Goal: Task Accomplishment & Management: Complete application form

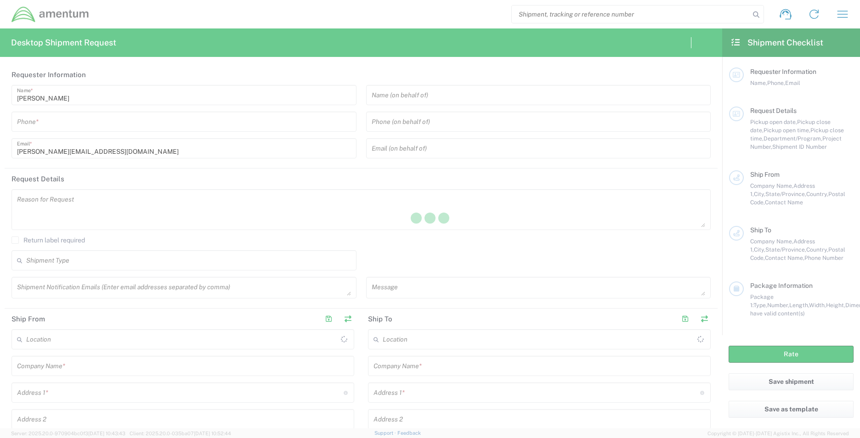
type input "[GEOGRAPHIC_DATA]"
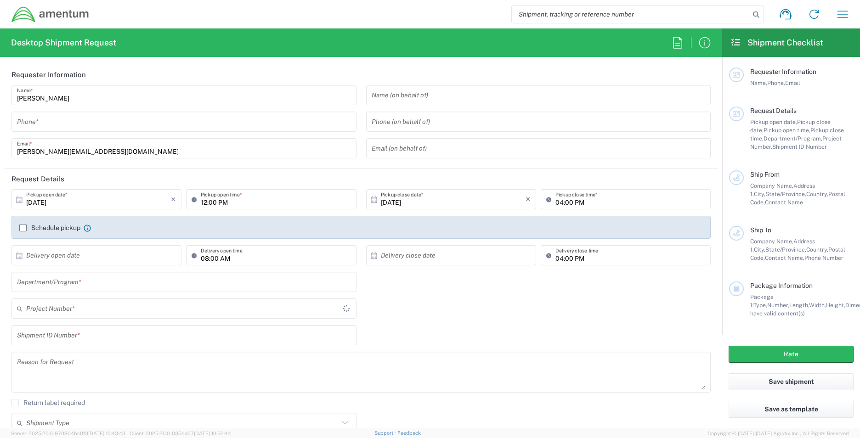
type input "OVHD.100619.00000"
click at [66, 122] on input "tel" at bounding box center [184, 122] width 334 height 16
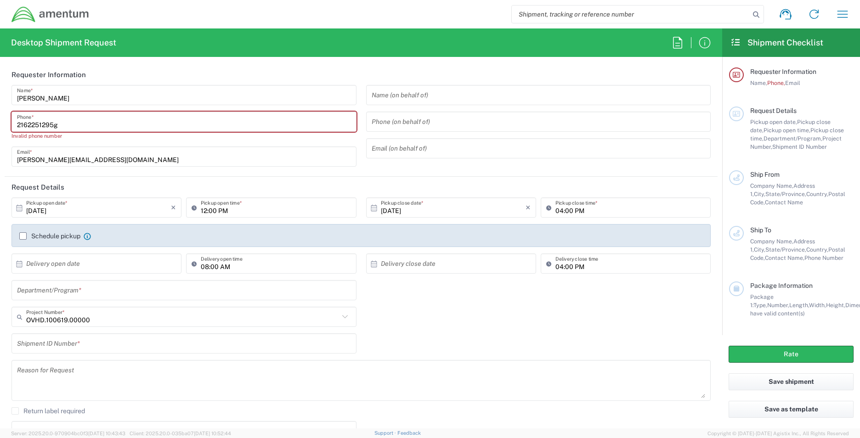
click at [68, 125] on input "2162251295g" at bounding box center [184, 122] width 334 height 16
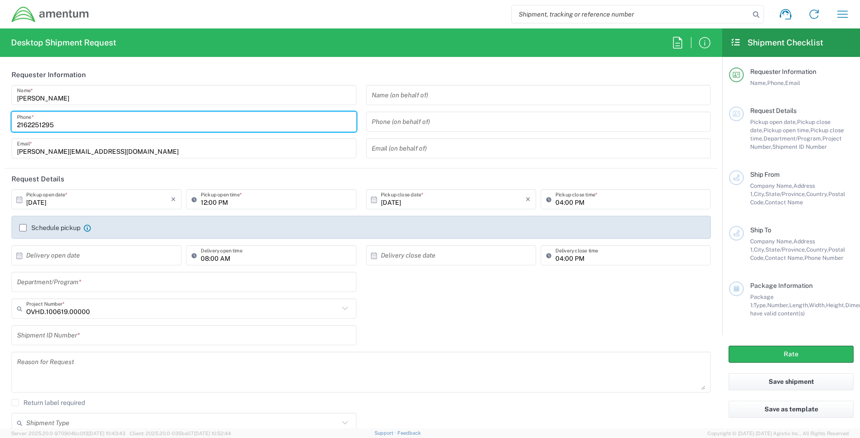
type input "2162251295"
click at [303, 358] on textarea at bounding box center [361, 372] width 688 height 35
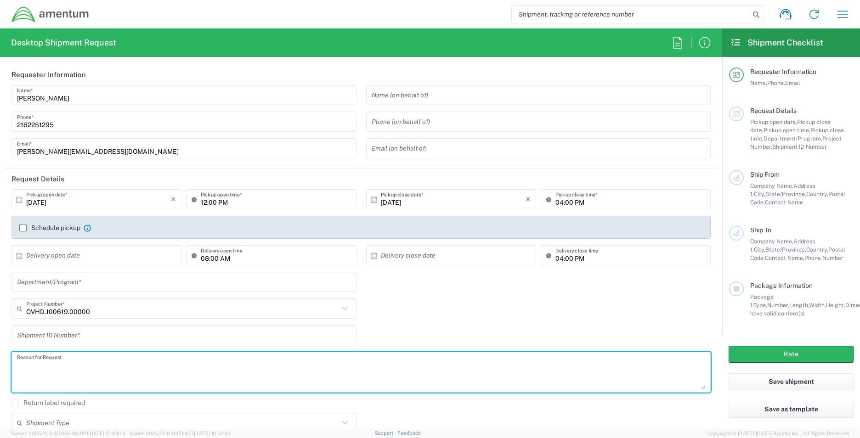
click at [114, 197] on input "[DATE]" at bounding box center [98, 200] width 145 height 16
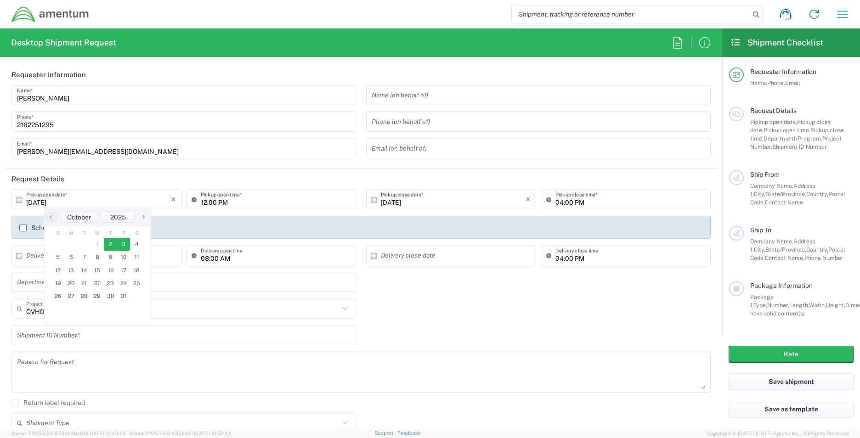
click at [125, 245] on span "3" at bounding box center [123, 244] width 13 height 13
type input "[DATE]"
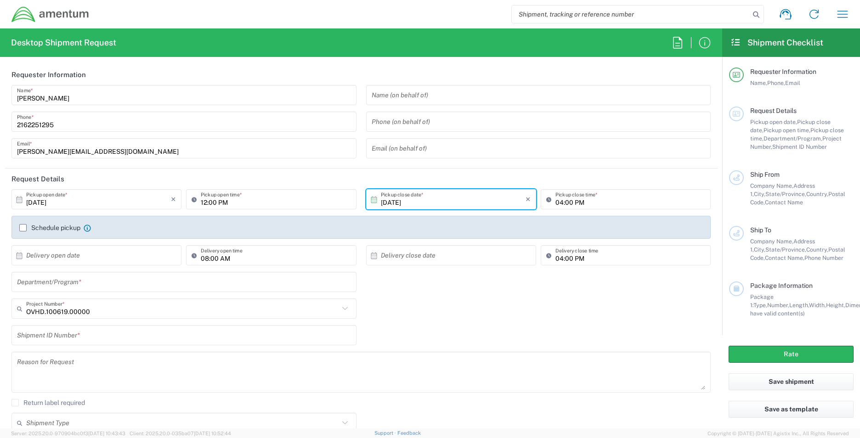
click at [436, 196] on input "[DATE]" at bounding box center [453, 200] width 145 height 16
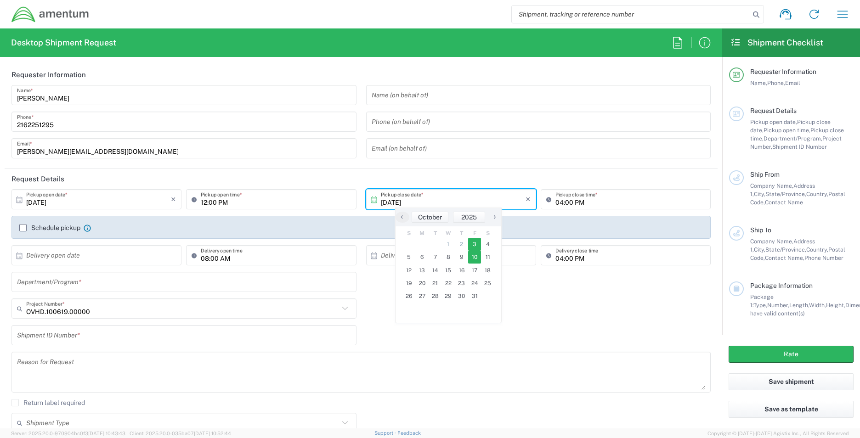
click at [476, 261] on span "10" at bounding box center [474, 257] width 13 height 13
type input "10/10/2025"
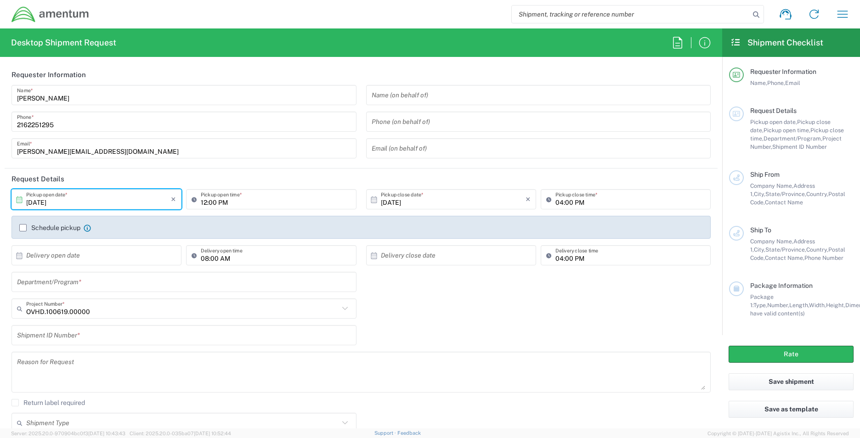
click at [70, 199] on input "10/10/2025" at bounding box center [98, 200] width 145 height 16
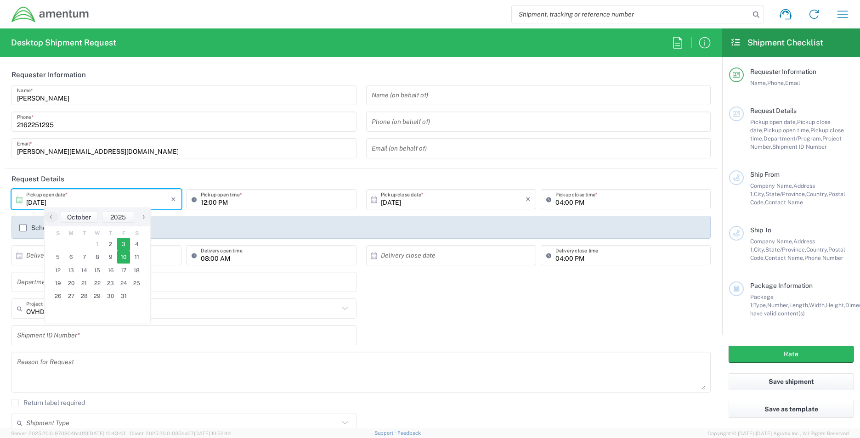
click at [122, 247] on span "3" at bounding box center [123, 244] width 13 height 13
type input "[DATE]"
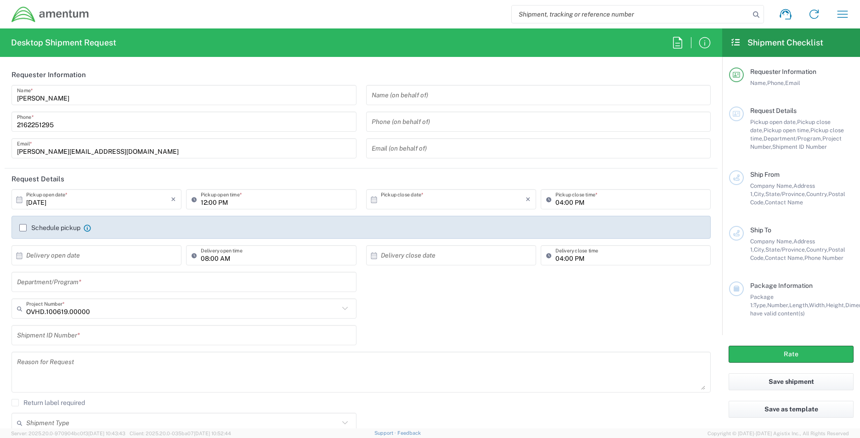
type input "[DATE]"
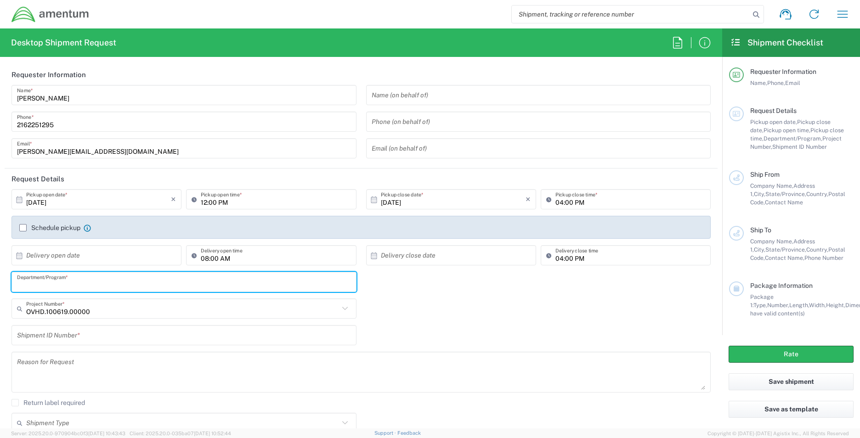
click at [100, 282] on input "text" at bounding box center [184, 282] width 334 height 16
type input "NSS"
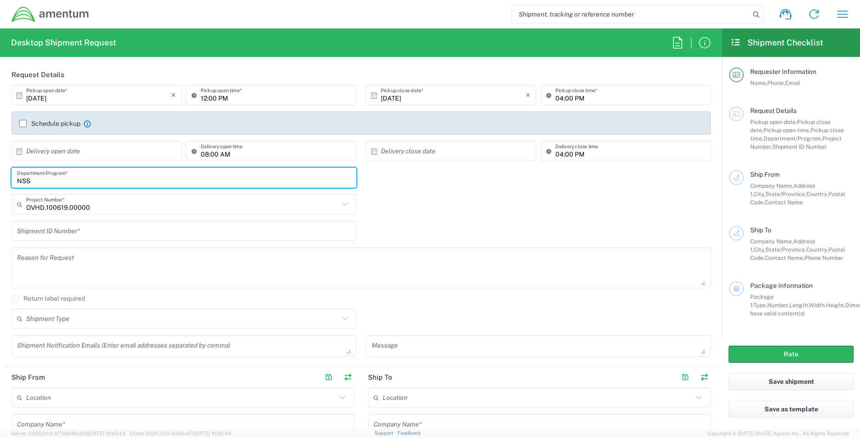
scroll to position [116, 0]
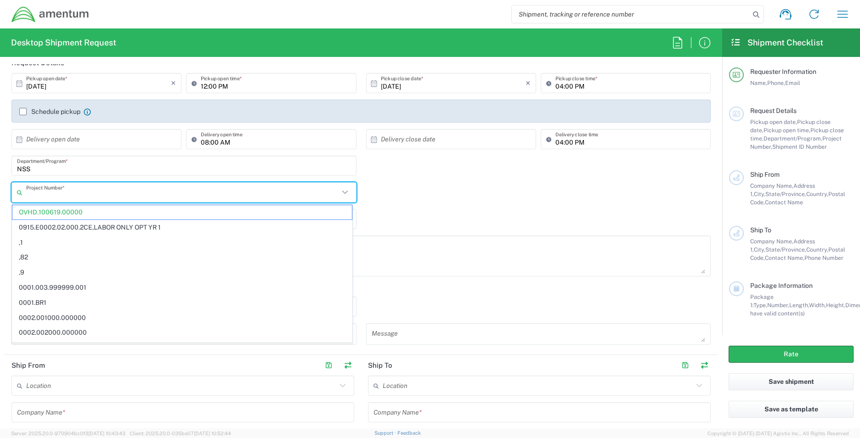
click at [57, 198] on input "text" at bounding box center [182, 193] width 313 height 16
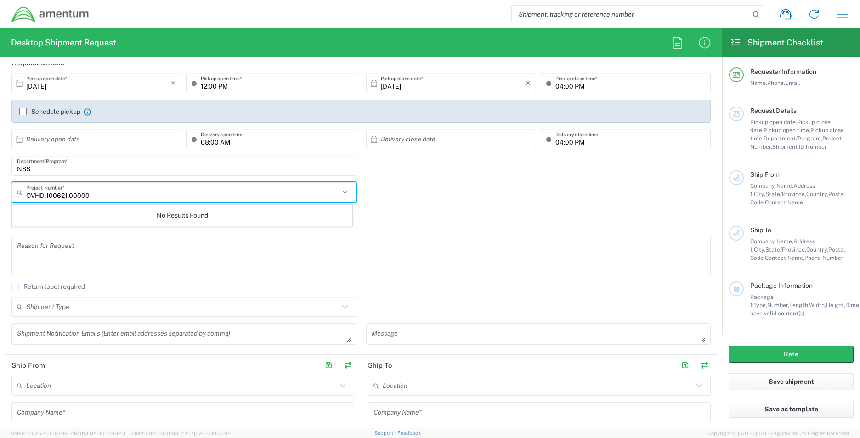
type input "OVHD.100621.00000"
click at [443, 215] on div "Shipment ID Number *" at bounding box center [361, 222] width 709 height 27
click at [28, 190] on input "text" at bounding box center [184, 193] width 317 height 16
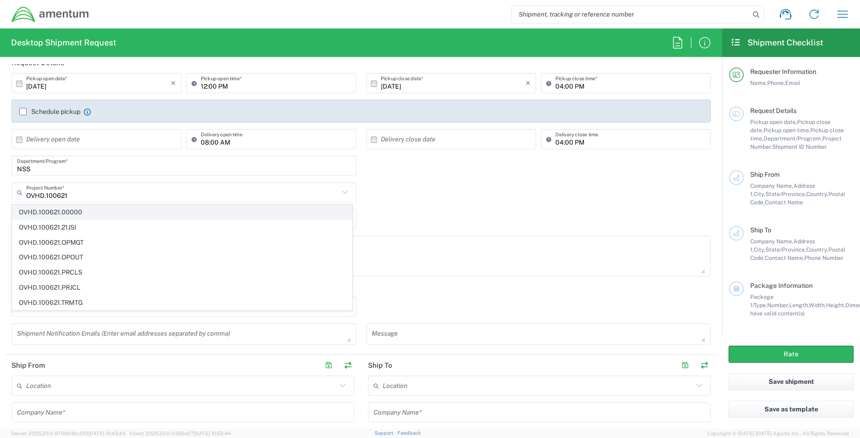
click at [75, 211] on span "OVHD.100621.00000" at bounding box center [182, 212] width 340 height 14
type input "OVHD.100621.00000"
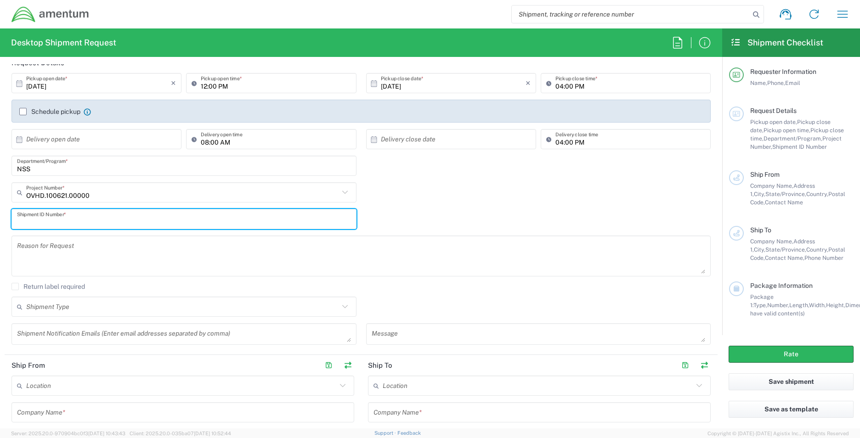
click at [22, 222] on input "text" at bounding box center [184, 219] width 334 height 16
type input "OVHD.100621.00000"
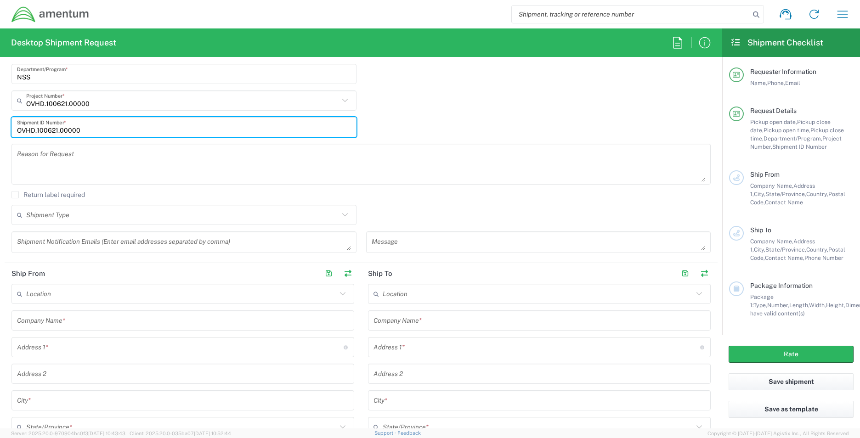
scroll to position [227, 0]
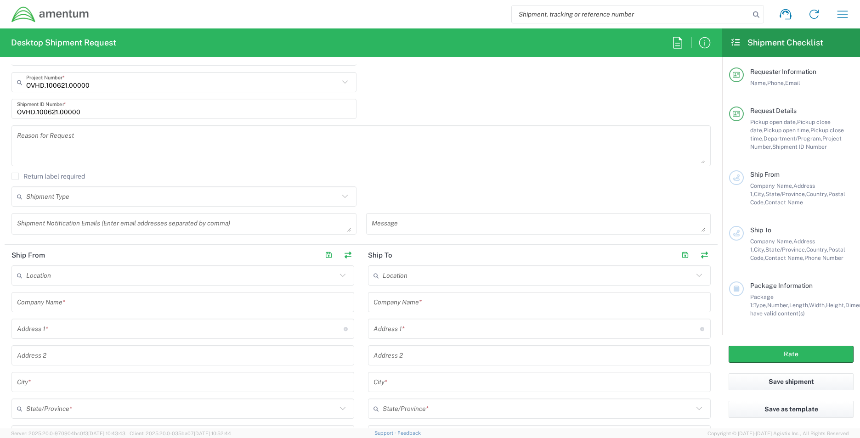
click at [75, 280] on input "text" at bounding box center [181, 276] width 311 height 16
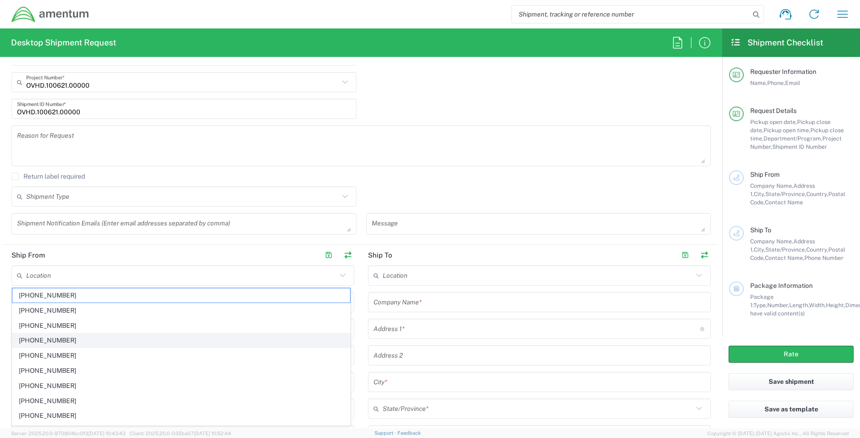
click at [159, 344] on span "[PHONE_NUMBER]" at bounding box center [181, 341] width 338 height 14
type input "[PHONE_NUMBER]"
type input "Amentum Services, Inc"
type input "16156 DAHLGREN RD"
type input "DAHLGREN"
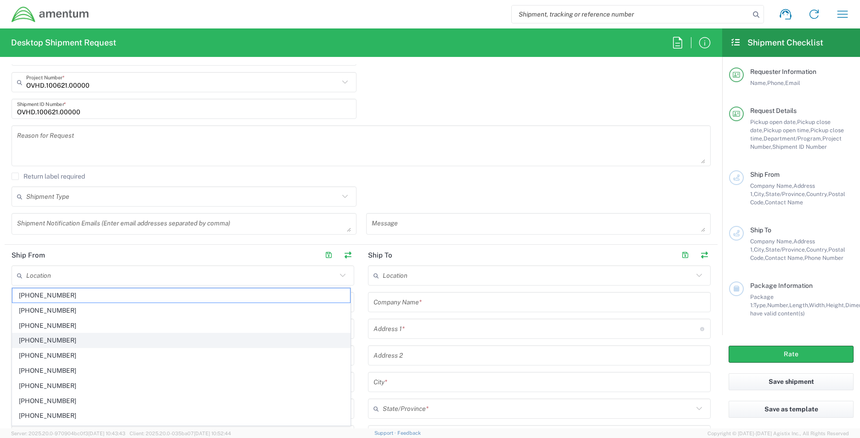
type input "[US_STATE]"
type input "22448"
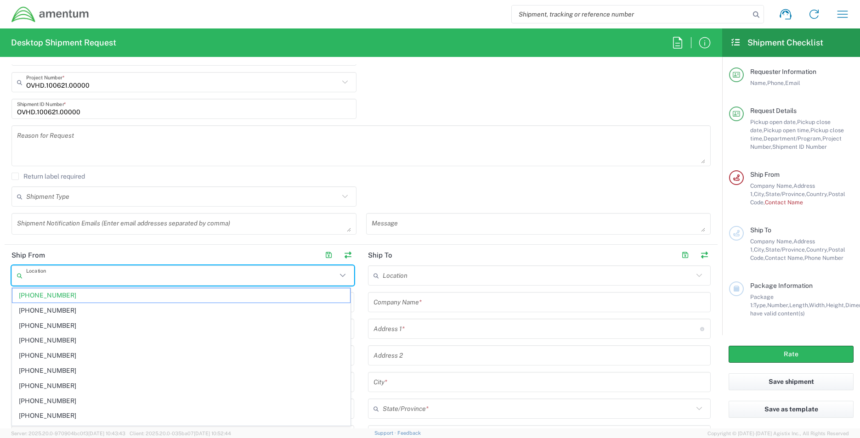
click at [85, 274] on input "text" at bounding box center [181, 276] width 311 height 16
click at [117, 308] on span "[PHONE_NUMBER]" at bounding box center [181, 311] width 338 height 14
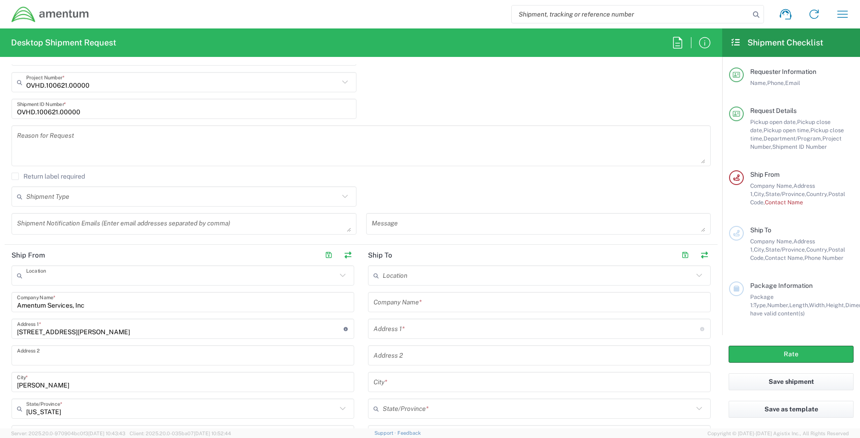
type input "[PHONE_NUMBER]"
type input "20501 SENECA MEADOWS PKWY"
type input "STE 300"
type input "GERMANTOWN"
type input "[US_STATE]"
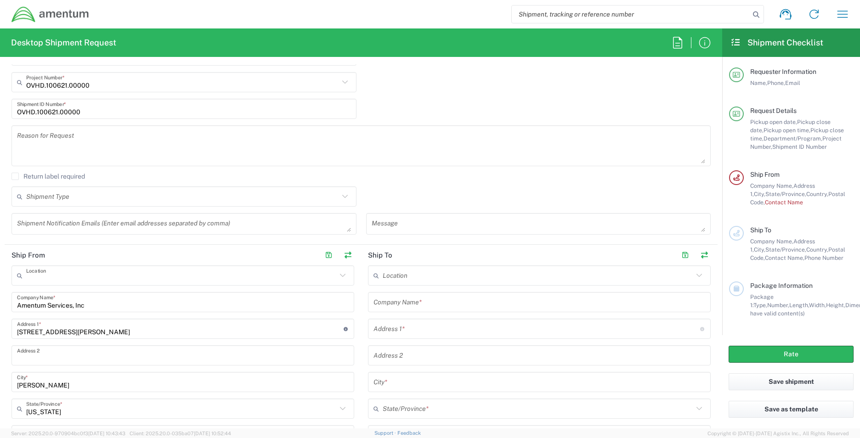
type input "20876"
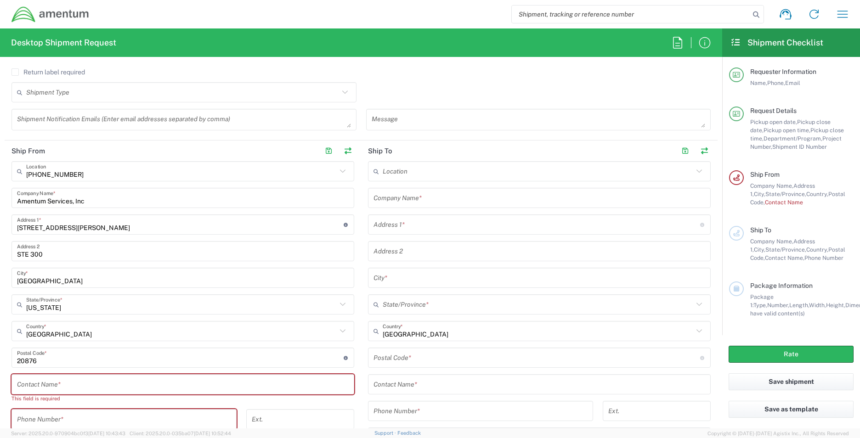
scroll to position [343, 0]
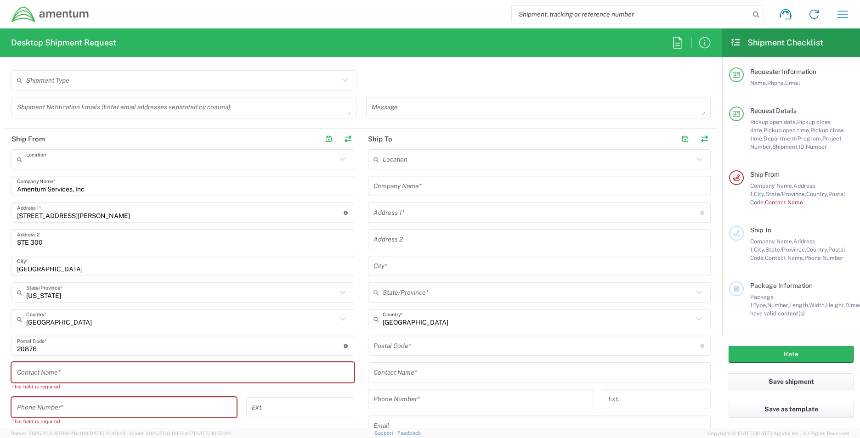
click at [80, 163] on input "text" at bounding box center [181, 160] width 311 height 16
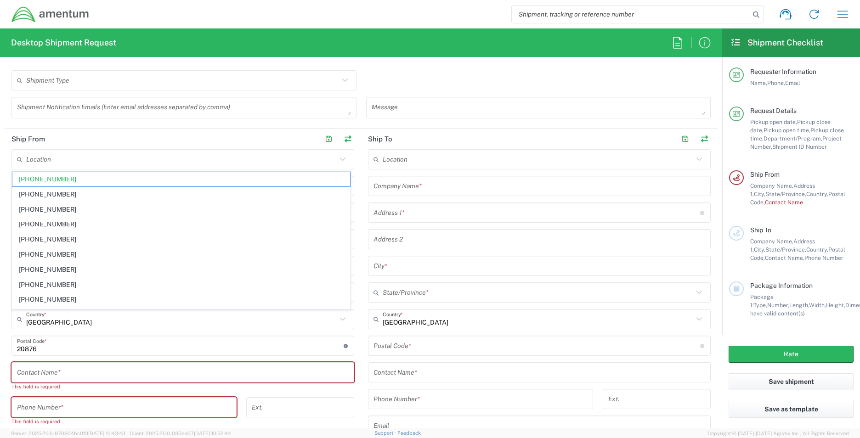
click at [363, 257] on main "Location [PHONE_NUMBER] [PHONE_NUMBER] [PHONE_NUMBER] [PHONE_NUMBER] [PHONE_NUM…" at bounding box center [539, 316] width 357 height 334
type input "[PHONE_NUMBER]"
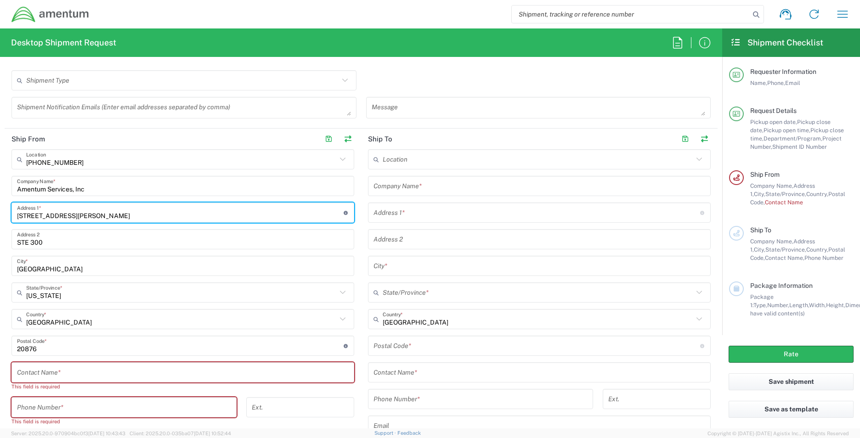
drag, startPoint x: 131, startPoint y: 221, endPoint x: 134, endPoint y: 144, distance: 76.3
click at [132, 220] on input "20501 SENECA MEADOWS PKWY" at bounding box center [180, 213] width 327 height 16
type input "2"
type input "5005 Rockside Road - Suite #1325"
type input "don.miller@amentum.com"
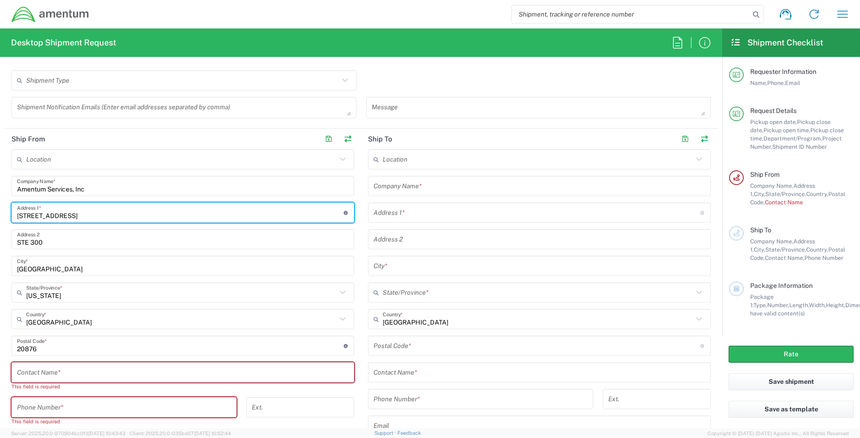
type input "2162251295"
click at [80, 267] on input "GERMANTOWN" at bounding box center [183, 266] width 332 height 16
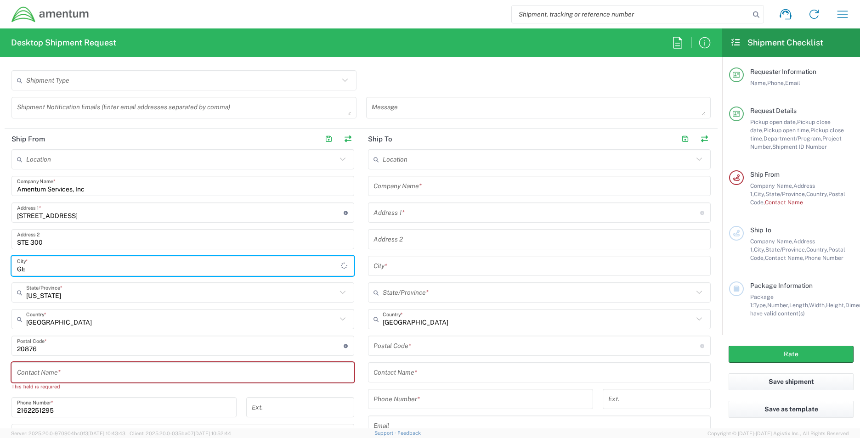
type input "G"
type input "Independence"
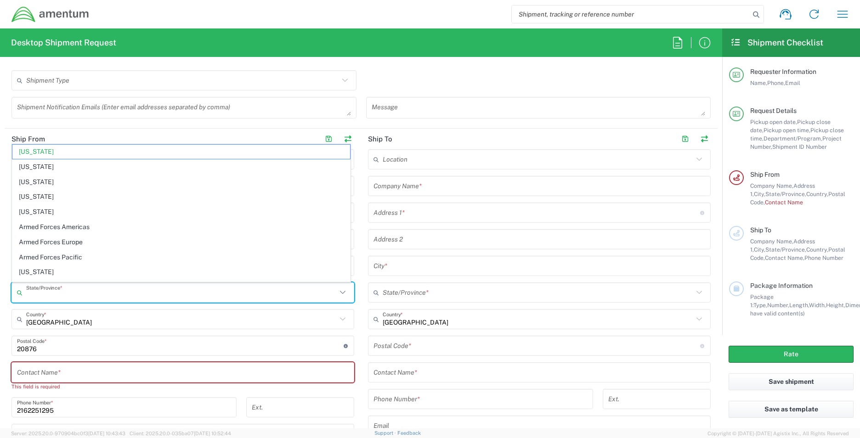
click at [62, 296] on input "text" at bounding box center [181, 293] width 311 height 16
type input "OH"
type input "[PERSON_NAME][EMAIL_ADDRESS][DOMAIN_NAME]"
type input "Nss"
type input "13940 W SPRAGUE RD"
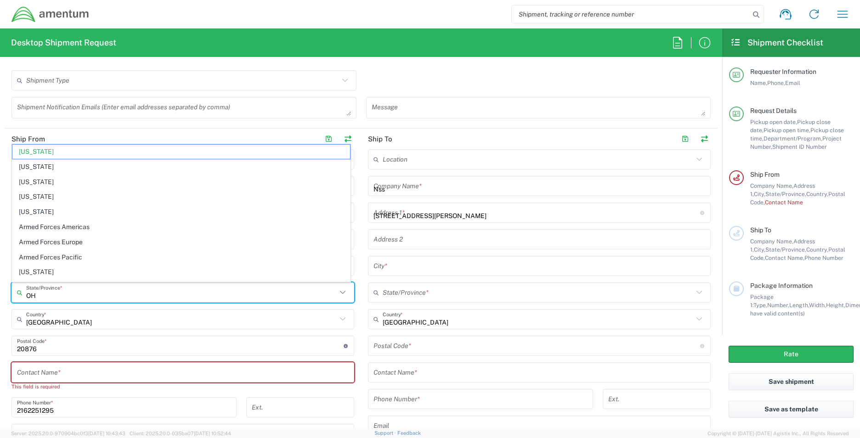
type input "MIDDLEBURG HEIGHTS"
type input "OH"
type input "44130"
type input "2162251295"
type input "[PERSON_NAME][EMAIL_ADDRESS][DOMAIN_NAME]"
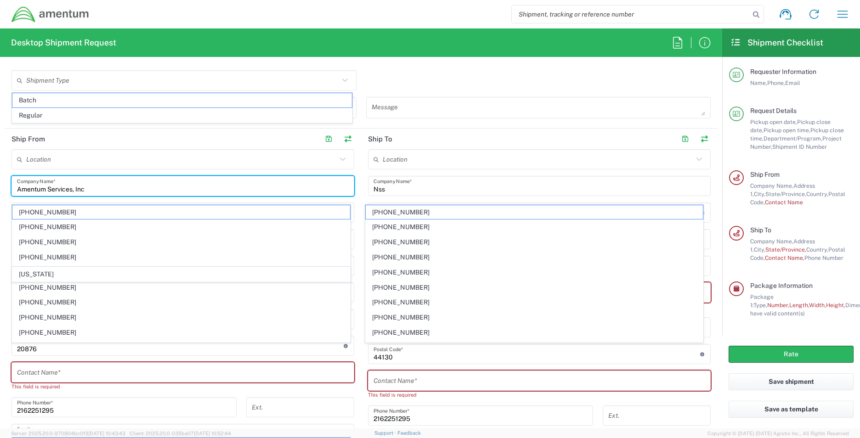
click at [184, 186] on input "Amentum Services, Inc" at bounding box center [183, 186] width 332 height 16
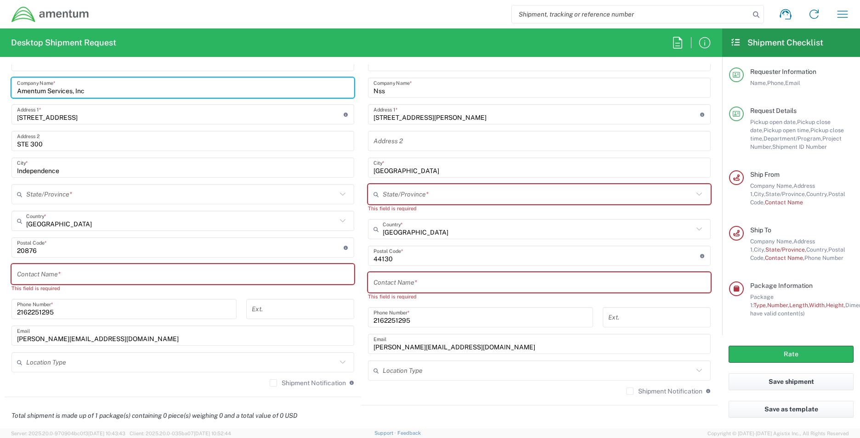
scroll to position [484, 0]
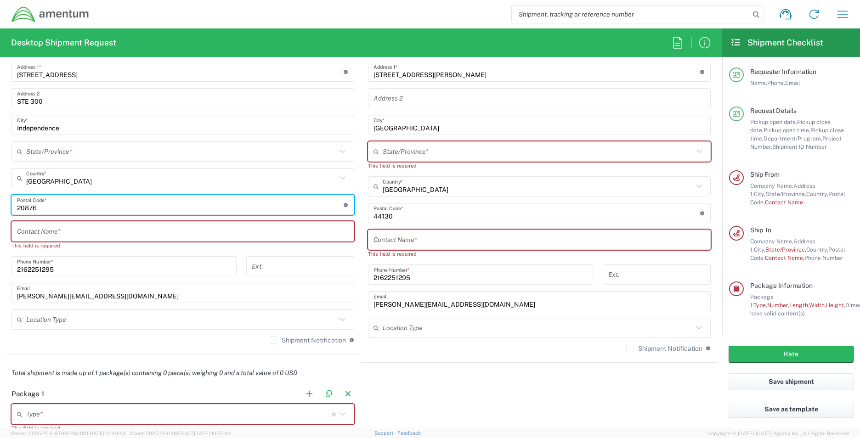
click at [56, 210] on input "undefined" at bounding box center [180, 205] width 327 height 16
type input "2"
type input "44131"
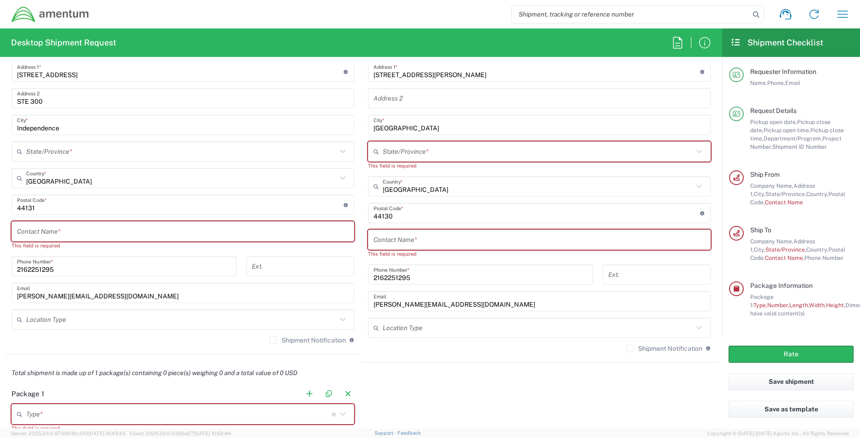
click at [226, 138] on div "Location [PHONE_NUMBER] [PHONE_NUMBER] [PHONE_NUMBER] [PHONE_NUMBER] [PHONE_NUM…" at bounding box center [182, 179] width 343 height 343
click at [18, 230] on input "text" at bounding box center [183, 232] width 332 height 16
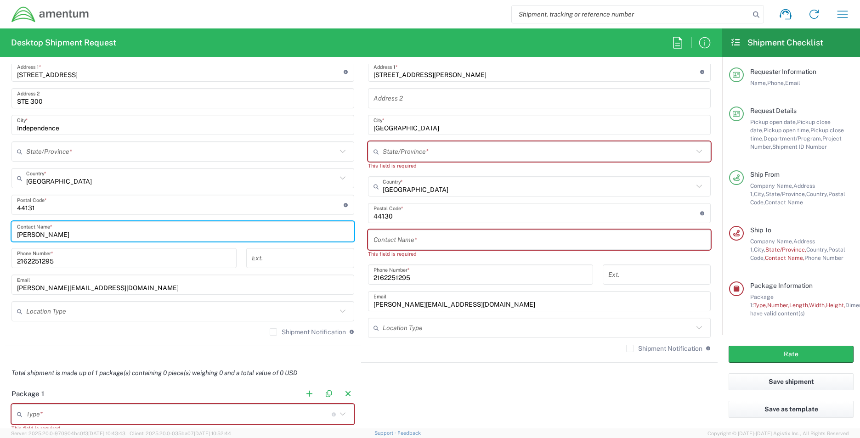
type input "[PERSON_NAME]"
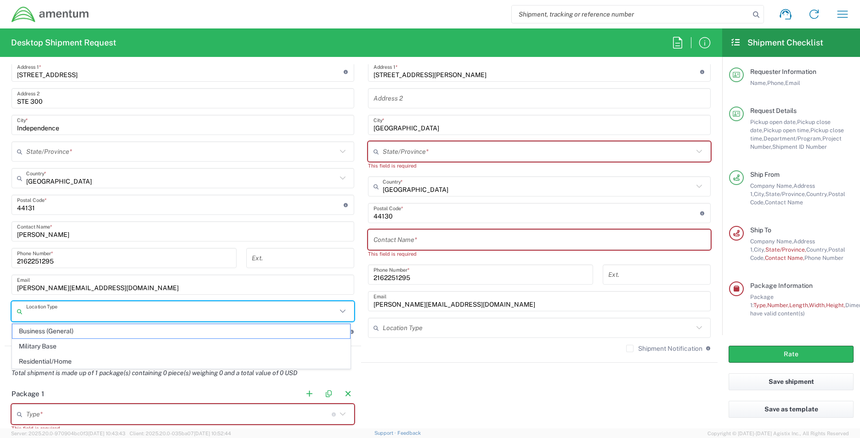
click at [161, 309] on input "text" at bounding box center [181, 312] width 311 height 16
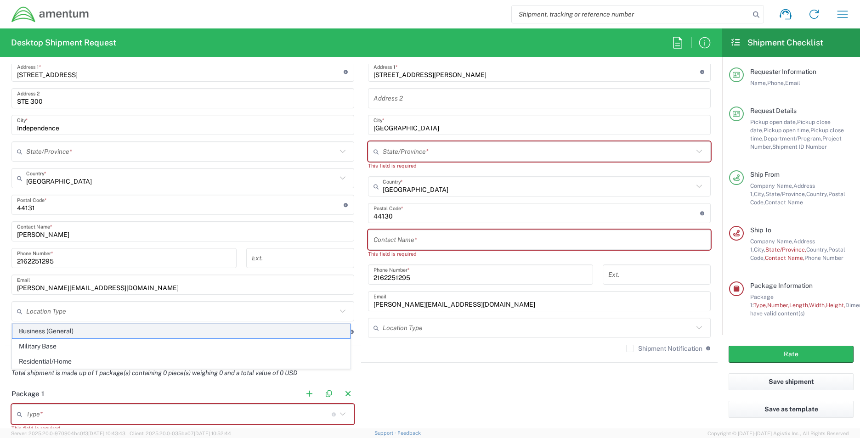
click at [129, 336] on span "Business (General)" at bounding box center [181, 331] width 338 height 14
type input "Business (General)"
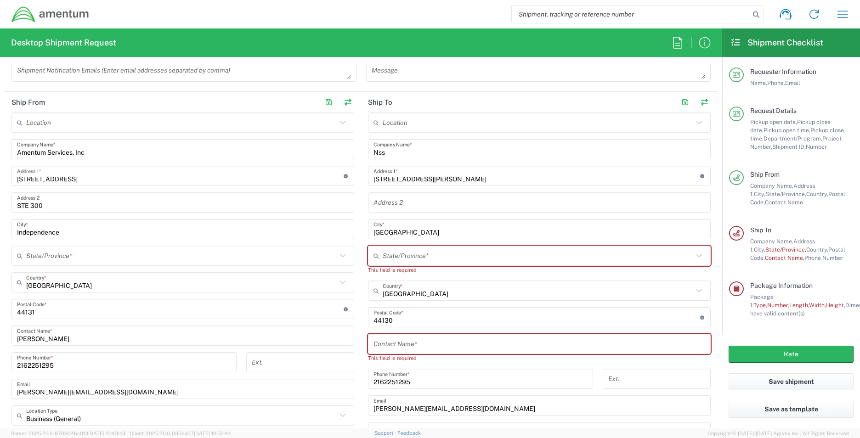
scroll to position [368, 0]
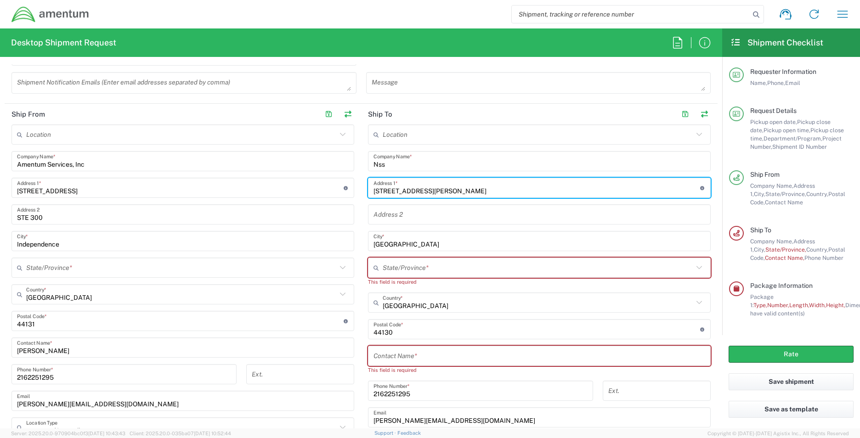
click at [374, 191] on input "13940 W SPRAGUE RD" at bounding box center [537, 188] width 327 height 16
type input "5884 M13940 W SPRAGUE RD"
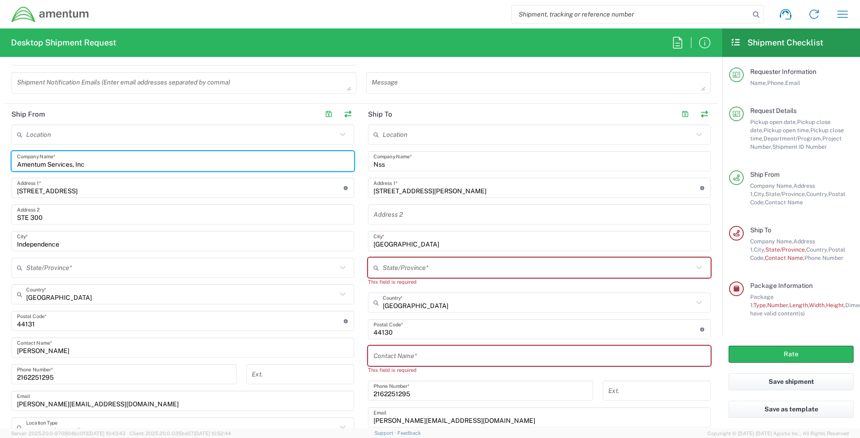
click at [90, 166] on input "Amentum Services, Inc" at bounding box center [183, 161] width 332 height 16
type input "A"
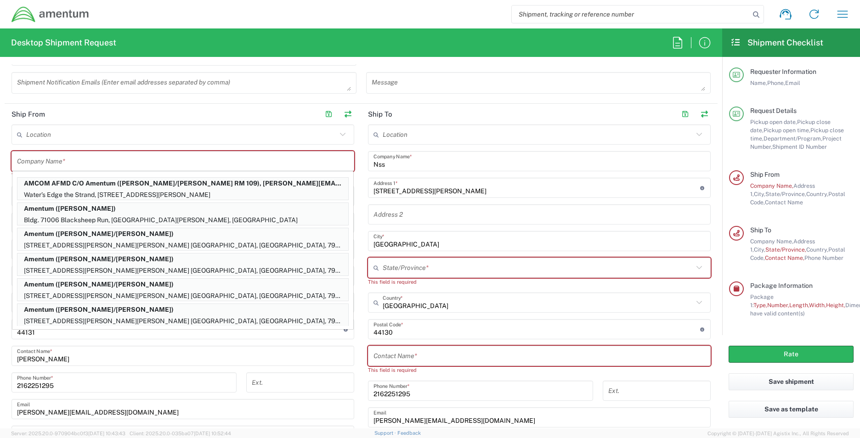
click at [284, 395] on div "Ext." at bounding box center [301, 386] width 118 height 27
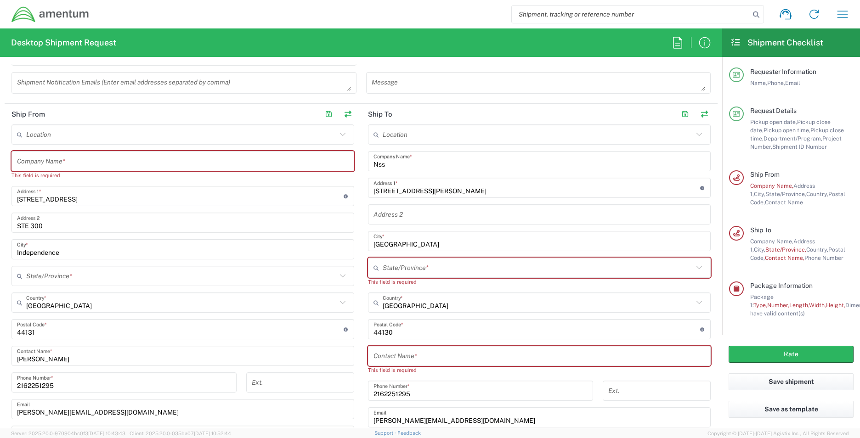
click at [122, 198] on input "5005 Rockside Road - Suite #1325" at bounding box center [180, 196] width 327 height 16
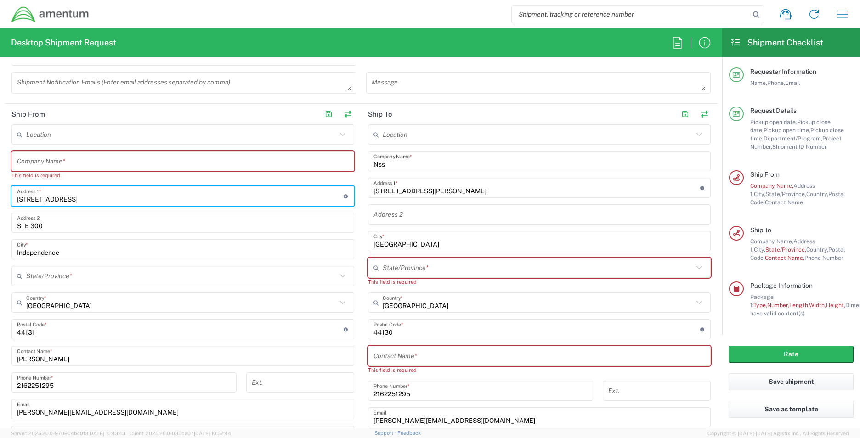
click at [125, 197] on input "5005 Rockside Road - Suite #1325" at bounding box center [180, 196] width 327 height 16
type input "5"
type input "5884 Morningstar Cir."
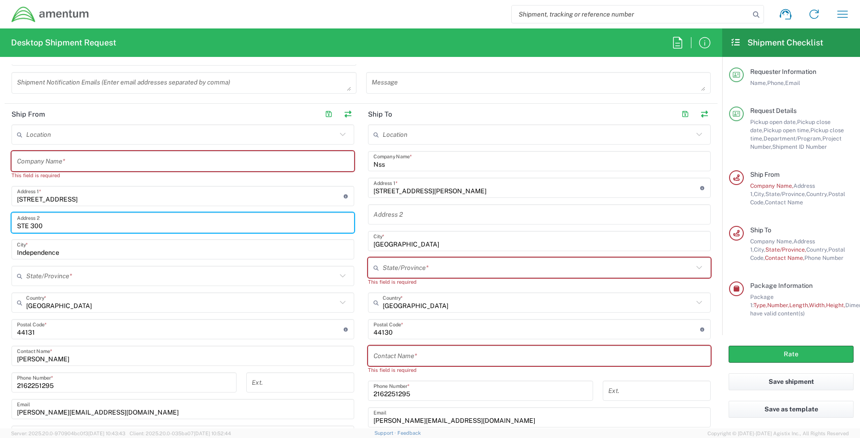
drag, startPoint x: 17, startPoint y: 224, endPoint x: 0, endPoint y: 218, distance: 18.6
click at [17, 226] on div "STE 300 Address 2" at bounding box center [182, 223] width 343 height 20
type input "Apt. 101"
drag, startPoint x: 17, startPoint y: 250, endPoint x: 19, endPoint y: 256, distance: 5.8
click at [17, 252] on input "Independence" at bounding box center [183, 250] width 332 height 16
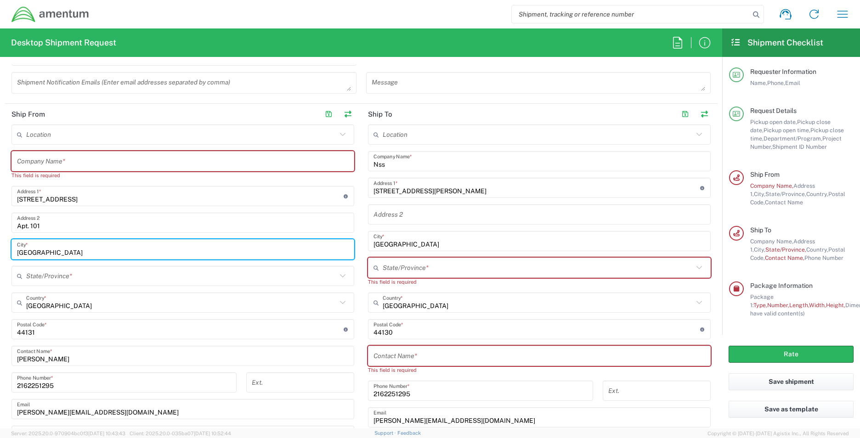
type input "Delray Beach"
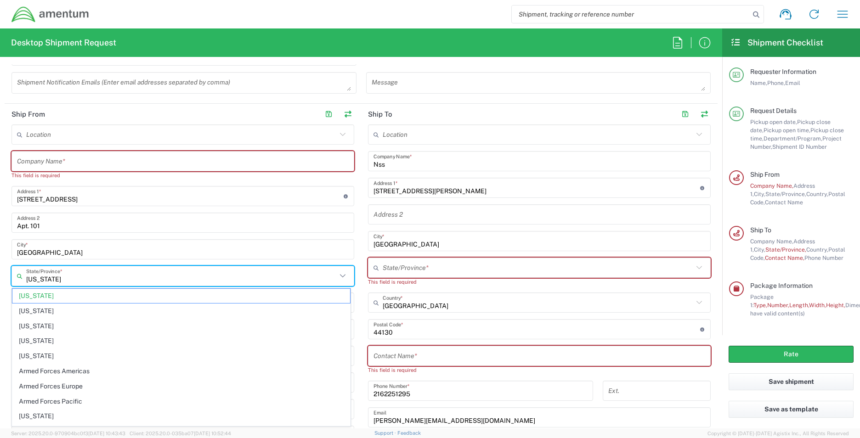
click at [27, 280] on input "[US_STATE]" at bounding box center [181, 276] width 311 height 16
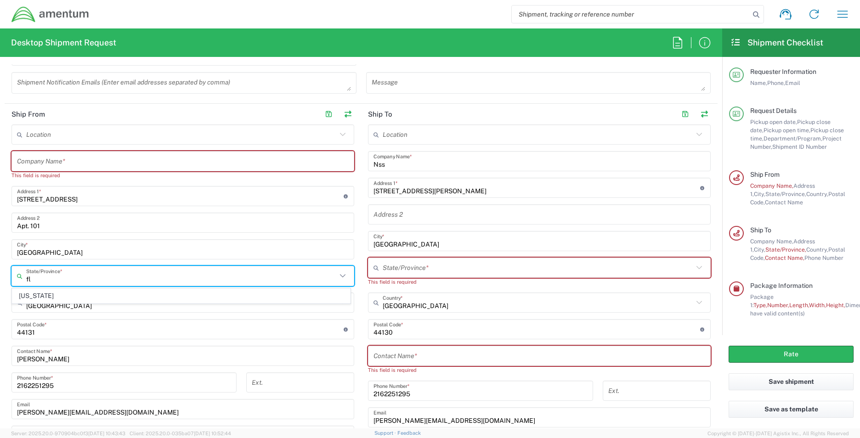
type input "[US_STATE]"
type input "Denise Votruba"
type input "[US_STATE]"
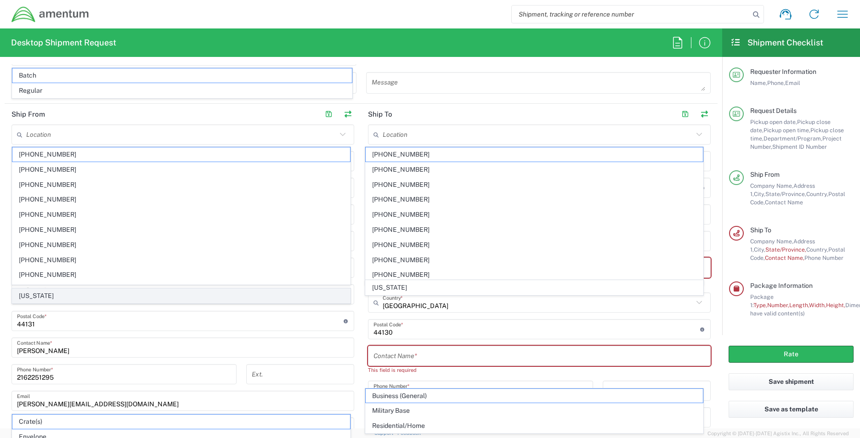
click at [50, 295] on span "[US_STATE]" at bounding box center [181, 296] width 338 height 14
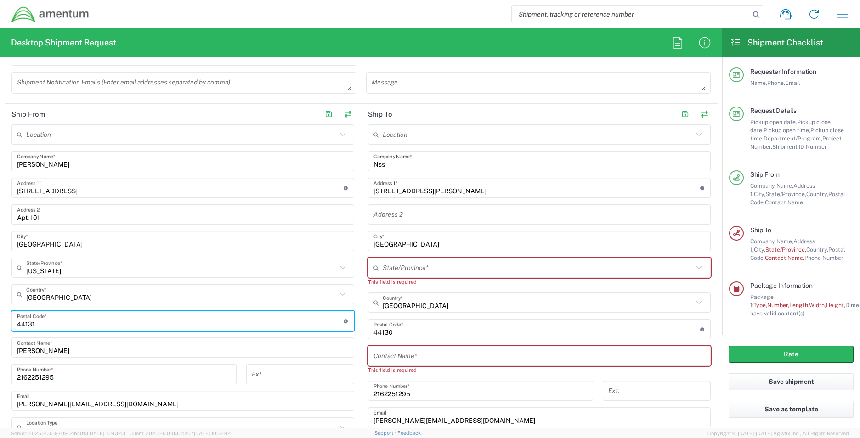
click at [56, 325] on input "undefined" at bounding box center [180, 321] width 327 height 16
type input "4"
type input "33484"
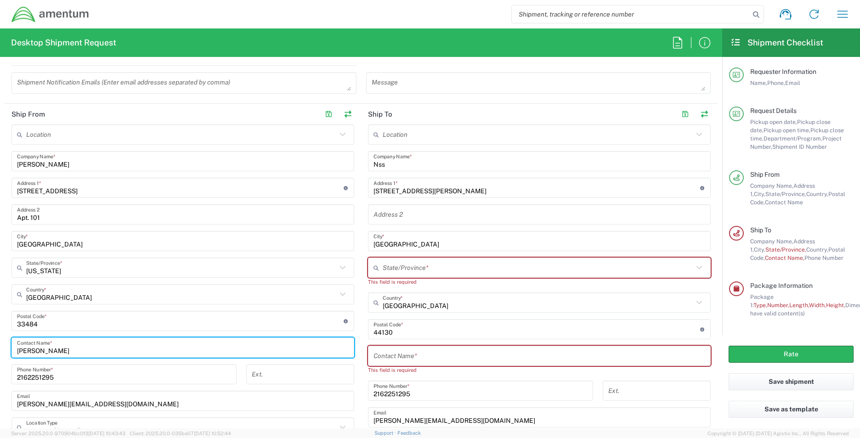
click at [108, 352] on input "[PERSON_NAME]" at bounding box center [183, 348] width 332 height 16
type input "B"
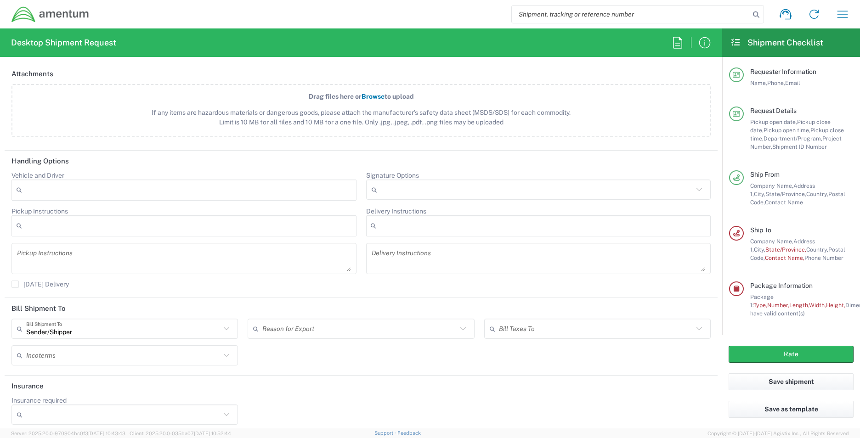
scroll to position [1066, 0]
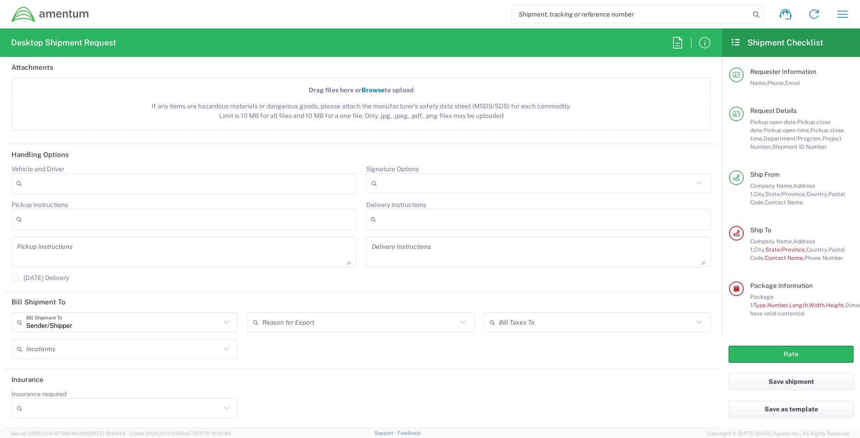
type input "V"
click at [225, 410] on icon at bounding box center [227, 409] width 12 height 12
drag, startPoint x: 23, startPoint y: 389, endPoint x: 184, endPoint y: 437, distance: 168.2
click at [24, 391] on span "Yes" at bounding box center [123, 390] width 222 height 14
type input "Yes"
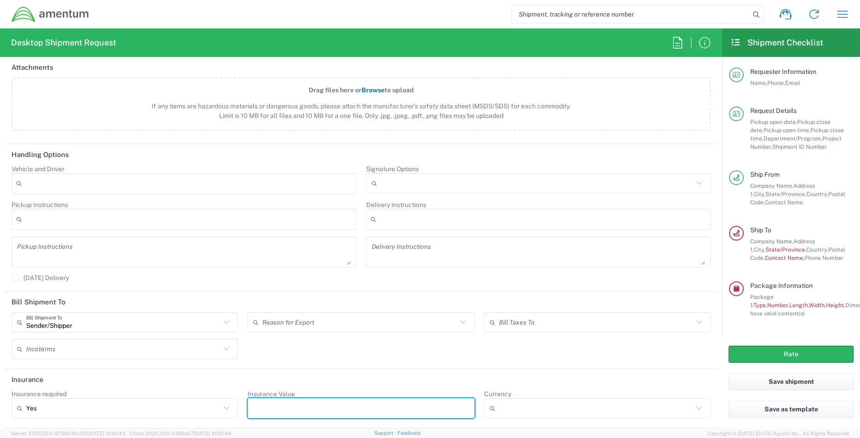
drag, startPoint x: 257, startPoint y: 407, endPoint x: 295, endPoint y: 438, distance: 48.7
click at [257, 413] on input "Insurance Value" at bounding box center [360, 408] width 215 height 15
type input "500"
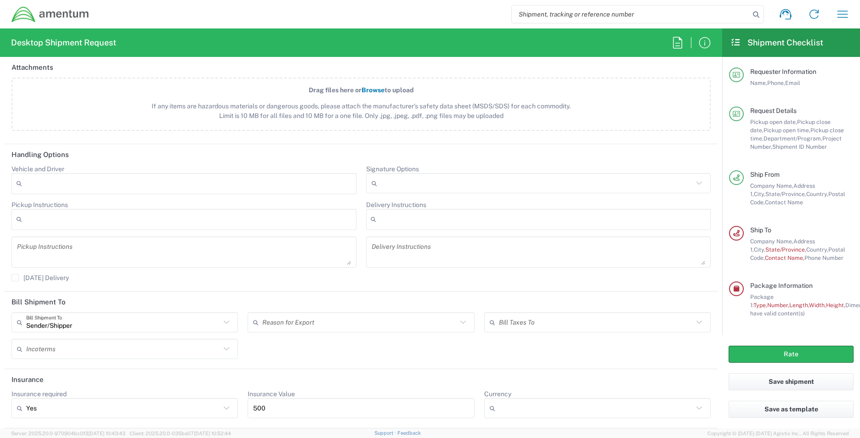
click at [225, 323] on icon at bounding box center [227, 322] width 6 height 3
click at [220, 279] on div "[DATE] Delivery" at bounding box center [125, 281] width 236 height 14
type input "Sender/Shipper"
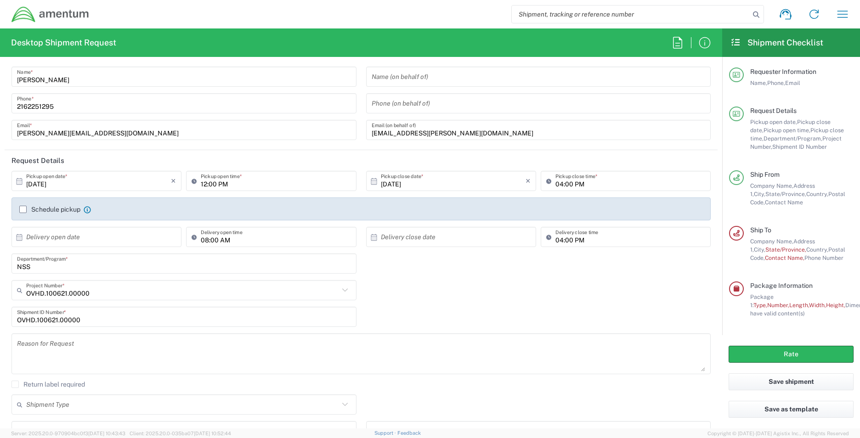
scroll to position [0, 0]
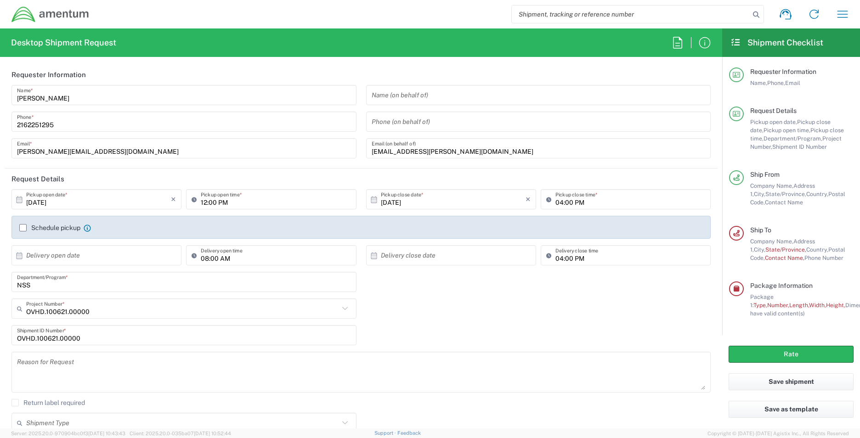
click at [469, 154] on input "don.miller@amentum.com" at bounding box center [539, 149] width 334 height 16
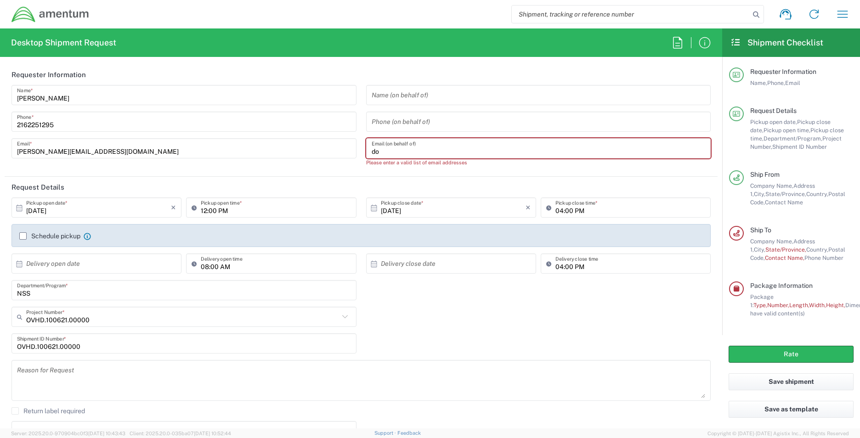
type input "d"
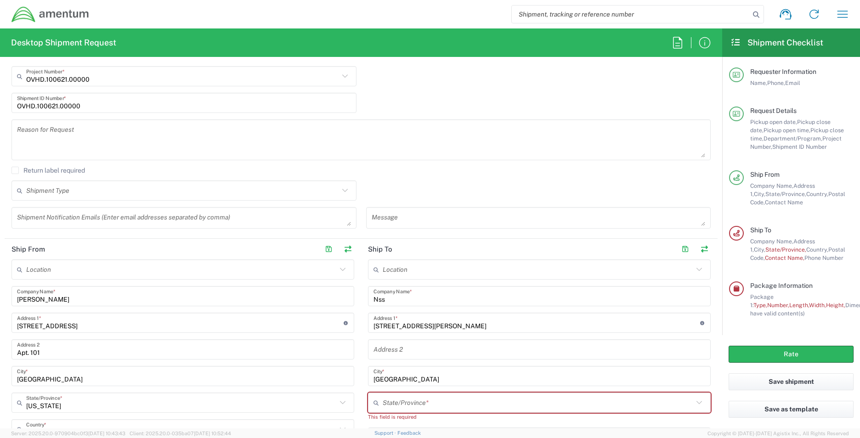
scroll to position [263, 0]
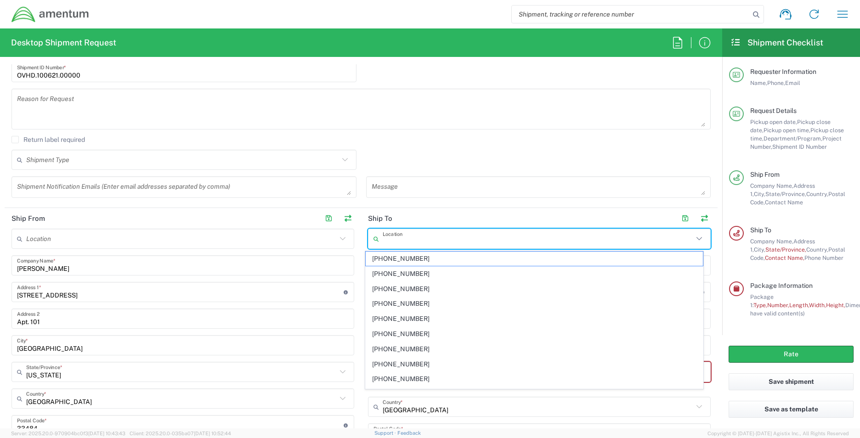
click at [434, 239] on input "text" at bounding box center [538, 239] width 311 height 16
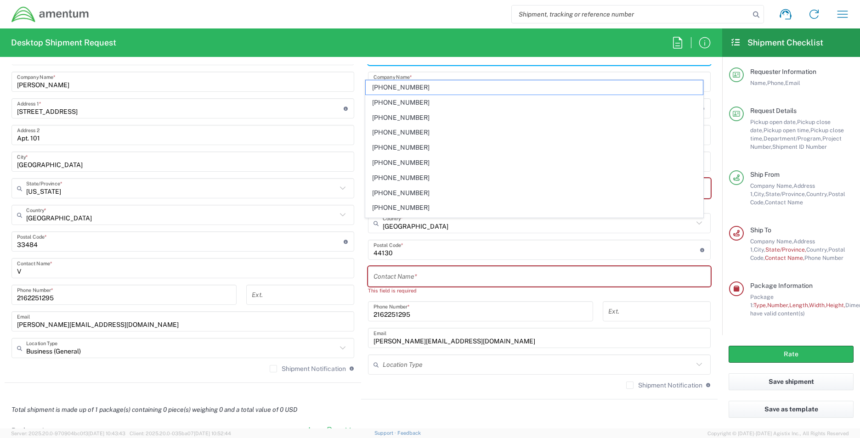
scroll to position [435, 0]
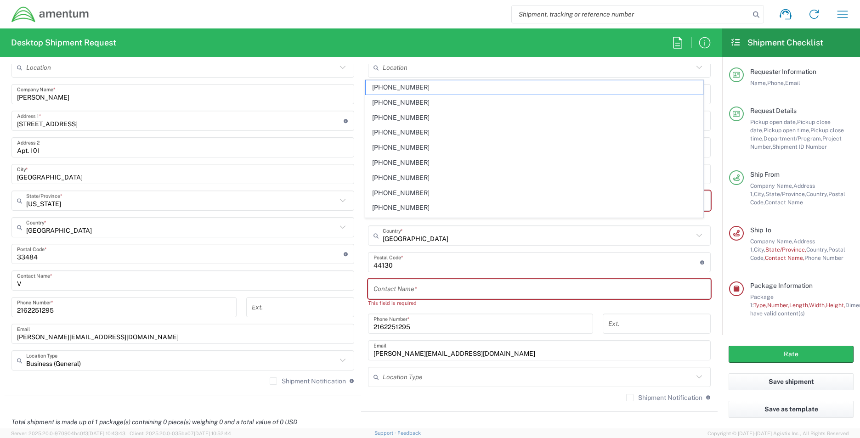
click at [713, 306] on form "Requester Information Bonnie Mazkalnins Name * 2162251295 Phone * bonnie.mazkal…" at bounding box center [361, 246] width 722 height 364
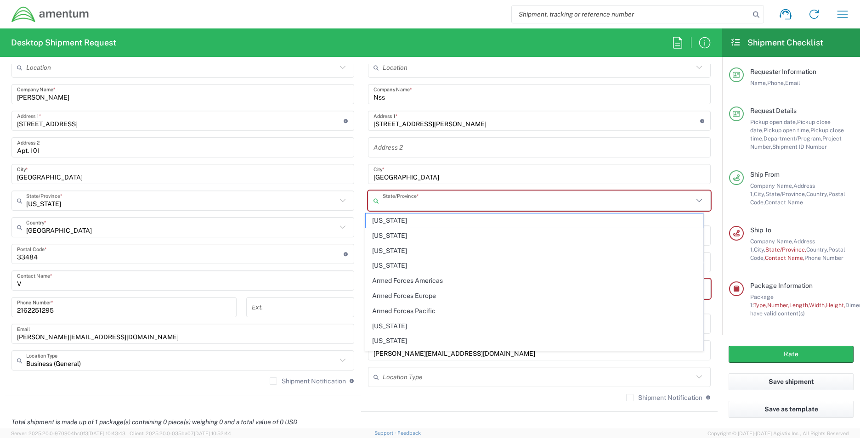
click at [388, 200] on input "text" at bounding box center [538, 201] width 311 height 16
type input "OH"
type input "[PERSON_NAME][EMAIL_ADDRESS][DOMAIN_NAME]"
type input "1325"
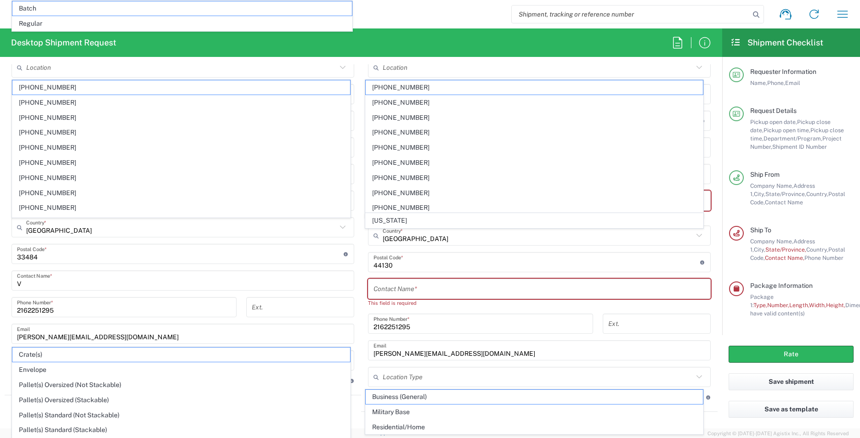
click at [397, 266] on input "undefined" at bounding box center [537, 263] width 327 height 16
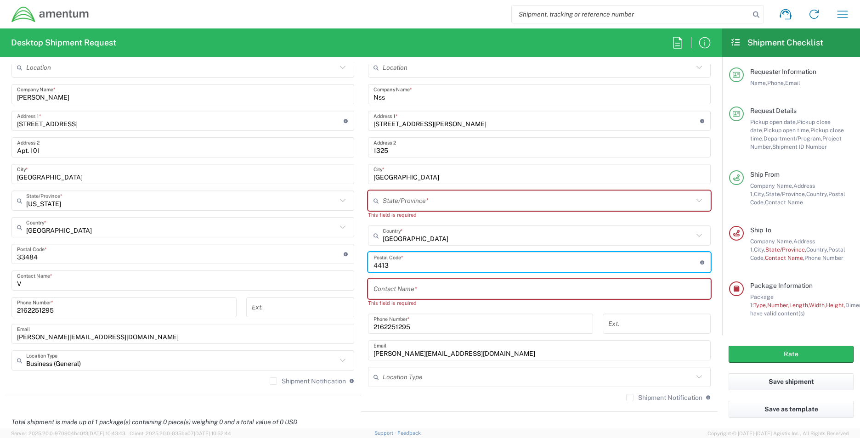
type input "44131"
type input "OH"
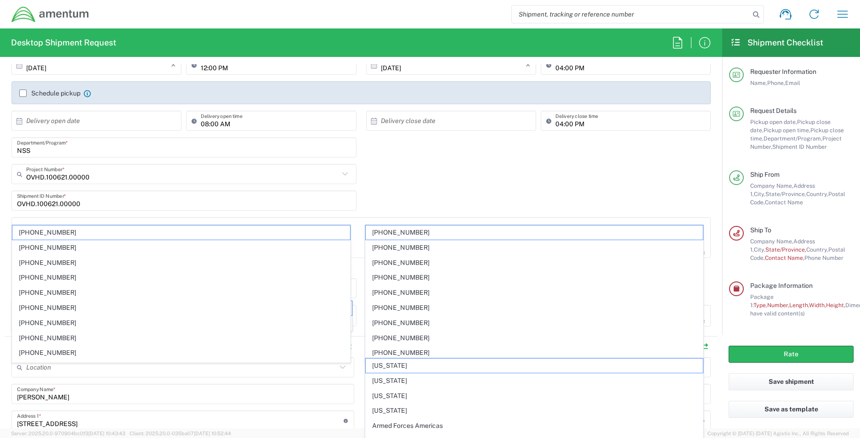
scroll to position [116, 0]
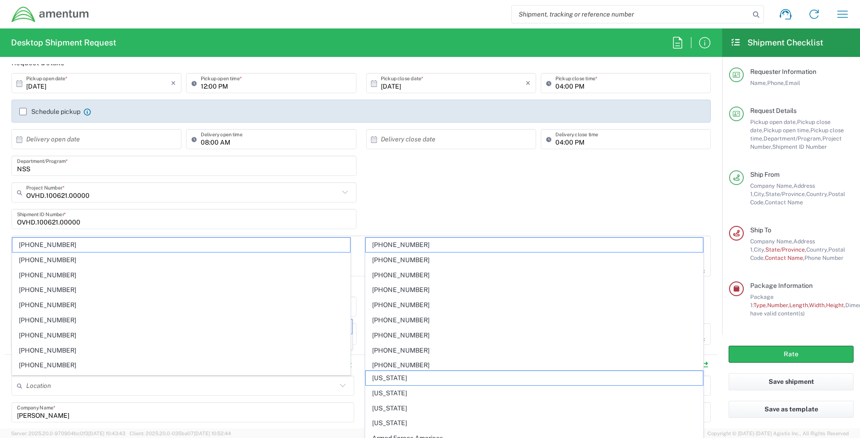
type input "44131"
click at [493, 189] on div "OVHD.100621.00000 Project Number * OVHD.100621.00000 OVHD.100621.21JSI OVHD.100…" at bounding box center [361, 195] width 709 height 27
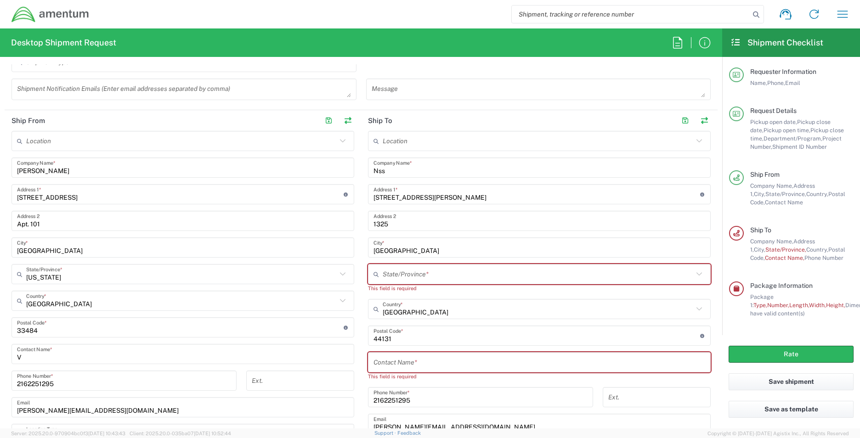
scroll to position [367, 0]
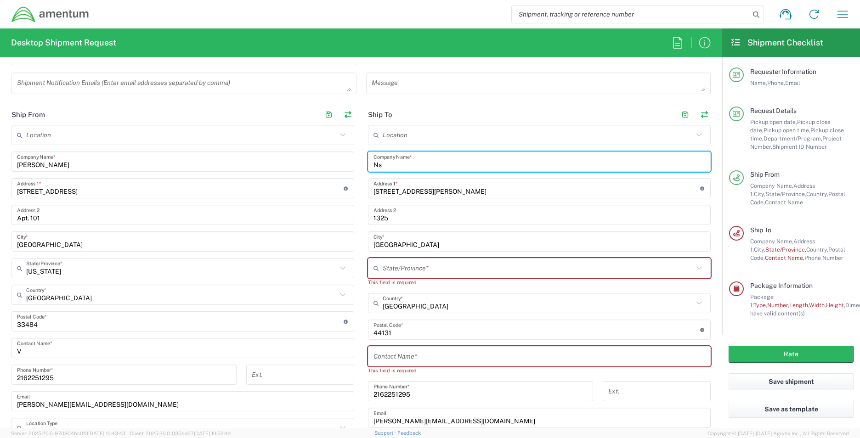
type input "N"
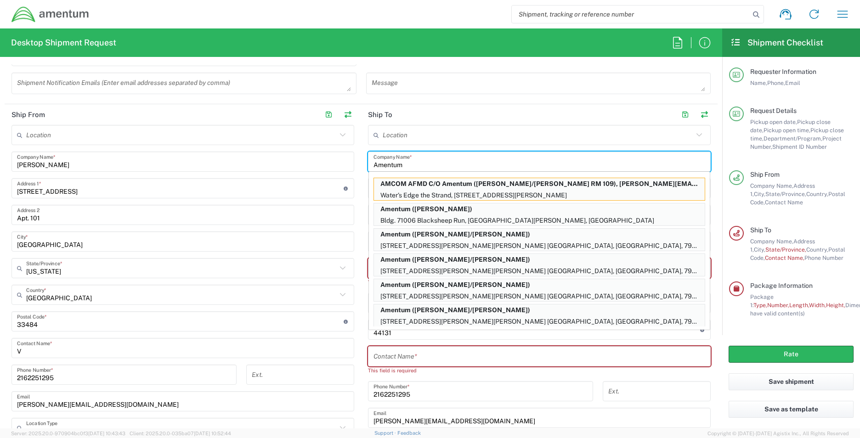
type input "Amentum"
click at [562, 136] on input "text" at bounding box center [538, 135] width 311 height 16
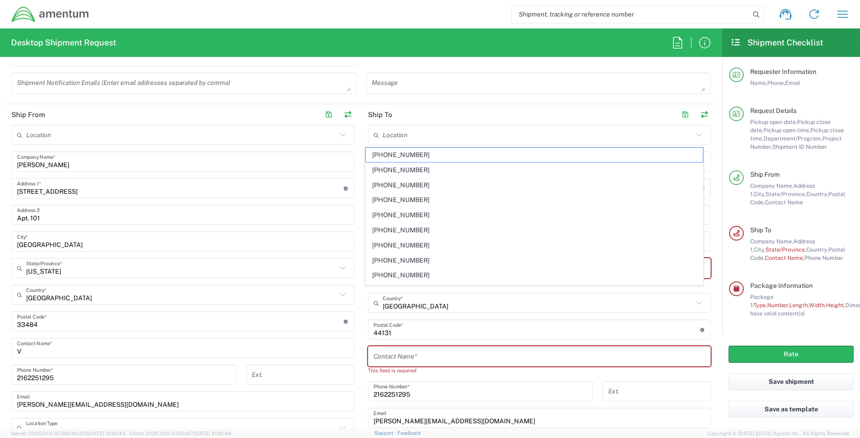
click at [710, 202] on main "Location [PHONE_NUMBER] [PHONE_NUMBER] [PHONE_NUMBER] [PHONE_NUMBER] [PHONE_NUM…" at bounding box center [539, 300] width 357 height 351
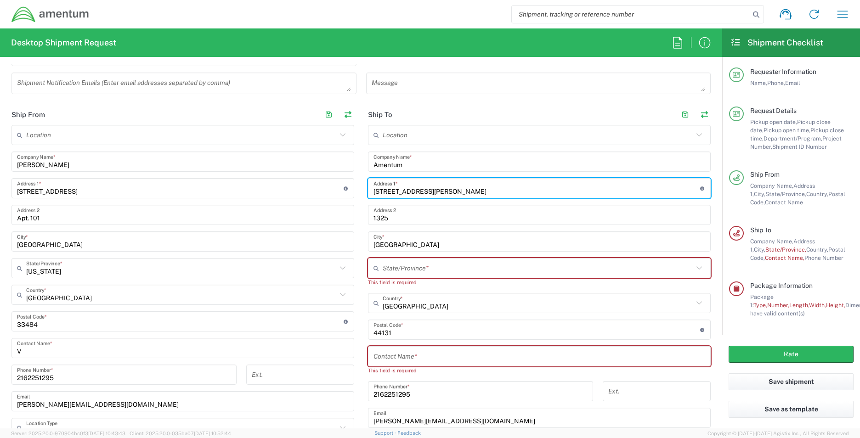
click at [474, 194] on input "5884 M13940 W SPRAGUE RD" at bounding box center [537, 189] width 327 height 16
type input "5"
type input "[STREET_ADDRESS]"
type input "OH"
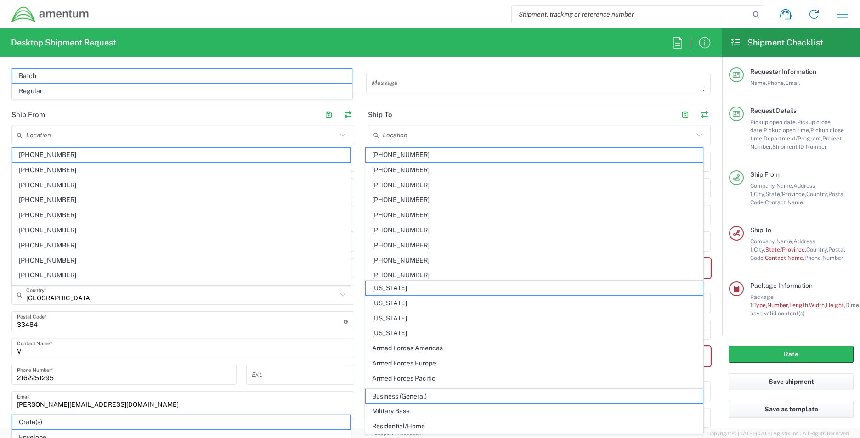
click at [711, 300] on form "Requester Information Bonnie Mazkalnins Name * 2162251295 Phone * bonnie.mazkal…" at bounding box center [361, 246] width 722 height 364
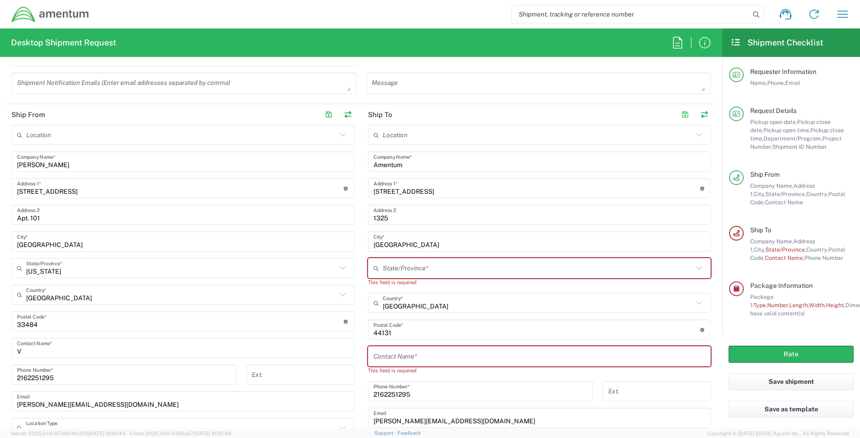
click at [447, 241] on input "MIDDLEBURG HEIGHTS" at bounding box center [540, 242] width 332 height 16
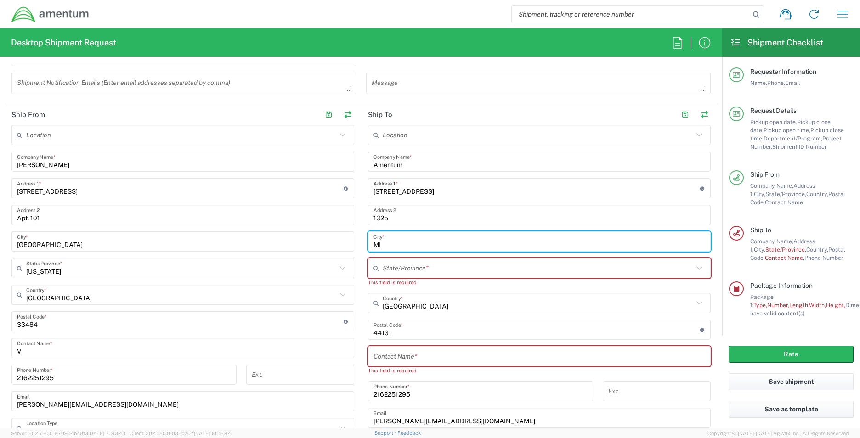
type input "M"
type input "Independence"
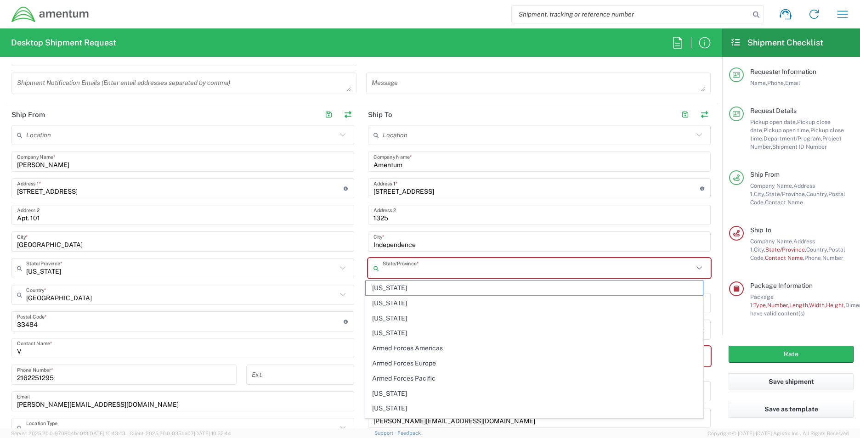
drag, startPoint x: 383, startPoint y: 271, endPoint x: 401, endPoint y: 269, distance: 18.0
click at [384, 271] on input "text" at bounding box center [538, 269] width 311 height 16
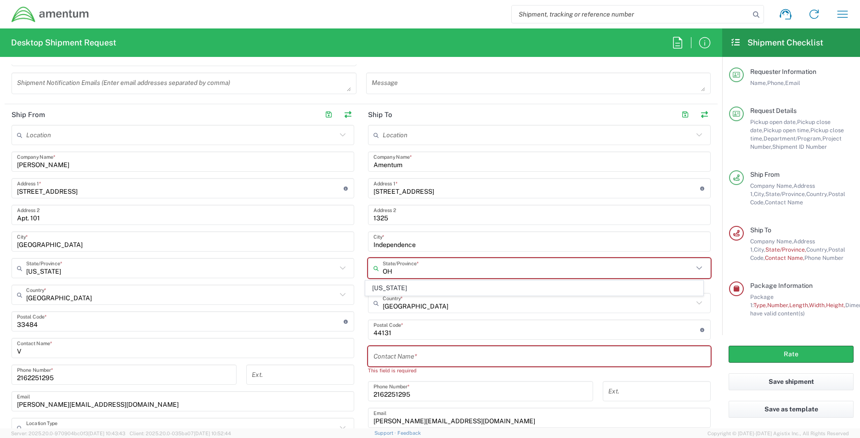
type input "OH"
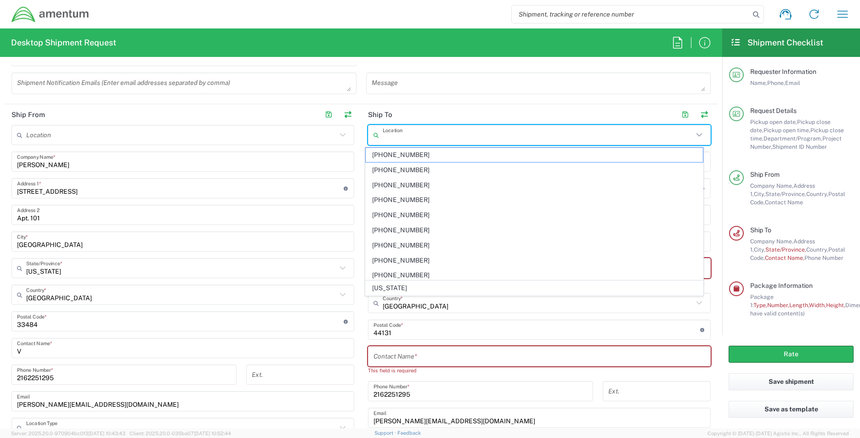
click at [540, 135] on input "text" at bounding box center [538, 135] width 311 height 16
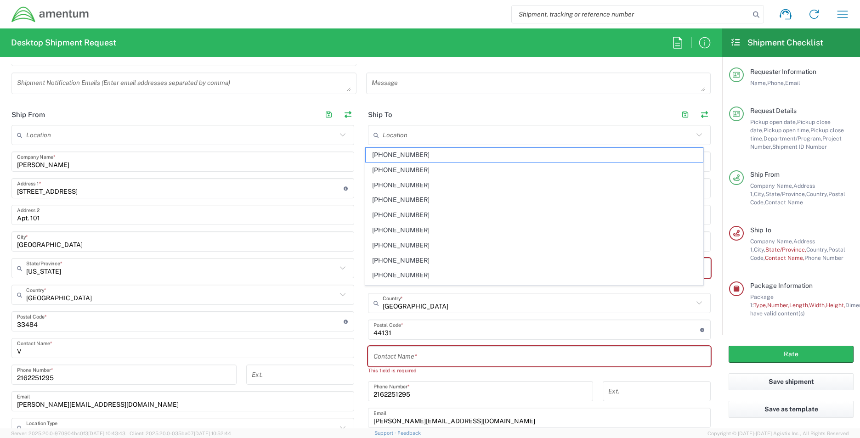
click at [710, 399] on main "Location [PHONE_NUMBER] [PHONE_NUMBER] [PHONE_NUMBER] [PHONE_NUMBER] [PHONE_NUM…" at bounding box center [539, 300] width 357 height 351
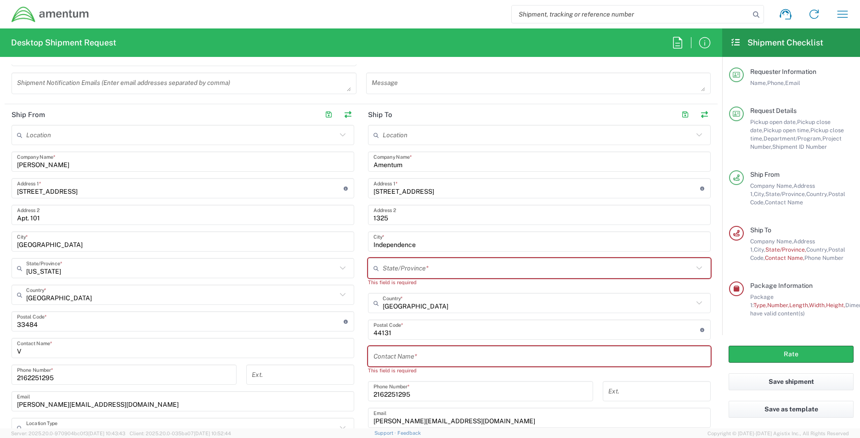
click at [378, 265] on icon at bounding box center [378, 268] width 9 height 15
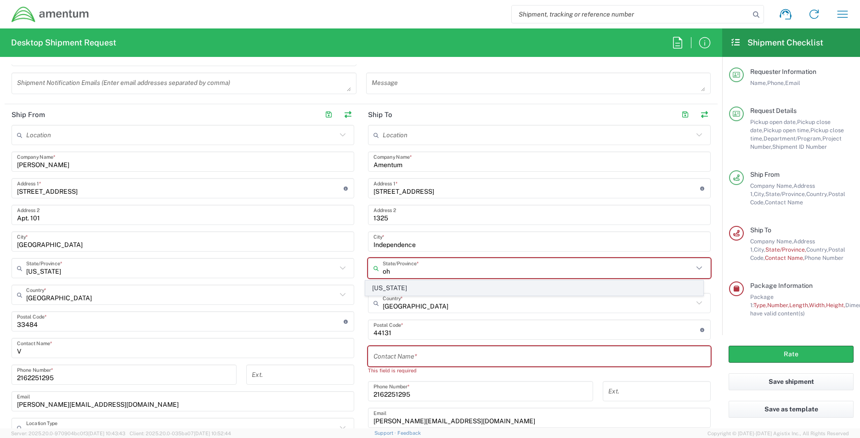
click at [377, 291] on span "[US_STATE]" at bounding box center [535, 288] width 338 height 14
type input "[US_STATE]"
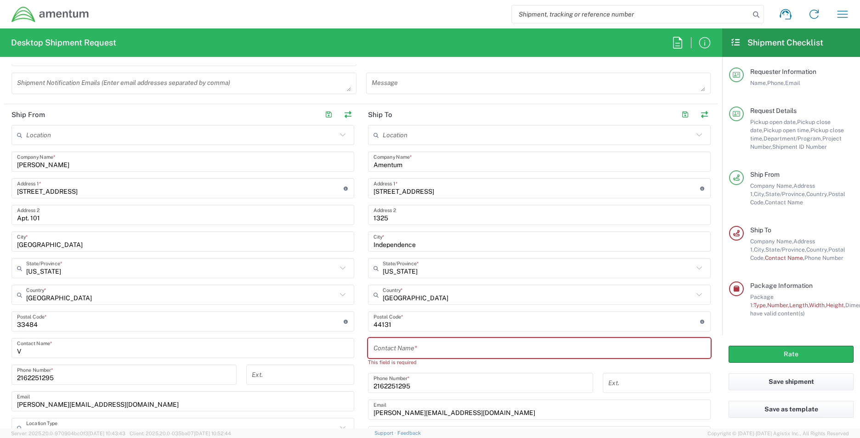
drag, startPoint x: 377, startPoint y: 344, endPoint x: 374, endPoint y: 351, distance: 7.3
click at [376, 348] on input "text" at bounding box center [540, 348] width 332 height 16
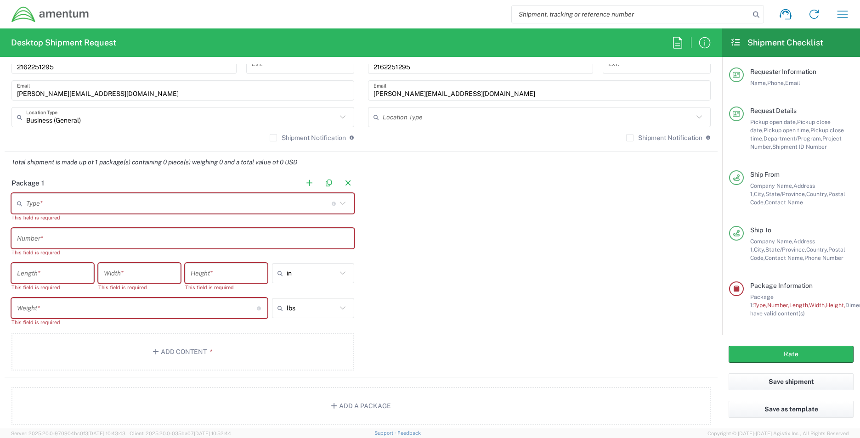
scroll to position [686, 0]
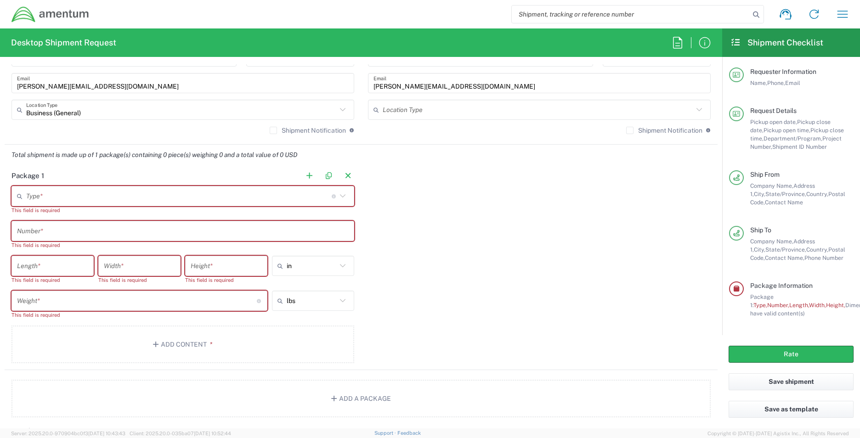
type input "[PERSON_NAME]"
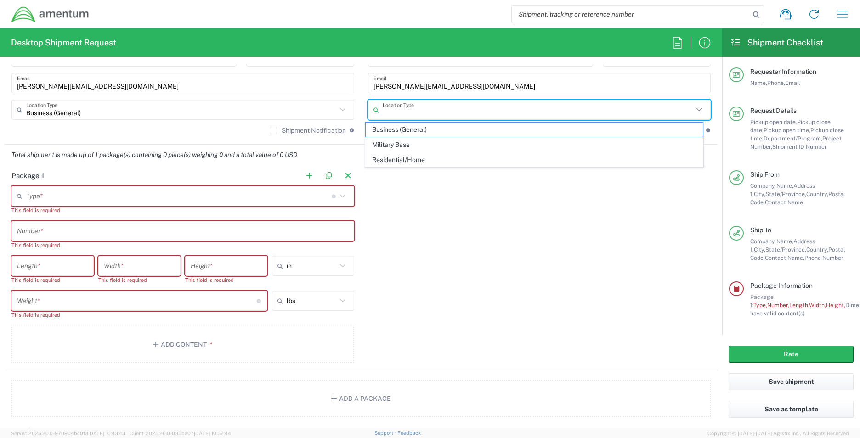
click at [410, 109] on input "text" at bounding box center [538, 110] width 311 height 16
click at [411, 130] on span "Business (General)" at bounding box center [535, 130] width 338 height 14
type input "Business (General)"
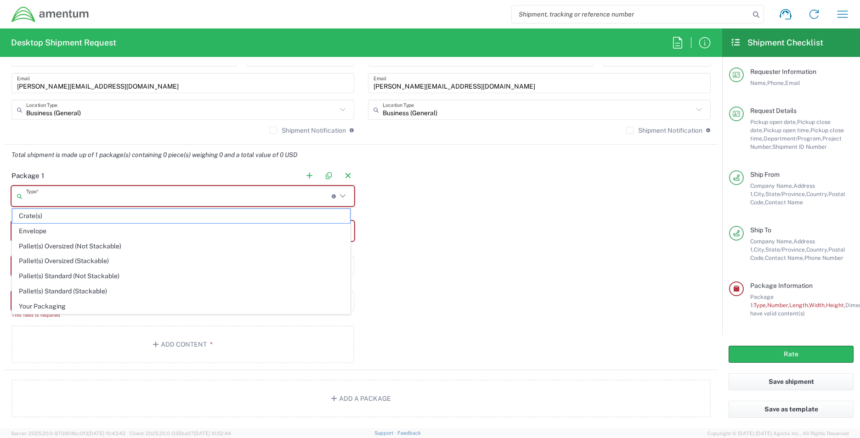
click at [79, 199] on input "text" at bounding box center [179, 196] width 306 height 16
click at [57, 306] on span "Your Packaging" at bounding box center [181, 307] width 338 height 14
type input "Your Packaging"
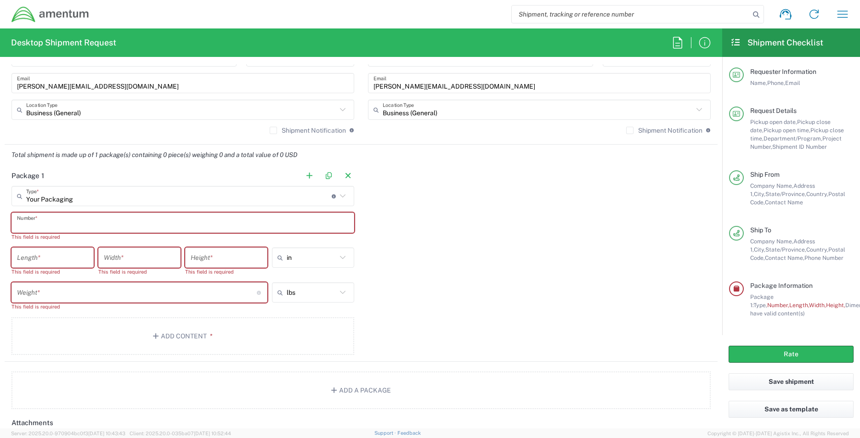
click at [40, 223] on input "text" at bounding box center [183, 223] width 332 height 16
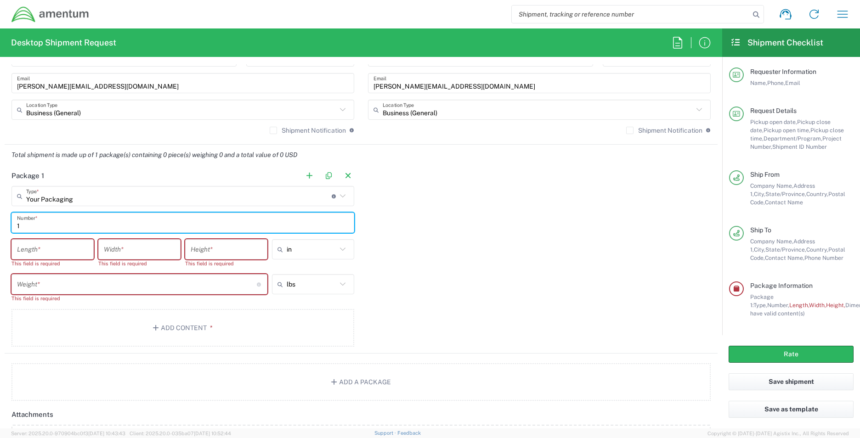
type input "1"
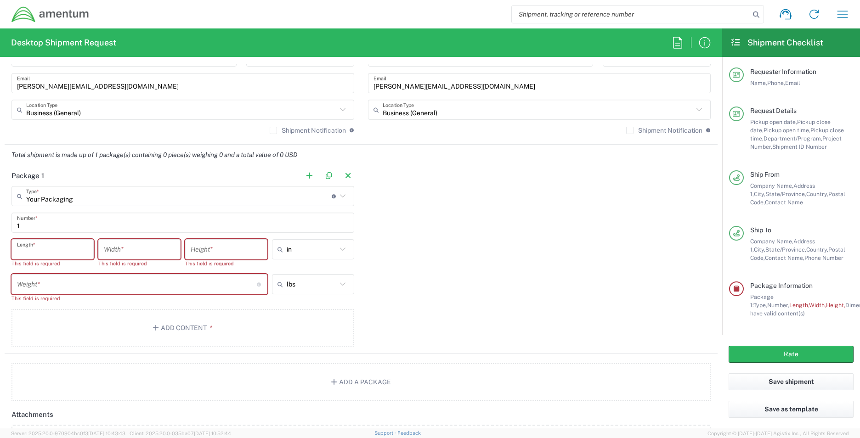
click at [20, 243] on input "number" at bounding box center [52, 250] width 71 height 16
type input "16"
click at [112, 251] on input "number" at bounding box center [139, 250] width 71 height 16
type input "13.5"
drag, startPoint x: 191, startPoint y: 242, endPoint x: 309, endPoint y: 332, distance: 148.6
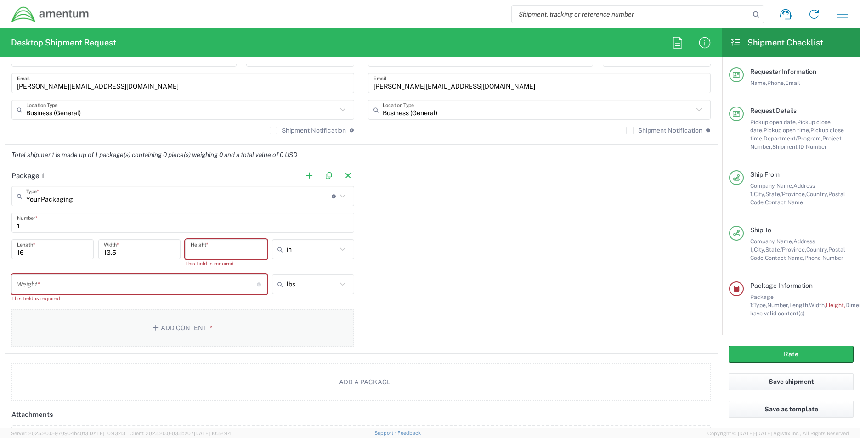
click at [206, 261] on agx-input-control "Height * This field is required" at bounding box center [226, 253] width 82 height 28
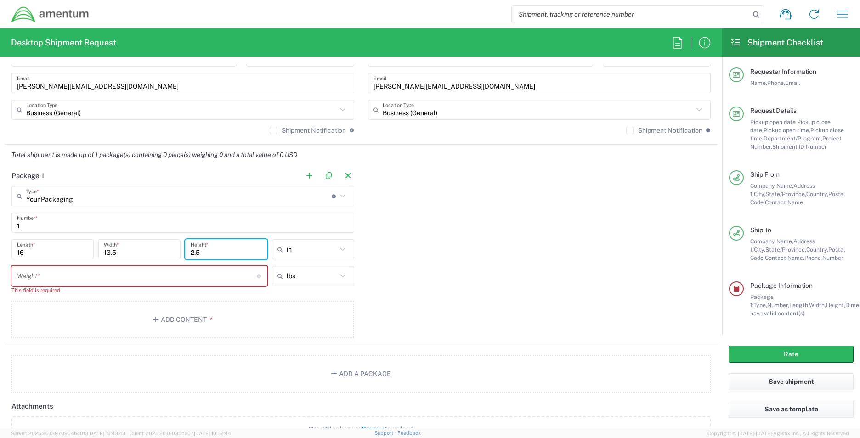
type input "2.5"
drag, startPoint x: 20, startPoint y: 275, endPoint x: 129, endPoint y: 430, distance: 189.3
click at [26, 285] on div "Weight * Total weight of package(s) in pounds or kilograms" at bounding box center [139, 276] width 256 height 20
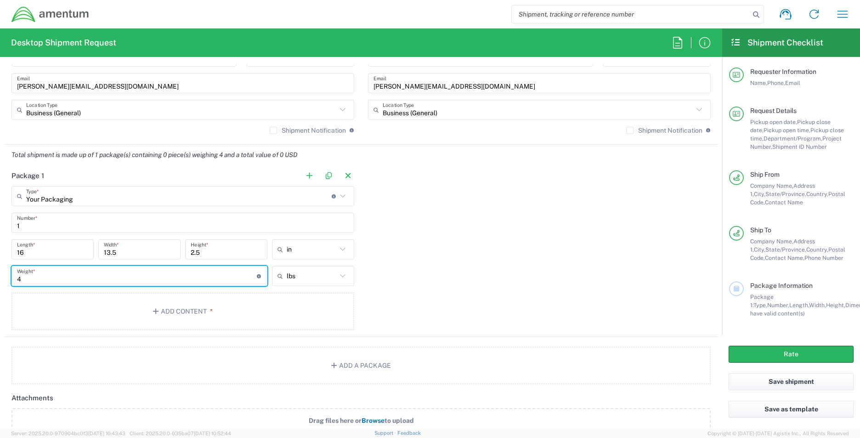
type input "4"
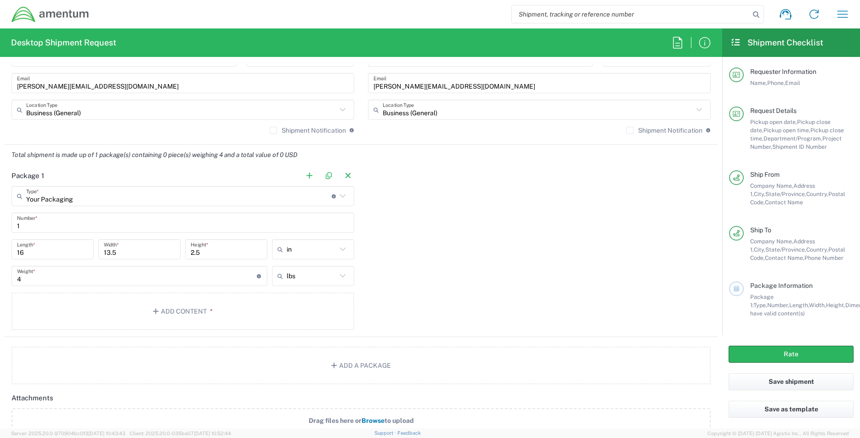
click at [438, 298] on div "Package 1 Your Packaging Type * Material used to package goods Crate(s) Envelop…" at bounding box center [361, 251] width 713 height 172
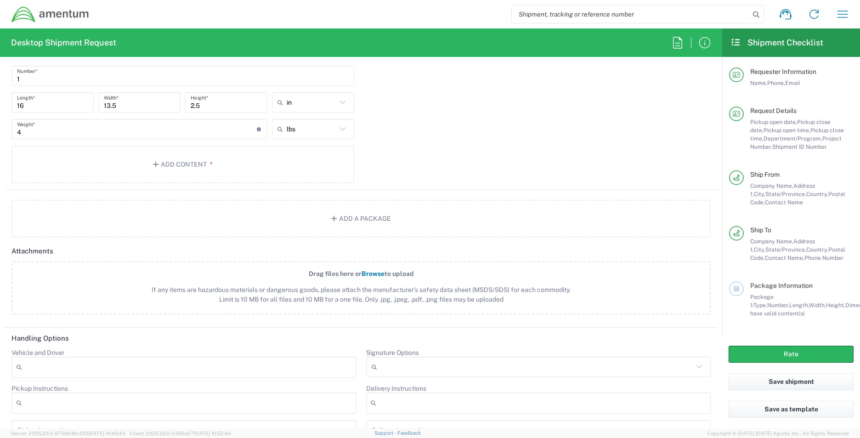
scroll to position [863, 0]
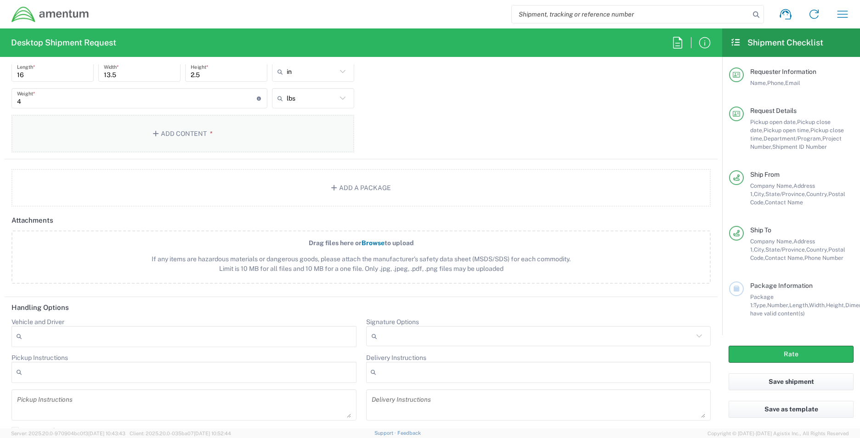
click at [215, 131] on button "Add Content *" at bounding box center [182, 134] width 343 height 38
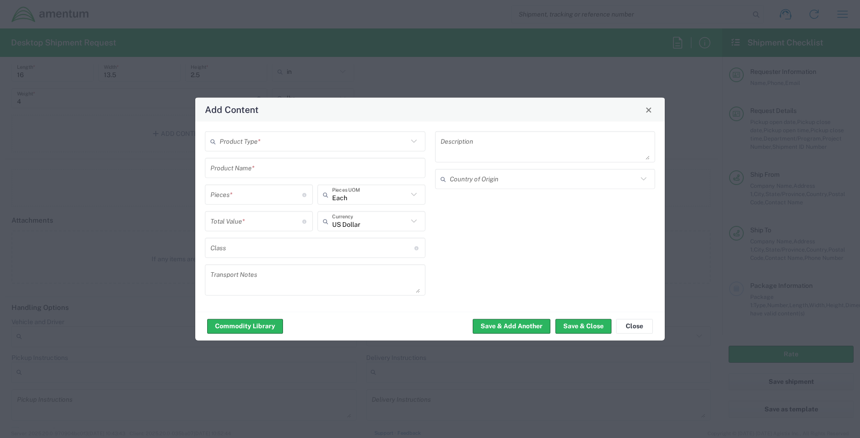
click at [414, 140] on icon at bounding box center [414, 142] width 12 height 12
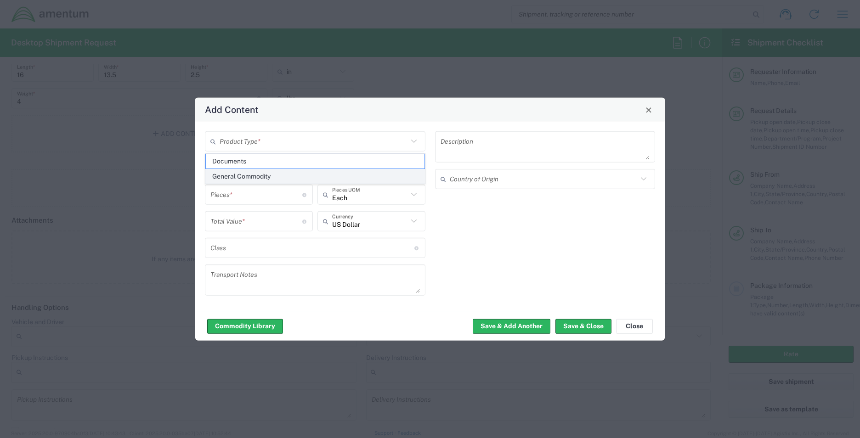
click at [317, 176] on span "General Commodity" at bounding box center [315, 177] width 219 height 14
type input "General Commodity"
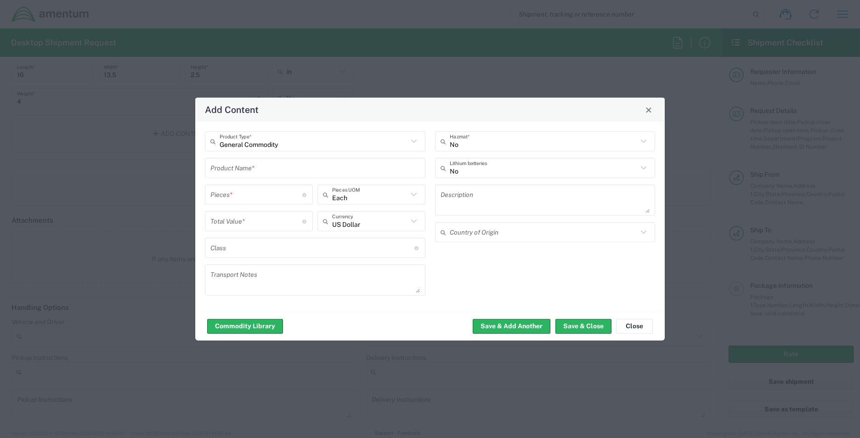
click at [260, 192] on input "number" at bounding box center [256, 195] width 92 height 16
type input "1"
drag, startPoint x: 266, startPoint y: 221, endPoint x: 281, endPoint y: 272, distance: 53.8
click at [266, 222] on input "number" at bounding box center [256, 221] width 92 height 16
type input "500"
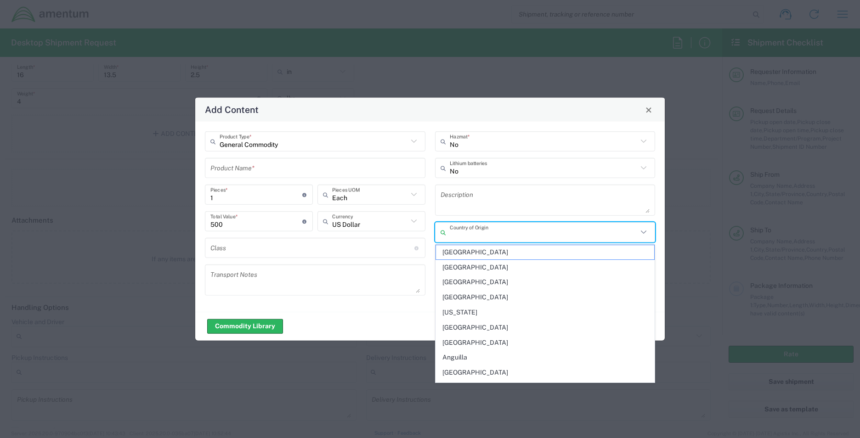
click at [539, 232] on input "text" at bounding box center [544, 232] width 188 height 16
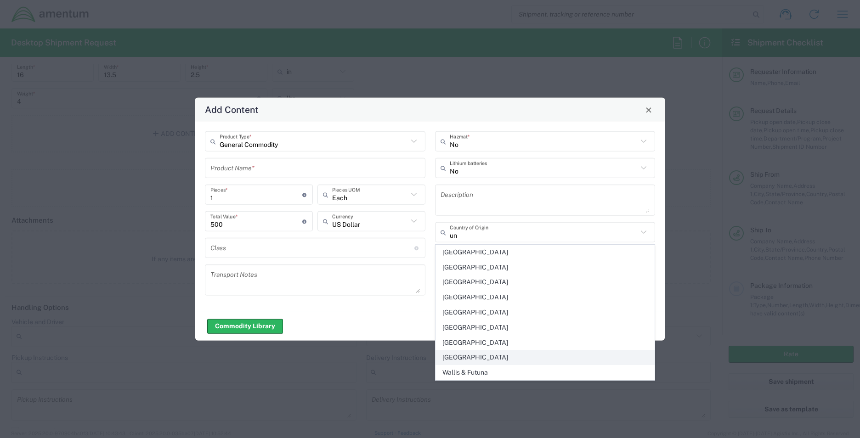
click at [497, 356] on span "[GEOGRAPHIC_DATA]" at bounding box center [545, 358] width 219 height 14
type input "[GEOGRAPHIC_DATA]"
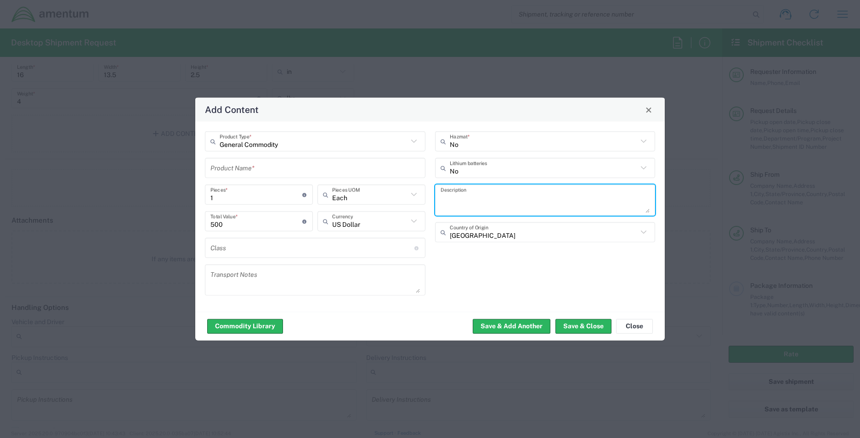
click at [456, 208] on textarea at bounding box center [546, 200] width 210 height 26
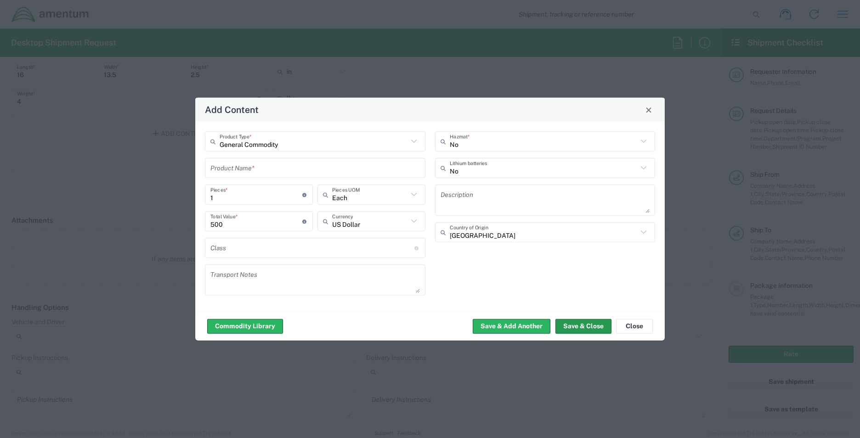
click at [576, 323] on button "Save & Close" at bounding box center [584, 326] width 56 height 15
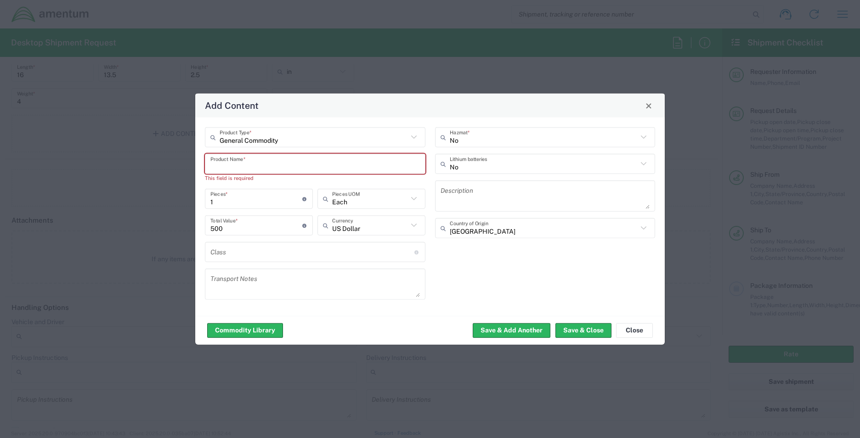
click at [214, 163] on input "text" at bounding box center [315, 164] width 210 height 16
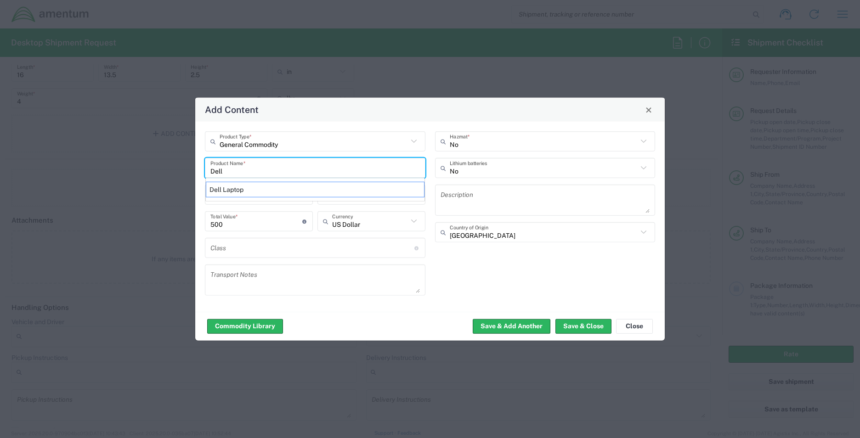
type input "Dell"
click at [410, 320] on div "Commodity Library Save & Add Another Save & Close Close" at bounding box center [430, 326] width 470 height 29
click at [579, 325] on button "Save & Close" at bounding box center [584, 326] width 56 height 15
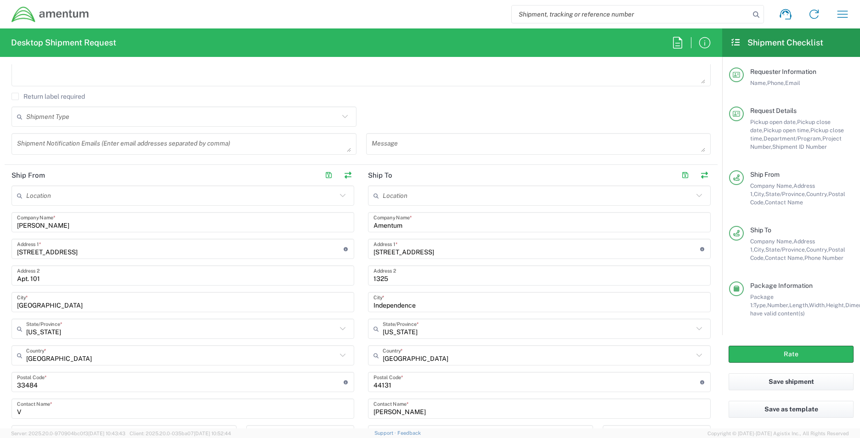
scroll to position [392, 0]
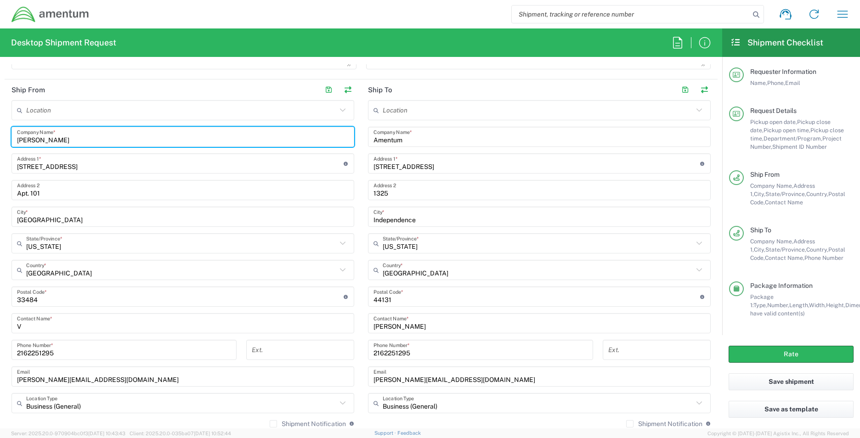
click at [78, 139] on input "Denise Votruba" at bounding box center [183, 137] width 332 height 16
type input "D"
type input "Vladimir Bondar"
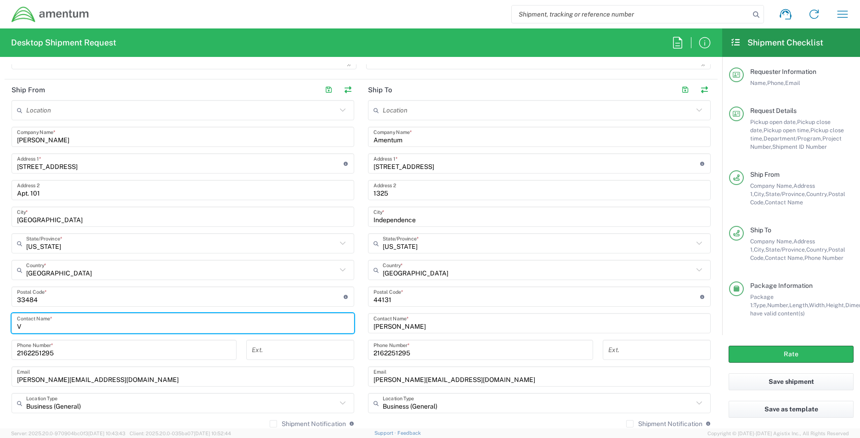
click at [32, 327] on input "V" at bounding box center [183, 324] width 332 height 16
type input "Vladimir Bondar"
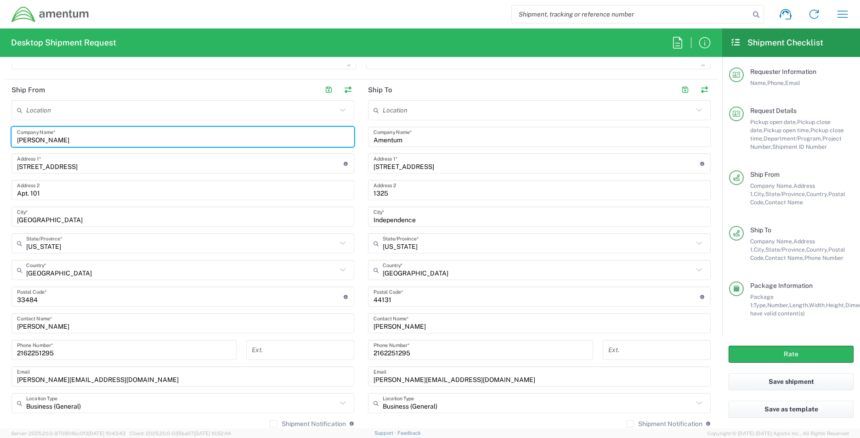
drag, startPoint x: 70, startPoint y: 138, endPoint x: 130, endPoint y: 50, distance: 106.5
click at [73, 135] on input "Vladimir Bondar" at bounding box center [183, 137] width 332 height 16
type input "V"
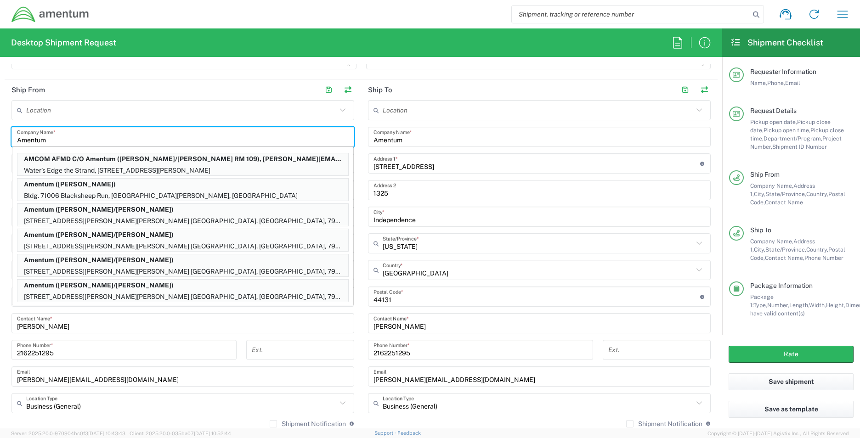
type input "Amentum"
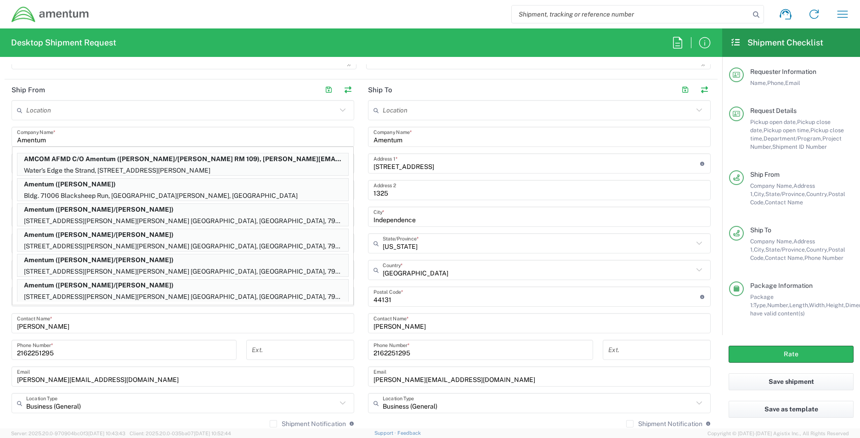
click at [354, 405] on main "Location [PHONE_NUMBER] [PHONE_NUMBER] [PHONE_NUMBER] [PHONE_NUMBER] [PHONE_NUM…" at bounding box center [183, 267] width 357 height 334
click at [361, 409] on main "Location [PHONE_NUMBER] [PHONE_NUMBER] [PHONE_NUMBER] [PHONE_NUMBER] [PHONE_NUM…" at bounding box center [539, 267] width 357 height 334
click at [354, 359] on div "Ext." at bounding box center [301, 353] width 118 height 27
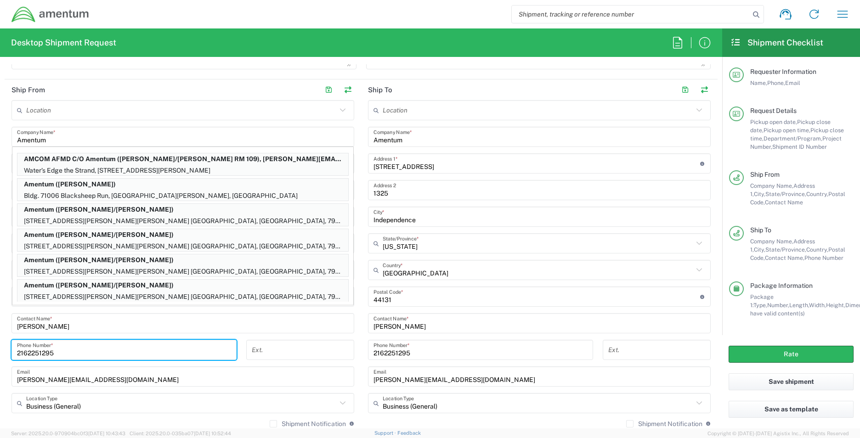
click at [64, 353] on input "2162251295" at bounding box center [124, 350] width 214 height 16
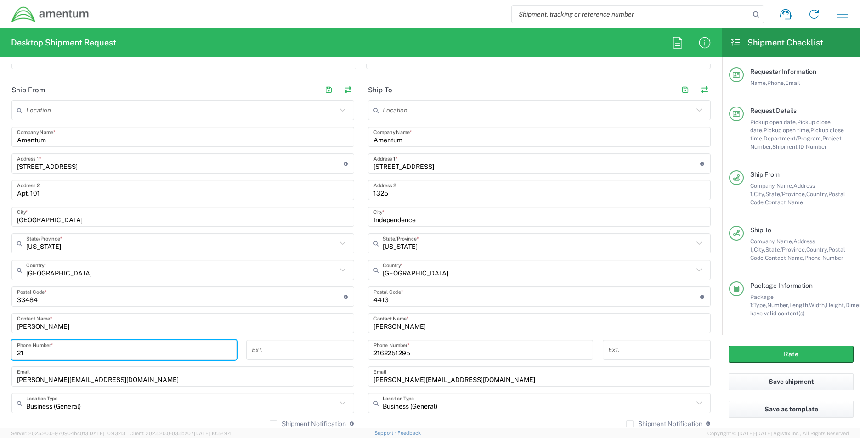
type input "2"
type input "913-485-8714"
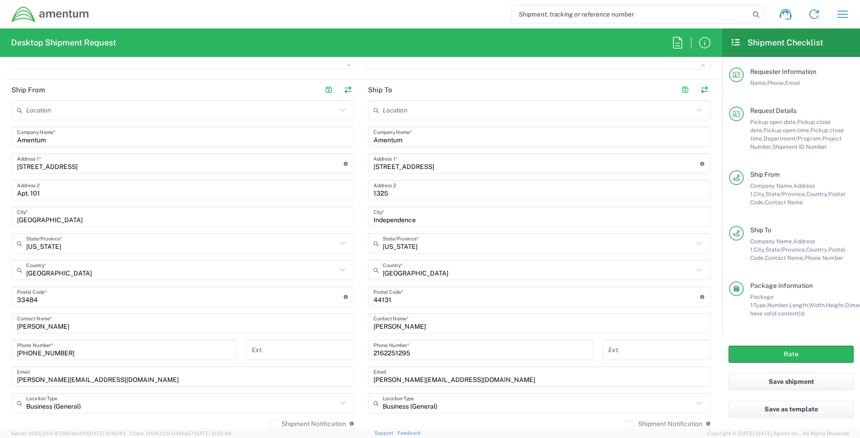
click at [261, 429] on agx-app-version "Server: 2025.20.0-970904bc0f3 [DATE] 10:43:43 Client: 2025.20.0-035ba07 [DATE] …" at bounding box center [430, 434] width 860 height 10
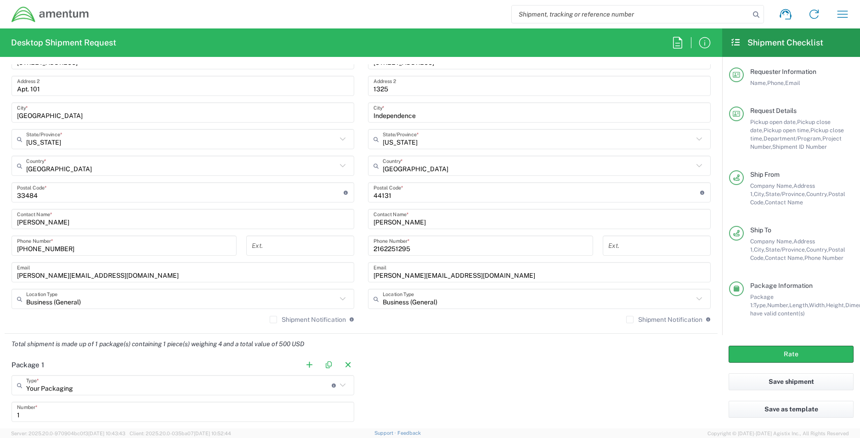
scroll to position [527, 0]
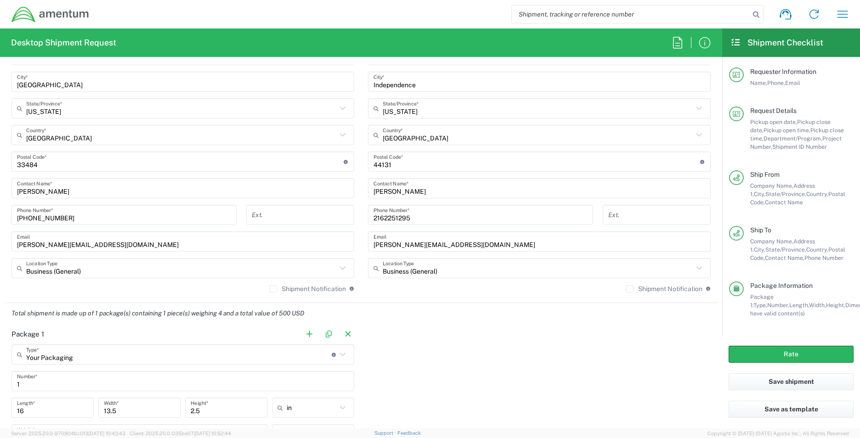
click at [342, 268] on icon at bounding box center [343, 268] width 12 height 12
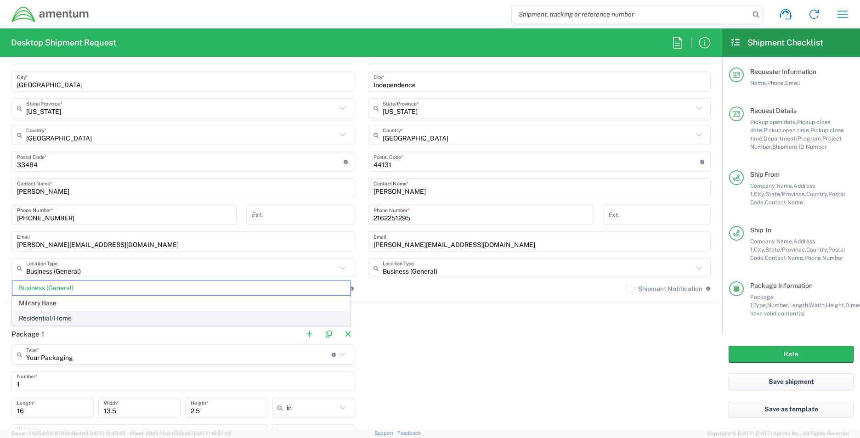
click at [95, 316] on span "Residential/Home" at bounding box center [181, 319] width 338 height 14
type input "Residential/Home"
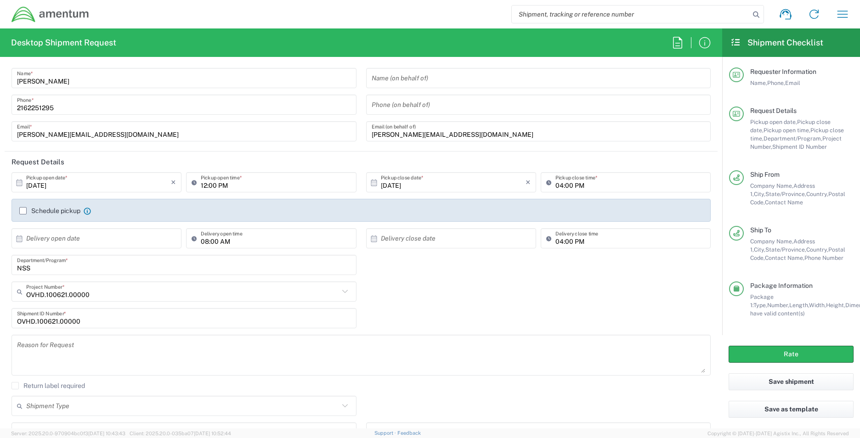
scroll to position [0, 0]
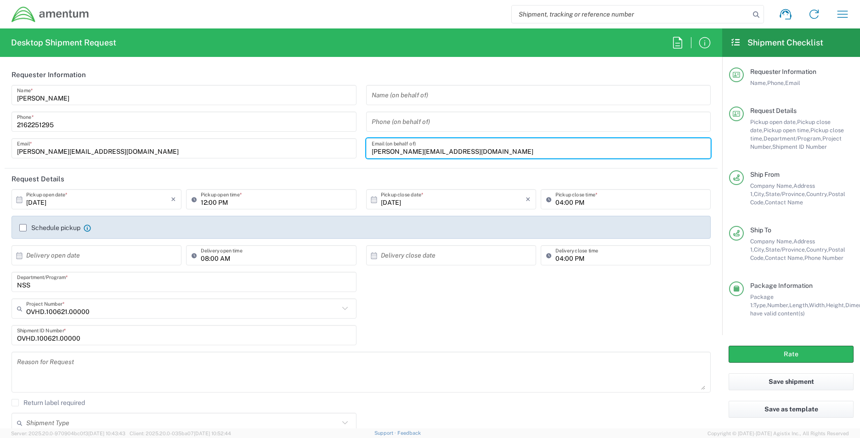
click at [491, 153] on input "[PERSON_NAME][EMAIL_ADDRESS][DOMAIN_NAME]" at bounding box center [539, 149] width 334 height 16
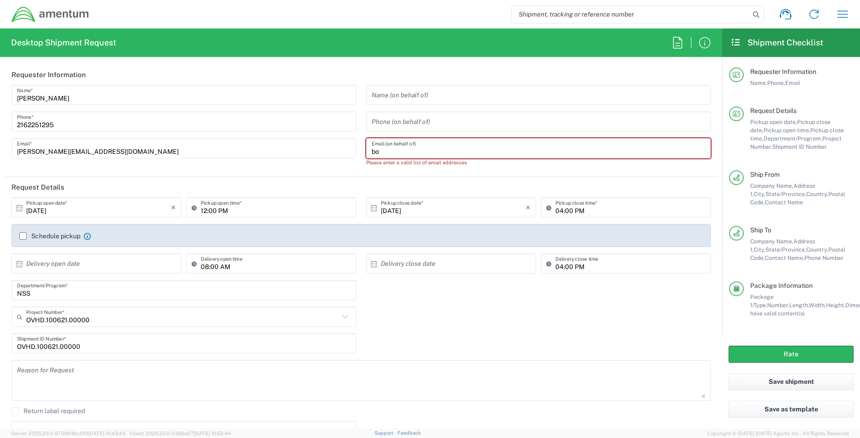
type input "b"
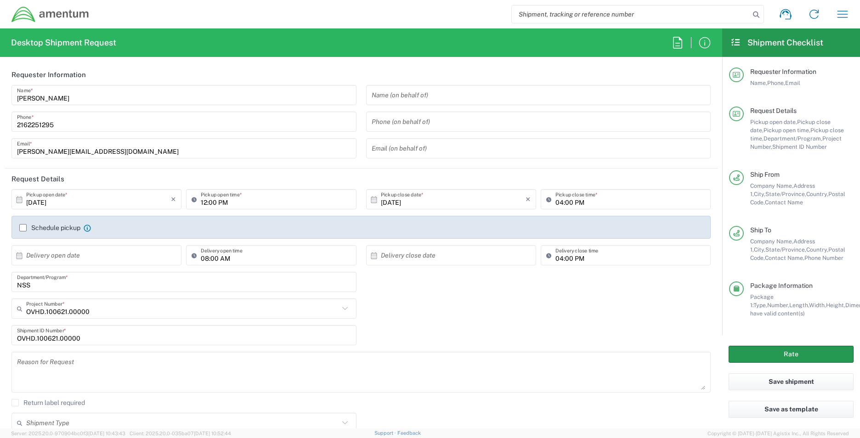
click at [799, 354] on button "Rate" at bounding box center [791, 354] width 125 height 17
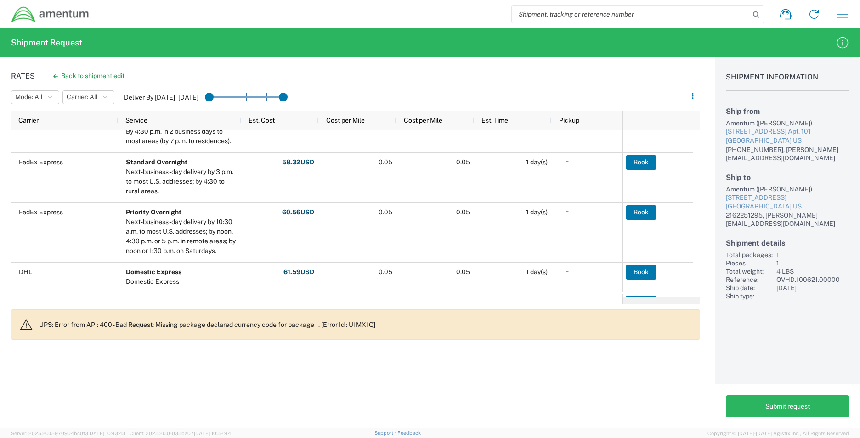
scroll to position [140, 0]
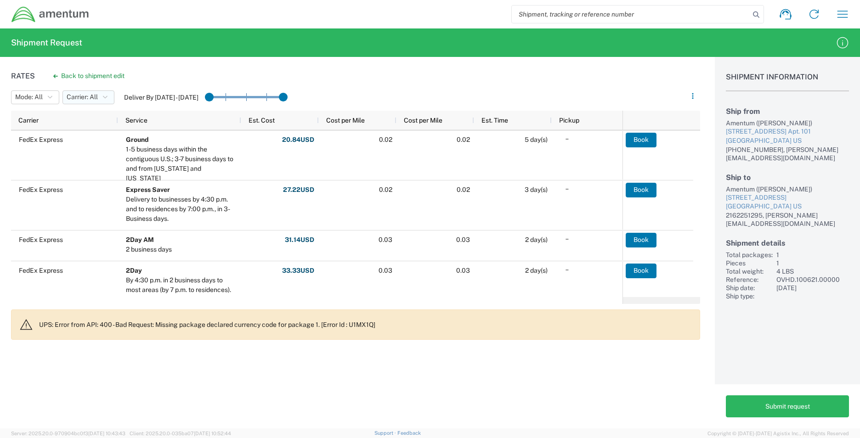
click at [108, 99] on icon "button" at bounding box center [105, 97] width 5 height 6
click at [191, 74] on div "Rates Back to shipment edit Mode: All All SMAL Carrier: All All DHL FedEx Expre…" at bounding box center [350, 243] width 700 height 372
click at [50, 96] on icon "button" at bounding box center [50, 97] width 5 height 6
click at [355, 91] on agx-table-filter-chips "Mode: All All SMAL Carrier: All All DHL FedEx Express Deliver By Oct 04 - Oct 08" at bounding box center [346, 101] width 671 height 22
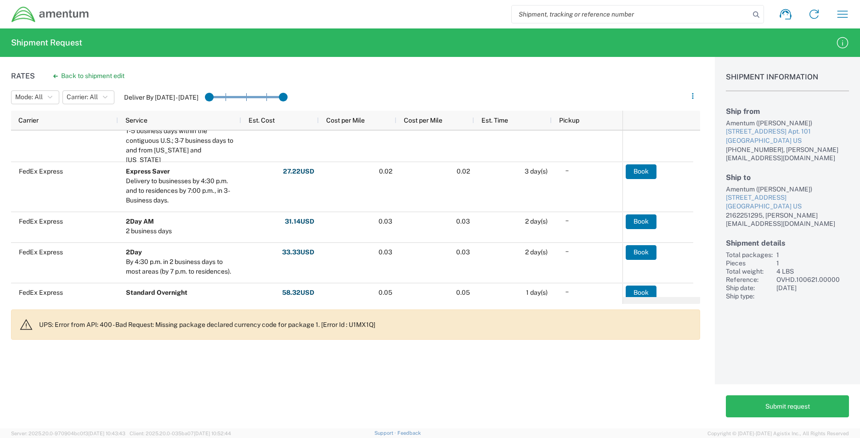
scroll to position [61, 0]
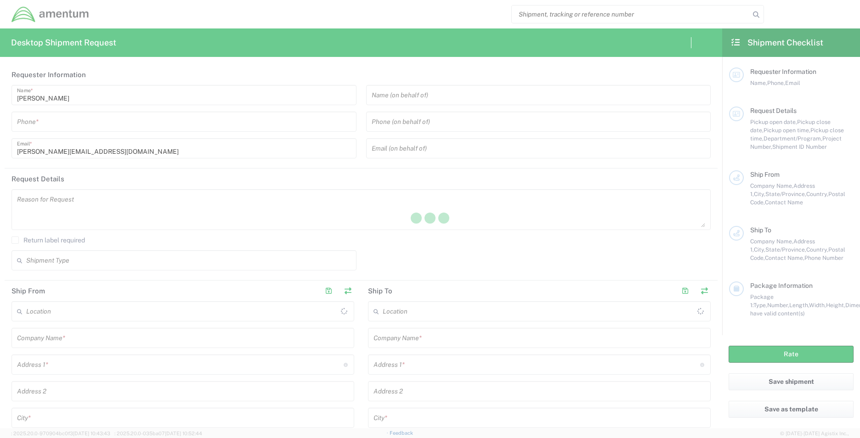
type input "[GEOGRAPHIC_DATA]"
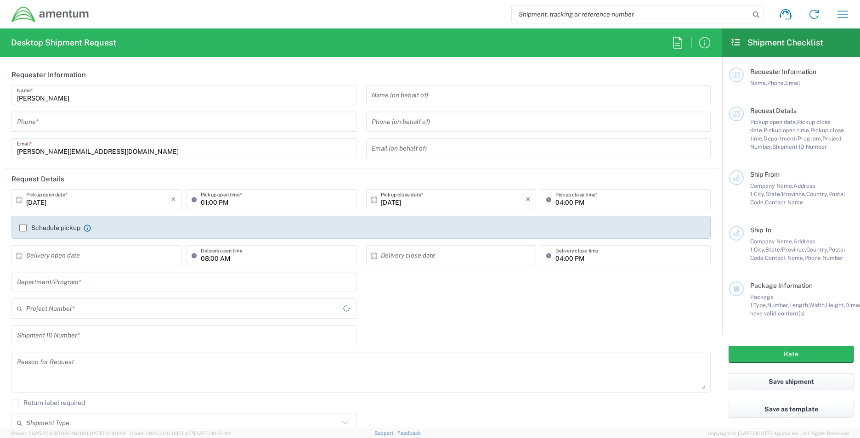
type input "OVHD.100619.00000"
click at [57, 122] on input "tel" at bounding box center [184, 122] width 334 height 16
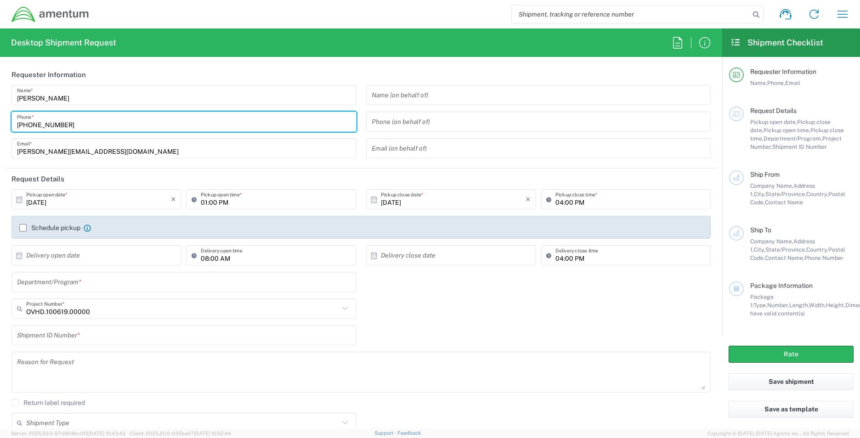
type input "[PHONE_NUMBER]"
click at [108, 285] on input "text" at bounding box center [184, 282] width 334 height 16
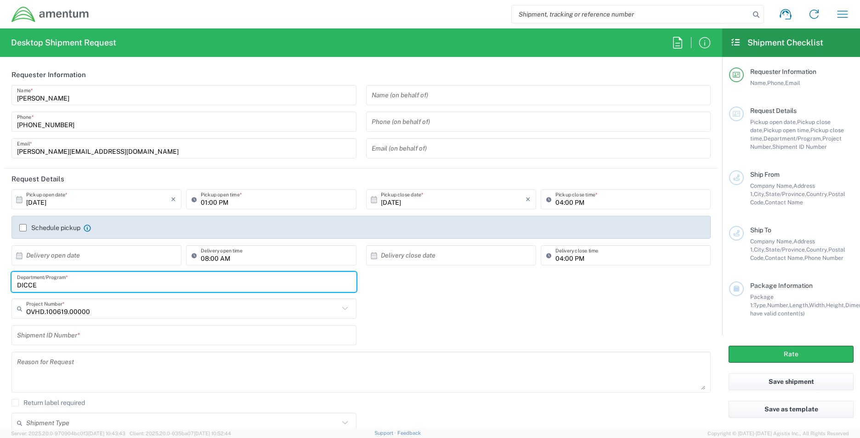
type input "DICCE"
click at [37, 312] on input "text" at bounding box center [182, 309] width 313 height 16
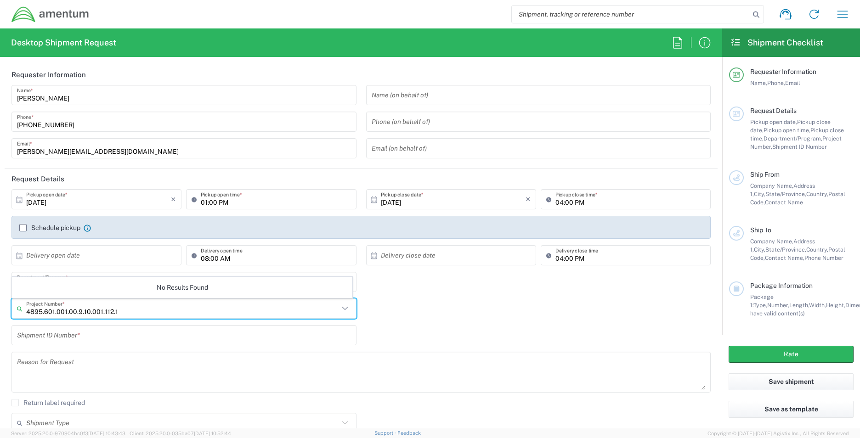
type input "4895.601.001.00.9.10.001.112.1"
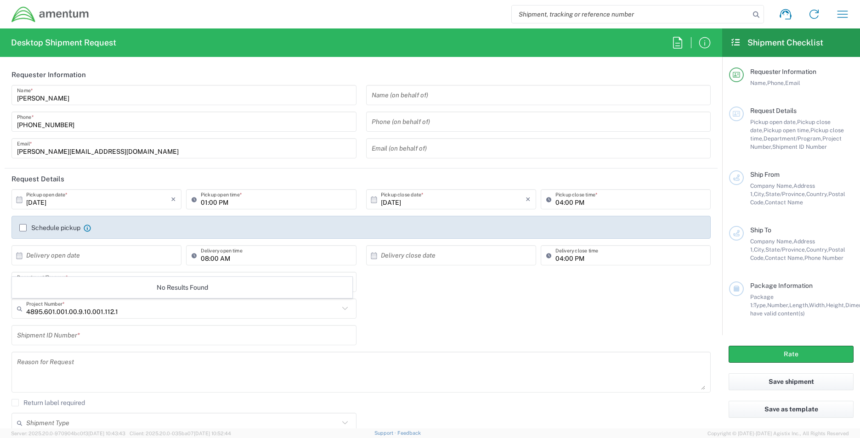
click at [136, 346] on div "Shipment ID Number *" at bounding box center [184, 338] width 355 height 27
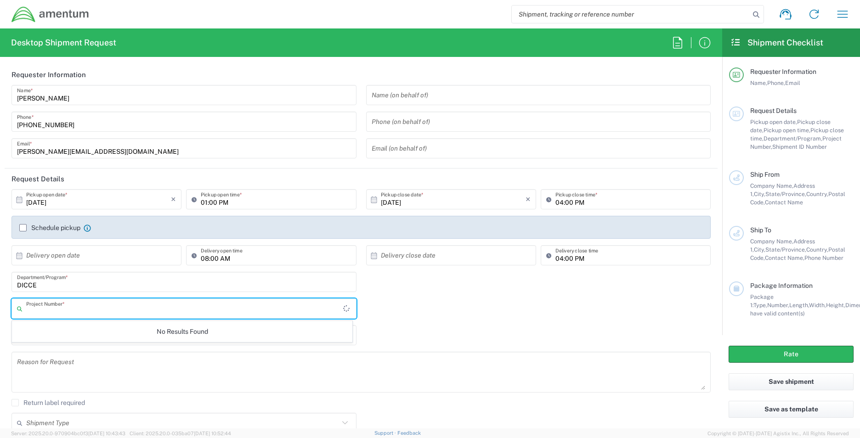
click at [44, 315] on input "text" at bounding box center [184, 309] width 317 height 16
type input "4895.601."
click at [66, 311] on input "4895.601." at bounding box center [182, 309] width 313 height 16
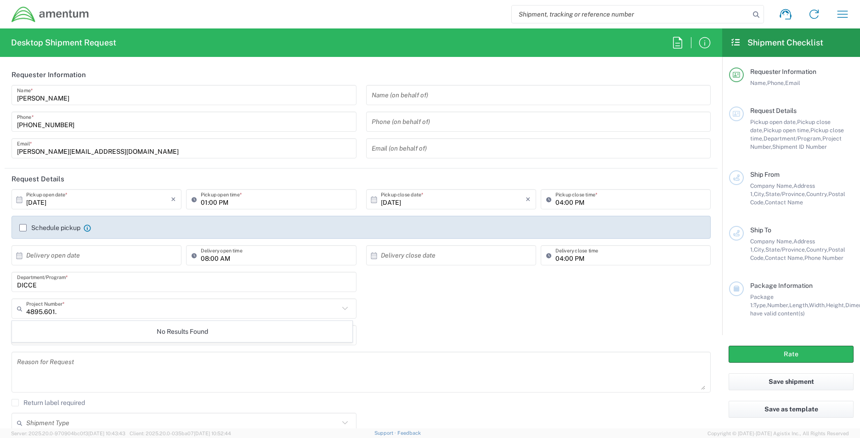
click at [55, 326] on div "No Results Found" at bounding box center [182, 331] width 340 height 21
click at [54, 333] on div "No Results Found" at bounding box center [182, 331] width 340 height 21
click at [121, 359] on textarea at bounding box center [361, 372] width 688 height 35
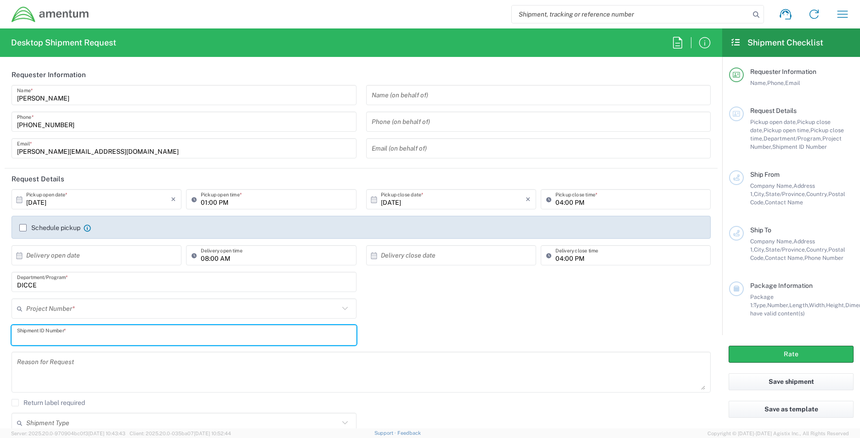
click at [31, 330] on input "text" at bounding box center [184, 336] width 334 height 16
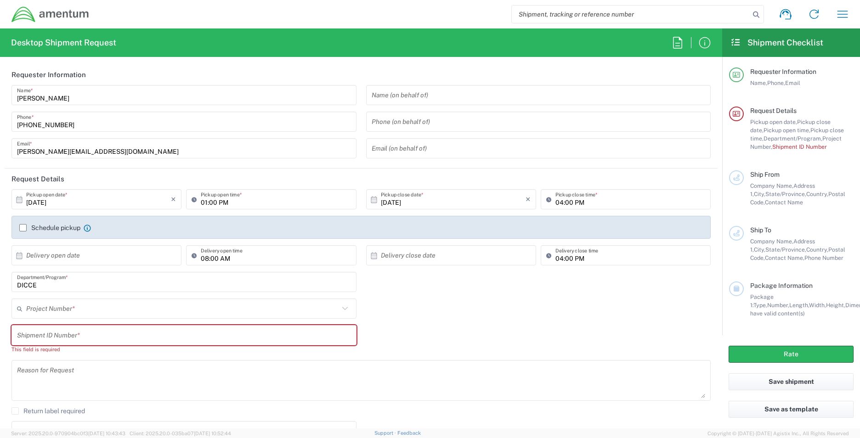
click at [24, 310] on icon at bounding box center [21, 308] width 9 height 15
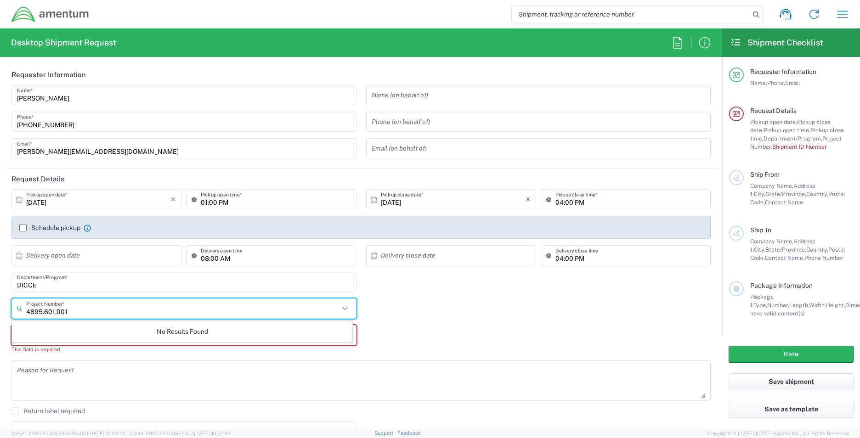
type input "4895.601.001"
click at [342, 309] on icon at bounding box center [345, 308] width 6 height 3
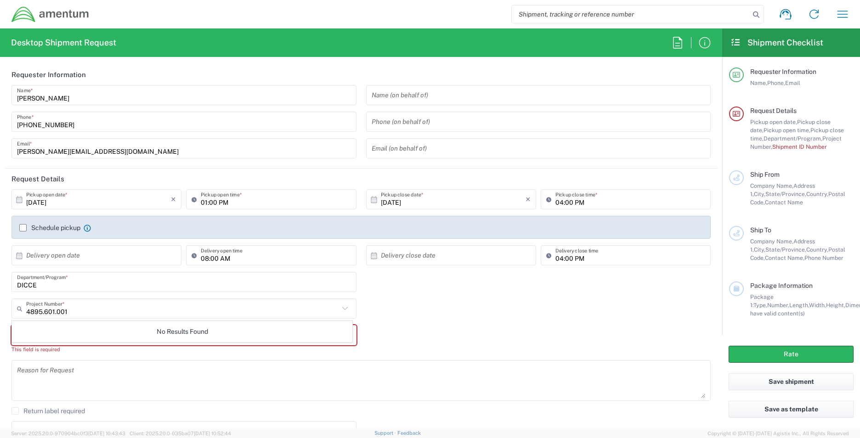
drag, startPoint x: 425, startPoint y: 339, endPoint x: 471, endPoint y: 354, distance: 48.5
click at [425, 338] on div "Shipment ID Number * This field is required" at bounding box center [361, 342] width 709 height 35
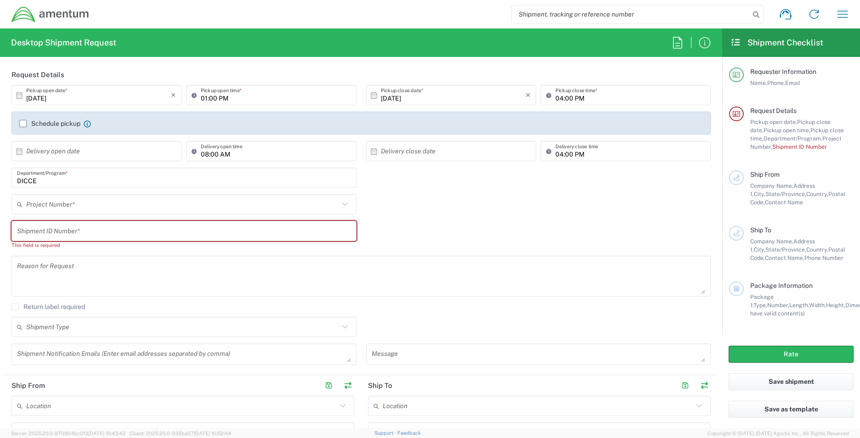
scroll to position [141, 0]
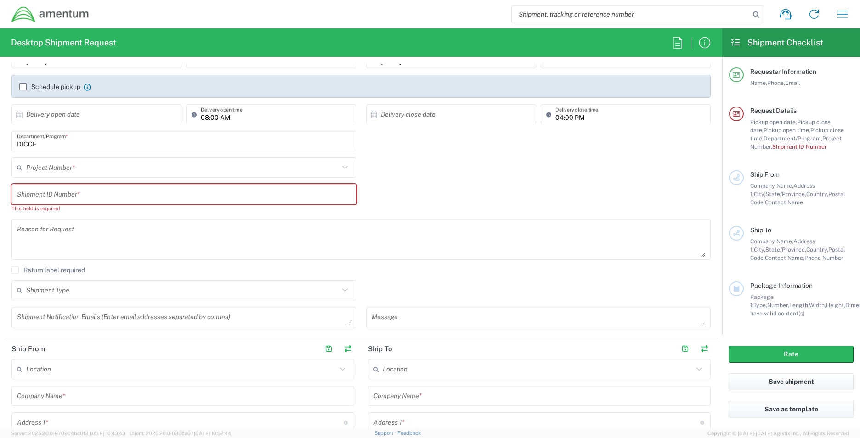
click at [715, 422] on form "Requester Information [PERSON_NAME] Name * [PHONE_NUMBER] Phone * [PERSON_NAME]…" at bounding box center [361, 246] width 722 height 364
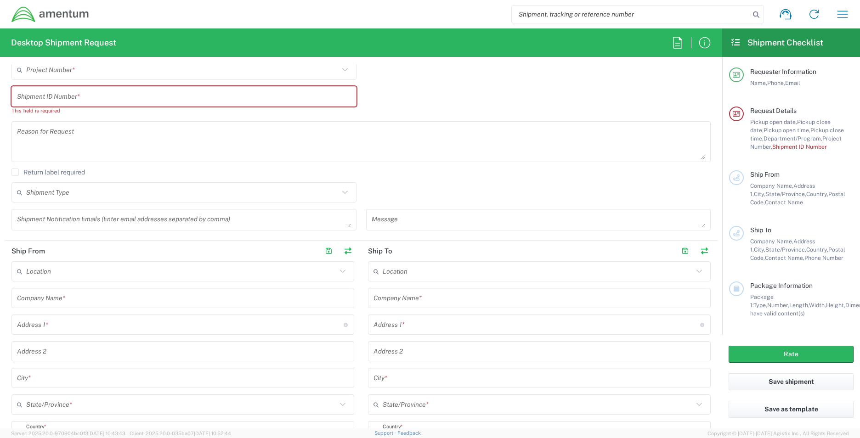
scroll to position [325, 0]
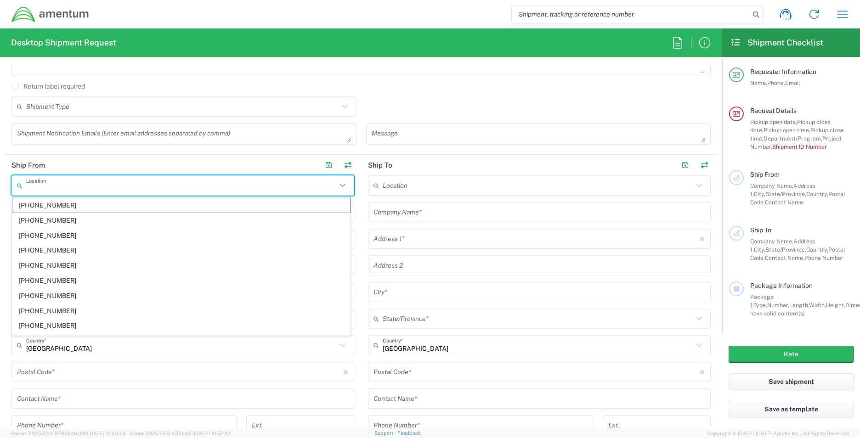
click at [88, 189] on input "text" at bounding box center [181, 186] width 311 height 16
click at [350, 410] on div "Location [PHONE_NUMBER] [PHONE_NUMBER] [PHONE_NUMBER] [PHONE_NUMBER] [PHONE_NUM…" at bounding box center [182, 343] width 343 height 334
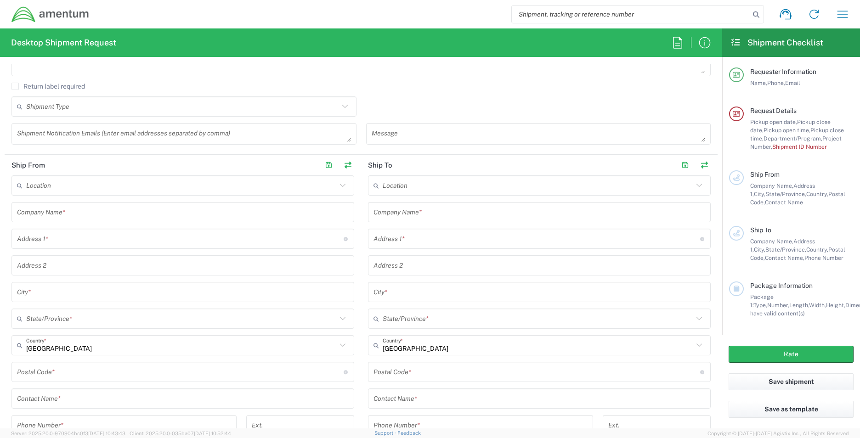
click at [92, 217] on input "text" at bounding box center [183, 212] width 332 height 16
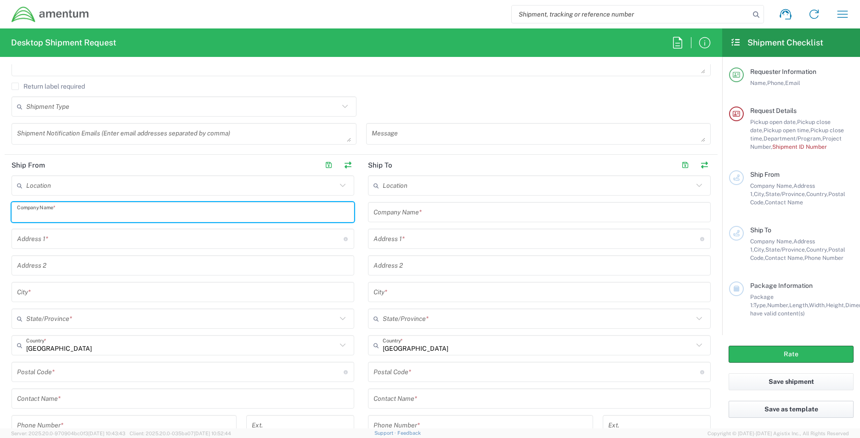
type input "a"
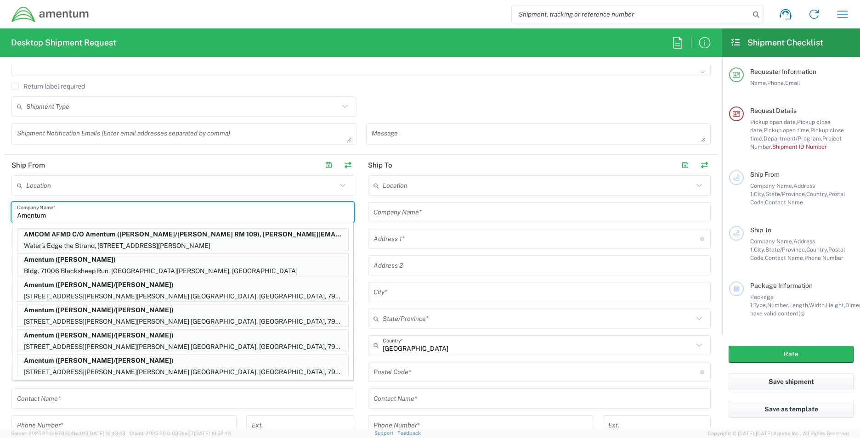
type input "Amentum"
click at [331, 414] on div "Location [PHONE_NUMBER] [PHONE_NUMBER] [PHONE_NUMBER] [PHONE_NUMBER] [PHONE_NUM…" at bounding box center [182, 343] width 343 height 334
click at [331, 431] on agx-app-version "Server: 2025.20.0-970904bc0f3 [DATE] 10:43:43 Client: 2025.20.0-035ba07 [DATE] …" at bounding box center [430, 434] width 860 height 10
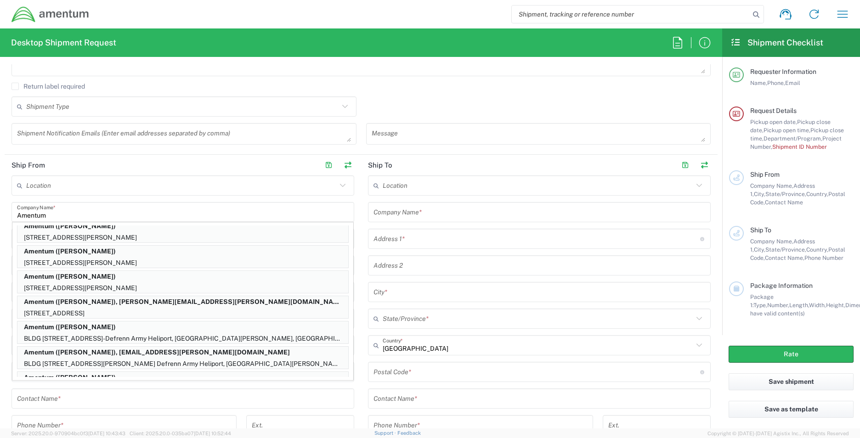
scroll to position [357, 0]
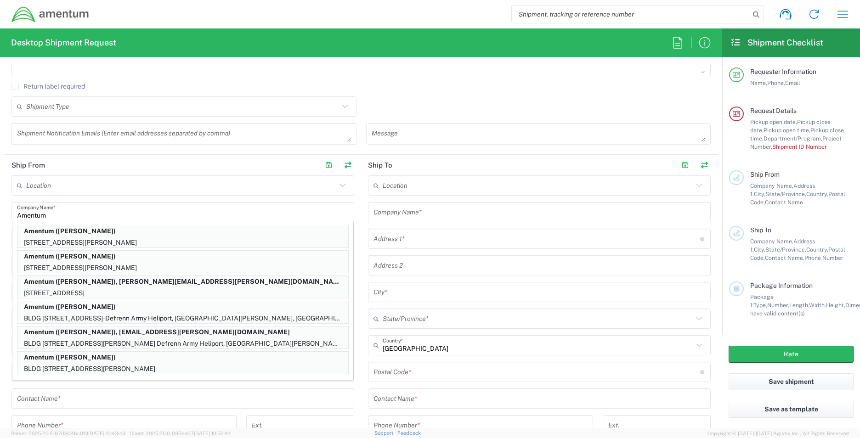
click at [410, 102] on div "Shipment Type Batch Regular" at bounding box center [361, 109] width 709 height 27
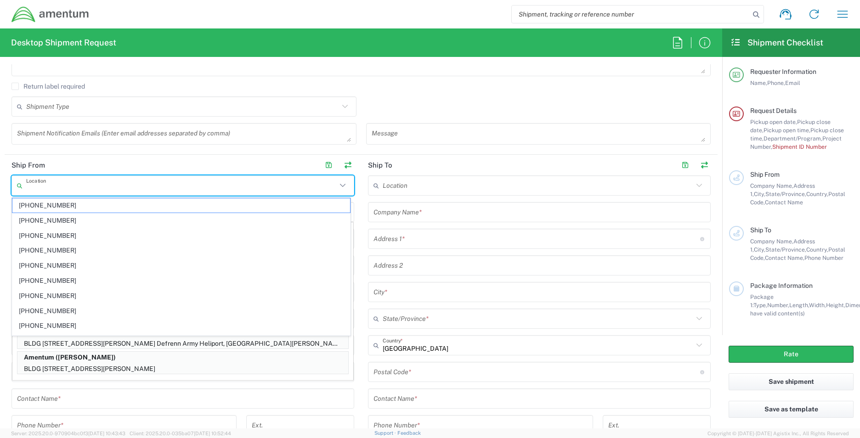
click at [197, 182] on input "text" at bounding box center [181, 186] width 311 height 16
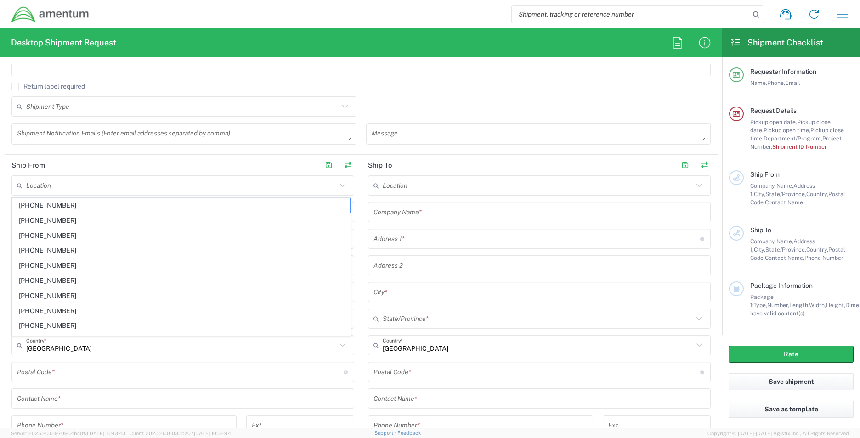
click at [286, 385] on div "Location [PHONE_NUMBER] [PHONE_NUMBER] [PHONE_NUMBER] [PHONE_NUMBER] [PHONE_NUM…" at bounding box center [182, 343] width 343 height 334
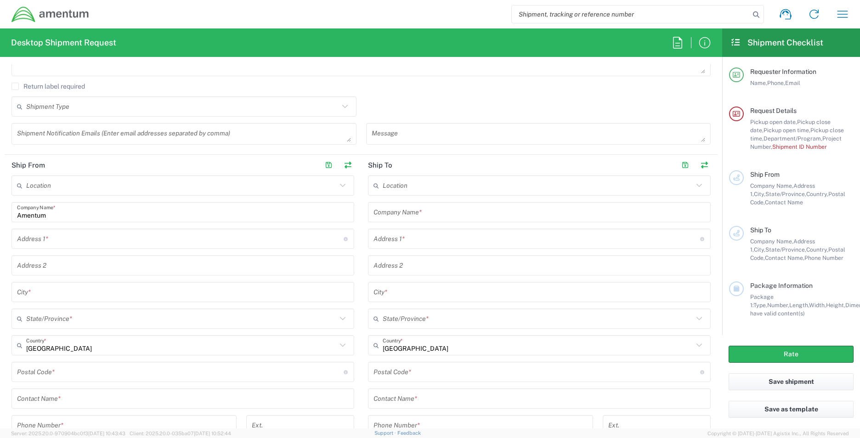
click at [20, 240] on input "text" at bounding box center [180, 239] width 327 height 16
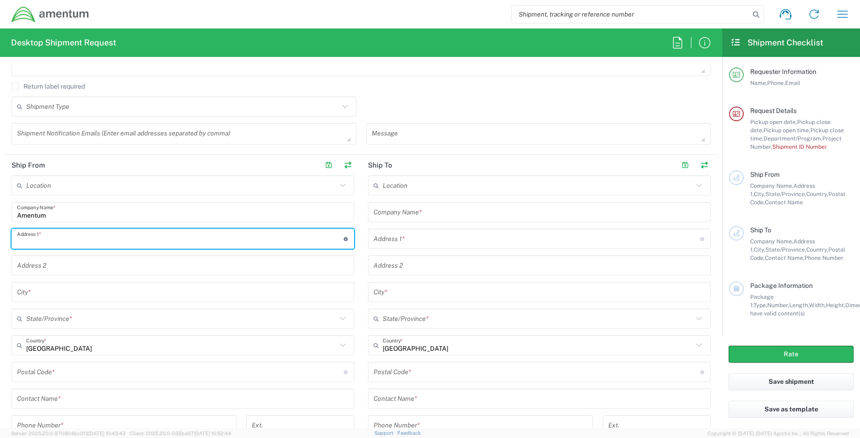
type input "[STREET_ADDRESS]"
type input "[PERSON_NAME][EMAIL_ADDRESS][DOMAIN_NAME]"
type input "1325"
type input "Independence"
type input "OH"
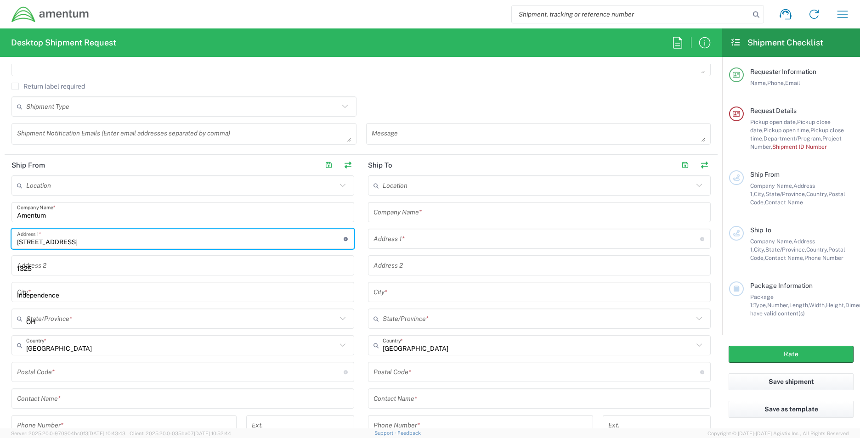
type input "44130"
type input "2162251295"
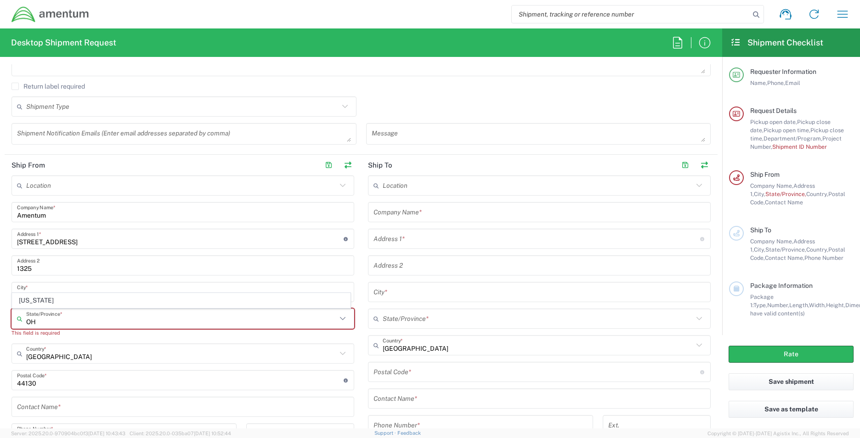
click at [79, 320] on input "OH" at bounding box center [181, 319] width 311 height 16
click at [29, 299] on span "[US_STATE]" at bounding box center [181, 301] width 338 height 14
type input "[US_STATE]"
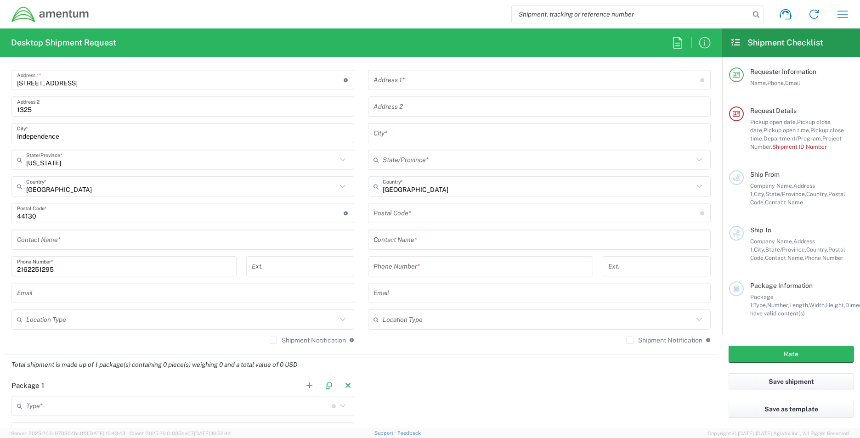
scroll to position [502, 0]
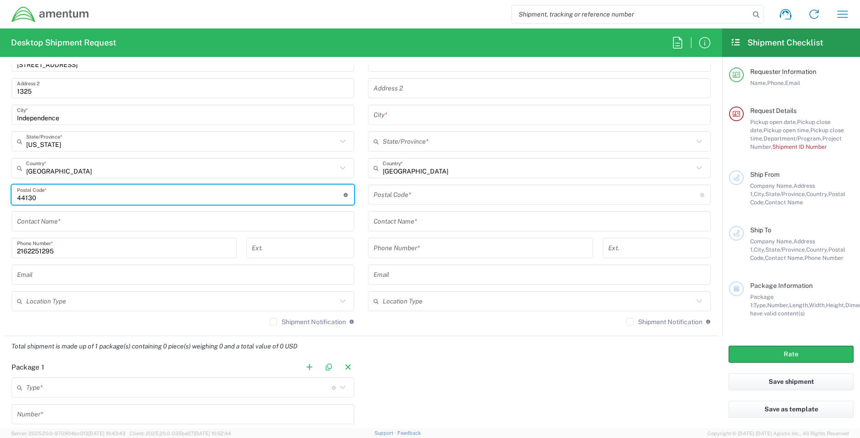
click at [42, 195] on input "undefined" at bounding box center [180, 195] width 327 height 16
type input "44131"
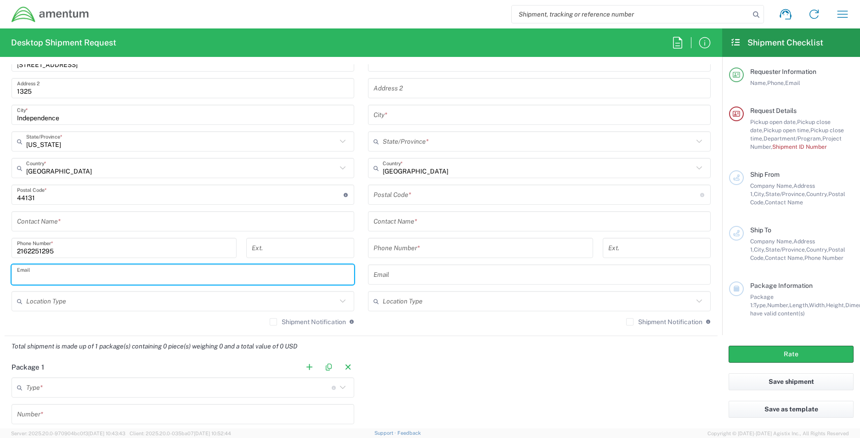
click at [283, 278] on input "text" at bounding box center [183, 275] width 332 height 16
click at [74, 217] on input "text" at bounding box center [183, 222] width 332 height 16
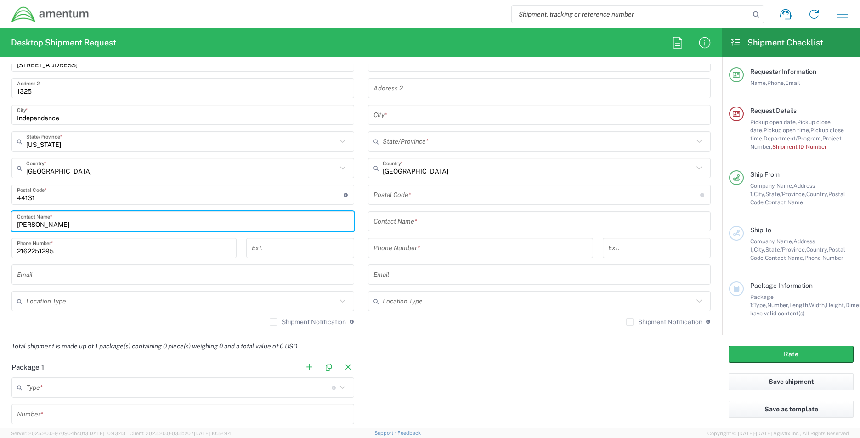
type input "[PERSON_NAME]"
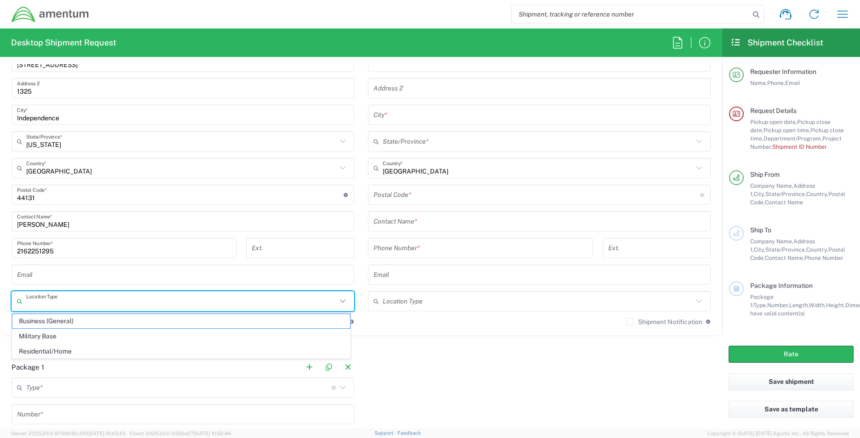
click at [74, 306] on input "text" at bounding box center [181, 302] width 311 height 16
click at [77, 323] on span "Business (General)" at bounding box center [181, 321] width 338 height 14
type input "Business (General)"
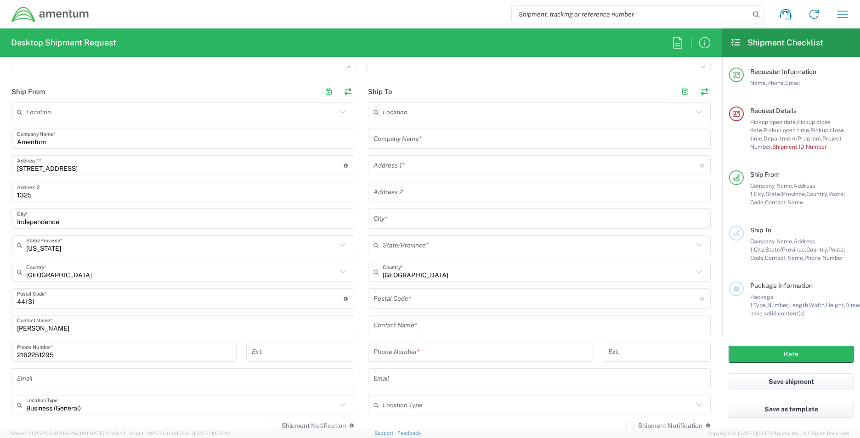
scroll to position [337, 0]
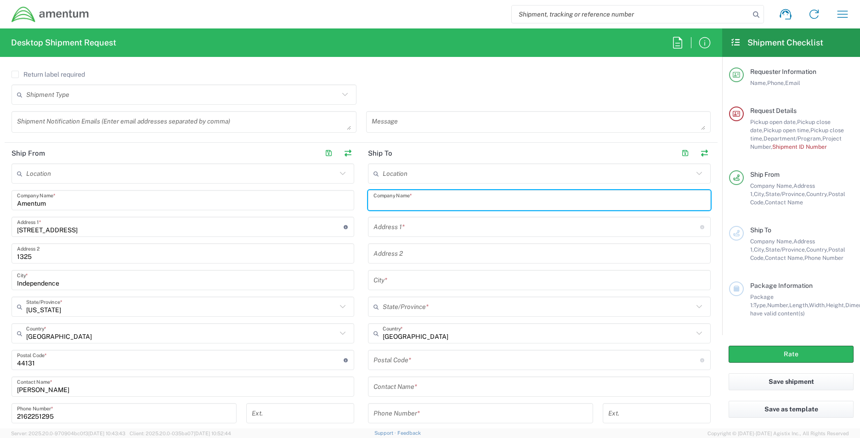
click at [425, 204] on input "text" at bounding box center [540, 201] width 332 height 16
type input "URS Federal Services Inc."
drag, startPoint x: 370, startPoint y: 228, endPoint x: 365, endPoint y: 223, distance: 7.5
click at [374, 228] on input "text" at bounding box center [537, 227] width 327 height 16
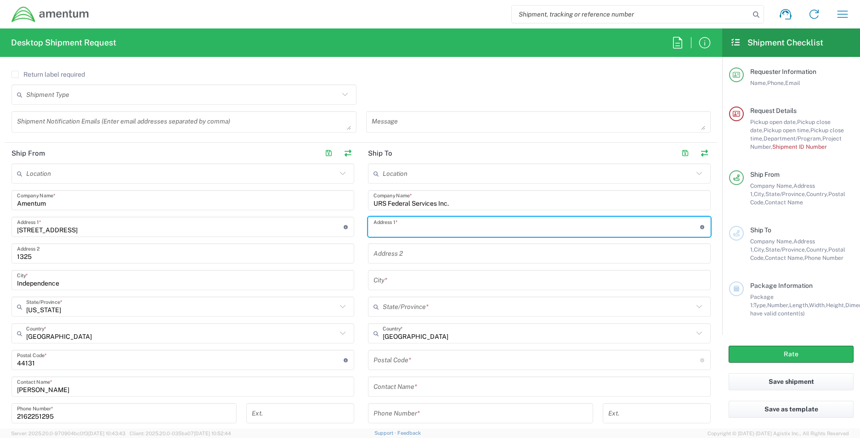
type input "Attention: Lockbox 116323"
type input "[STREET_ADDRESS]"
type input "[GEOGRAPHIC_DATA]"
type input "[US_STATE]"
type input "30281"
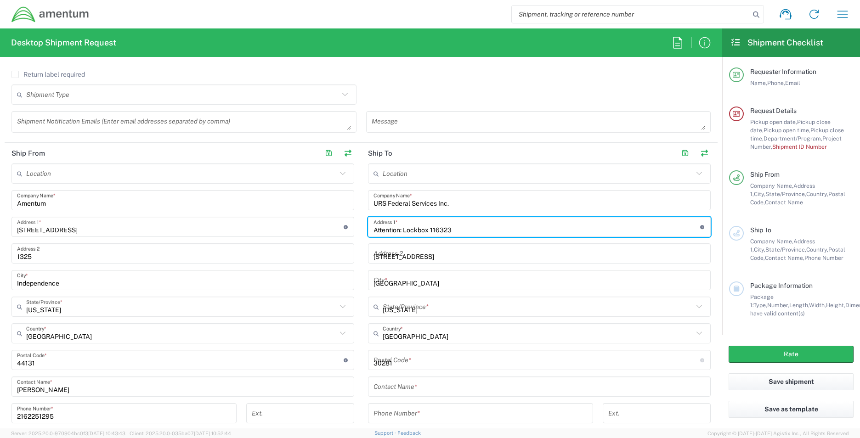
type input "2167021304"
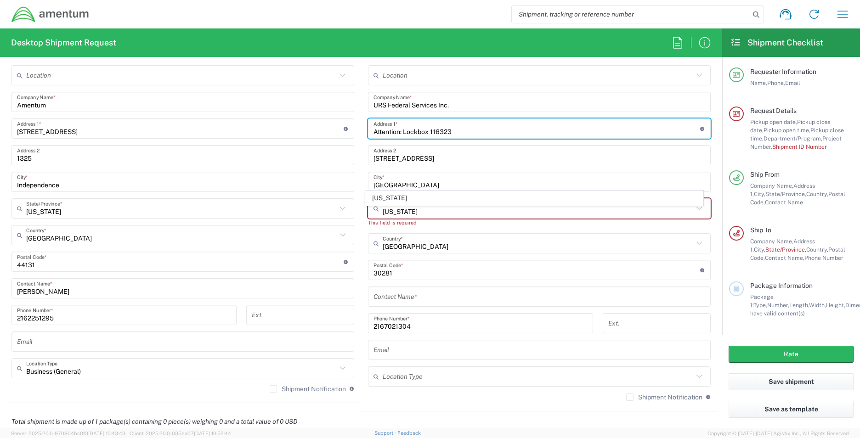
scroll to position [465, 0]
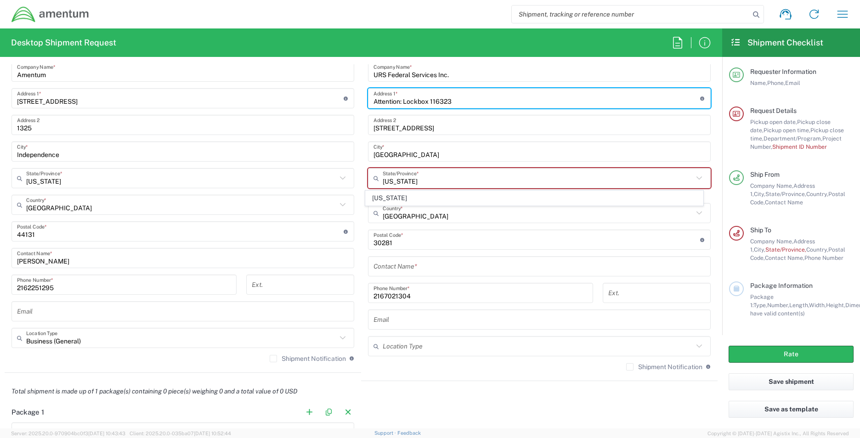
click at [431, 346] on input "text" at bounding box center [538, 347] width 311 height 16
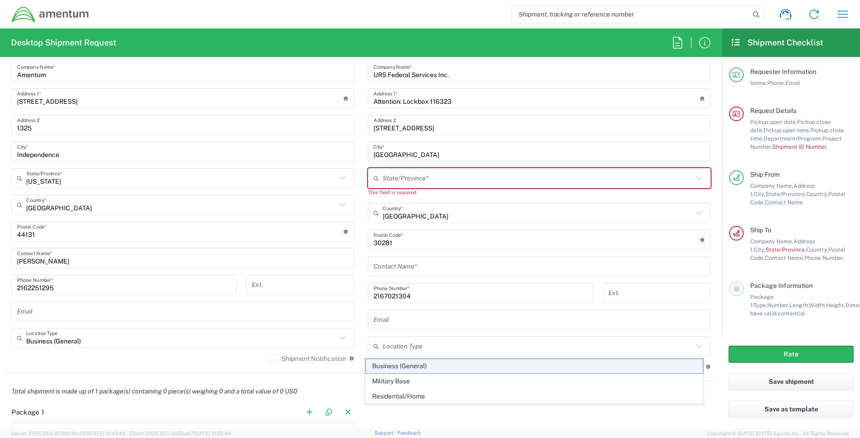
click at [437, 371] on span "Business (General)" at bounding box center [535, 366] width 338 height 14
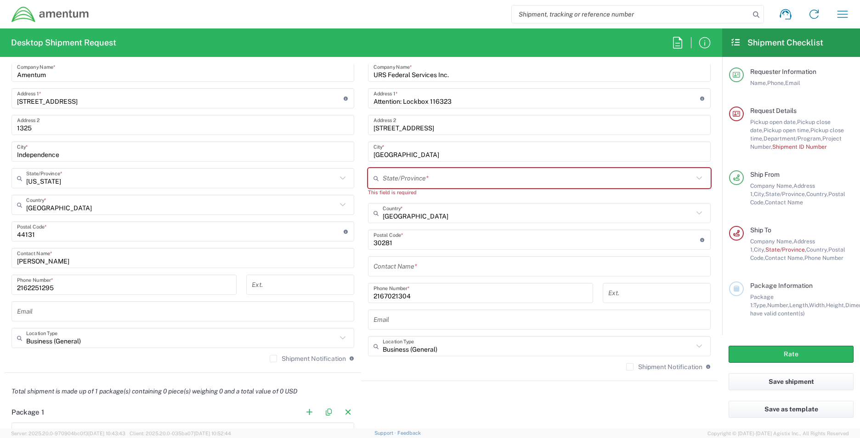
type input "Business (General)"
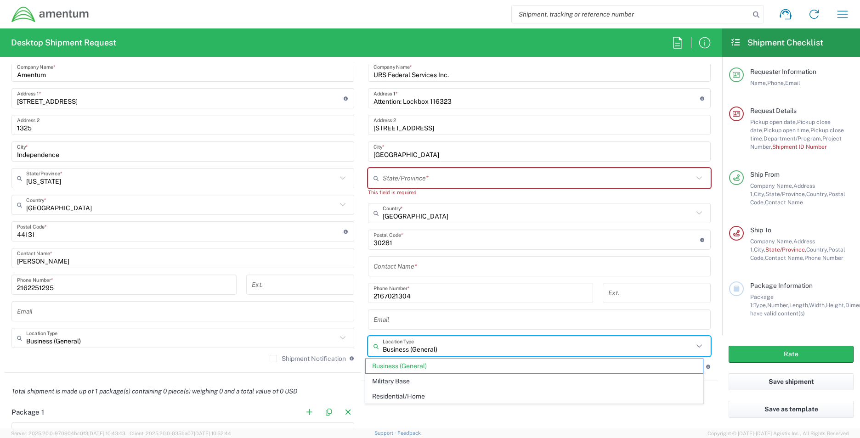
click at [455, 347] on input "Business (General)" at bounding box center [538, 347] width 311 height 16
drag, startPoint x: 444, startPoint y: 350, endPoint x: 552, endPoint y: 379, distance: 111.8
click at [444, 350] on input "Business (General)" at bounding box center [538, 347] width 311 height 16
click at [421, 266] on input "text" at bounding box center [540, 267] width 332 height 16
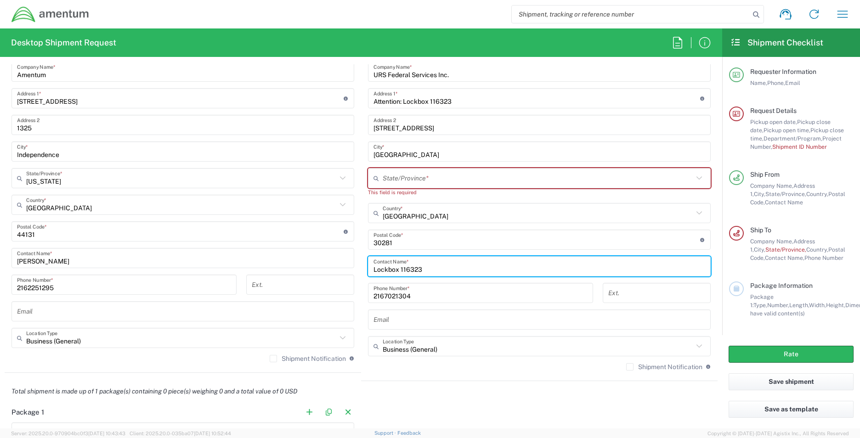
type input "Lockbox 116323"
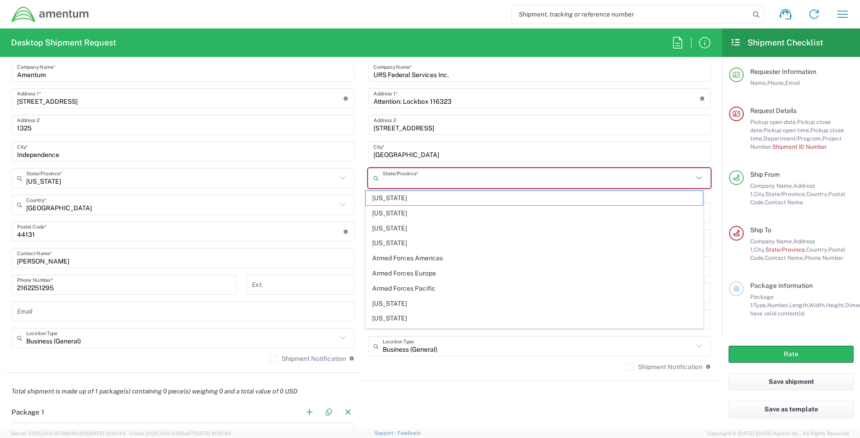
click at [383, 177] on input "text" at bounding box center [538, 178] width 311 height 16
type input "[US_STATE]"
click at [383, 176] on input "text" at bounding box center [538, 178] width 311 height 16
type input "[US_STATE]"
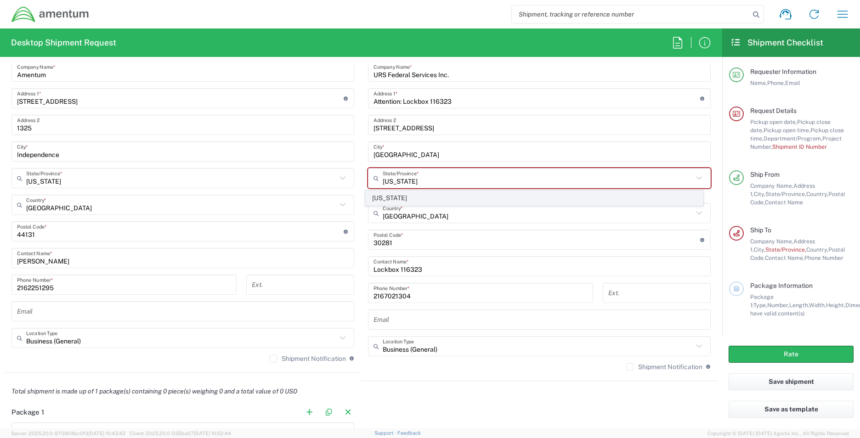
click at [394, 196] on span "[US_STATE]" at bounding box center [535, 198] width 338 height 14
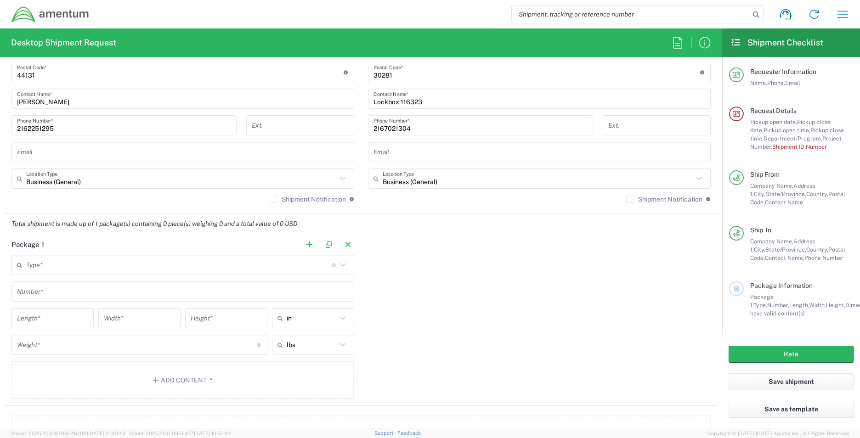
scroll to position [680, 0]
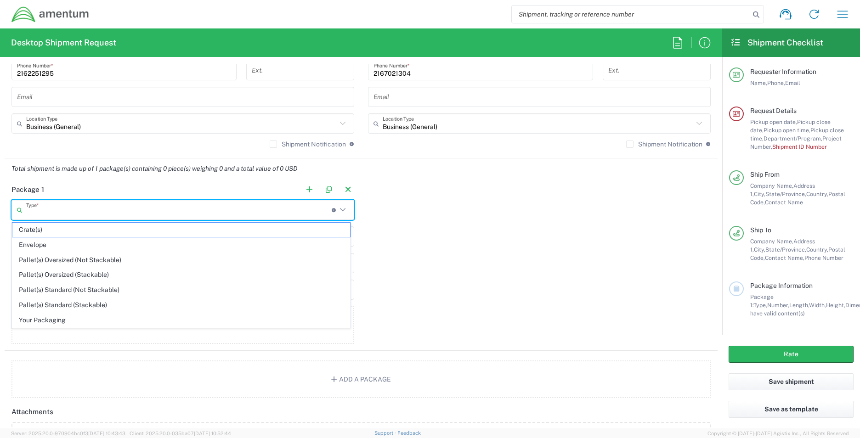
click at [91, 208] on input "text" at bounding box center [179, 210] width 306 height 16
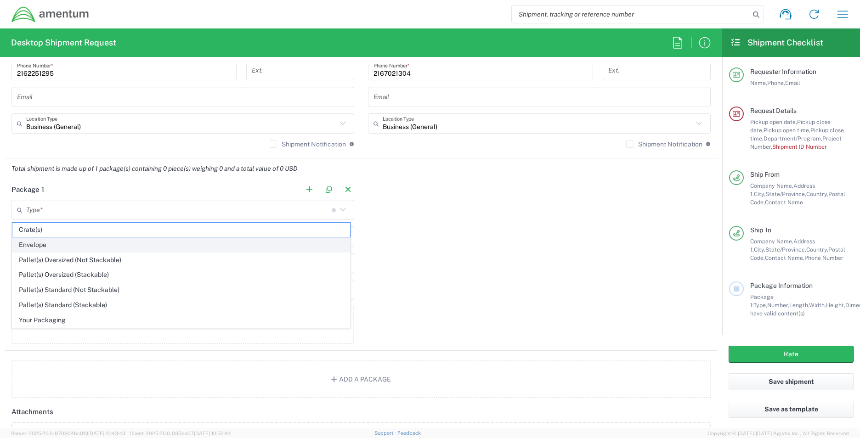
click at [57, 242] on span "Envelope" at bounding box center [181, 245] width 338 height 14
type input "Envelope"
type input "1"
type input "9.5"
type input "12.5"
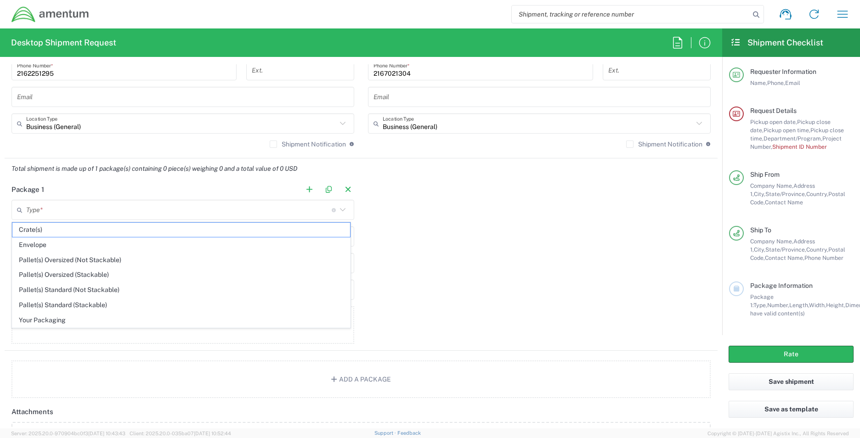
type input "0.25"
type input "1"
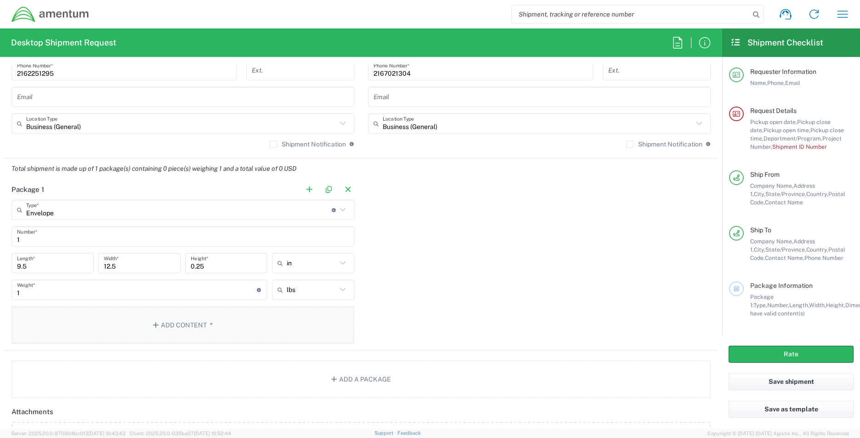
click at [177, 323] on button "Add Content *" at bounding box center [182, 325] width 343 height 38
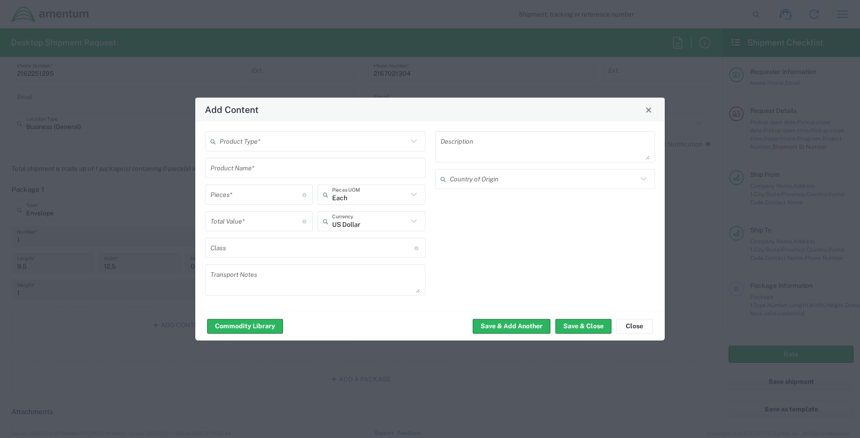
click at [414, 141] on icon at bounding box center [414, 142] width 12 height 12
click at [335, 165] on span "Documents" at bounding box center [315, 161] width 219 height 14
type input "Documents"
type input "1"
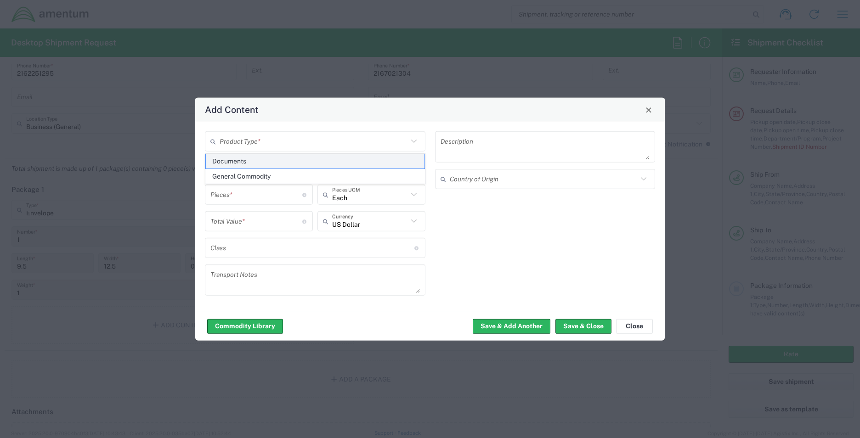
type input "1"
type textarea "Documents"
click at [643, 179] on icon at bounding box center [644, 178] width 6 height 3
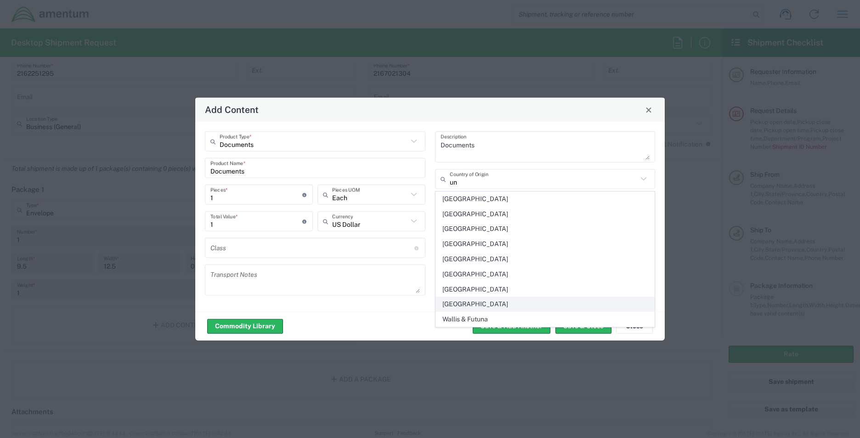
click at [524, 301] on span "[GEOGRAPHIC_DATA]" at bounding box center [545, 304] width 219 height 14
type input "[GEOGRAPHIC_DATA]"
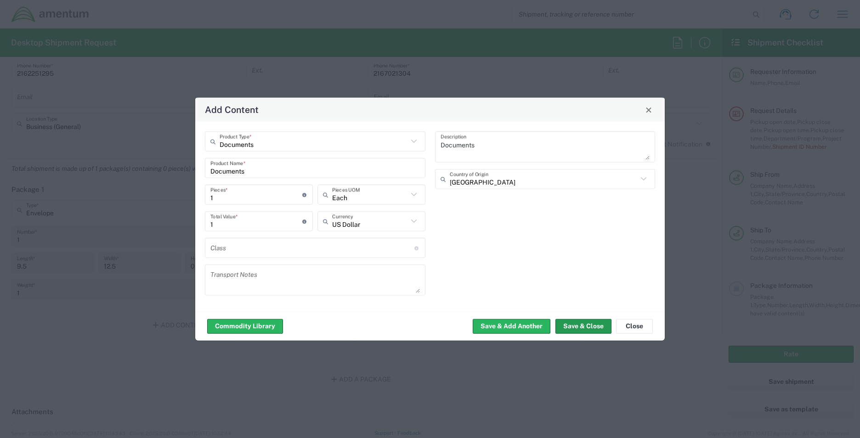
click at [583, 329] on button "Save & Close" at bounding box center [584, 326] width 56 height 15
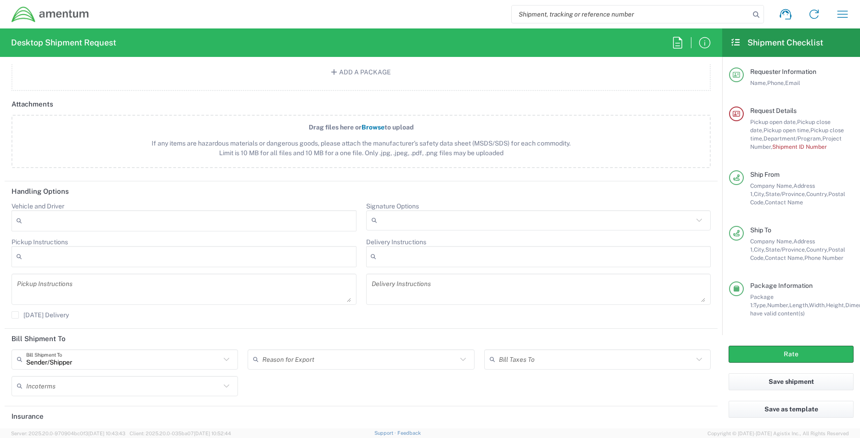
scroll to position [1079, 0]
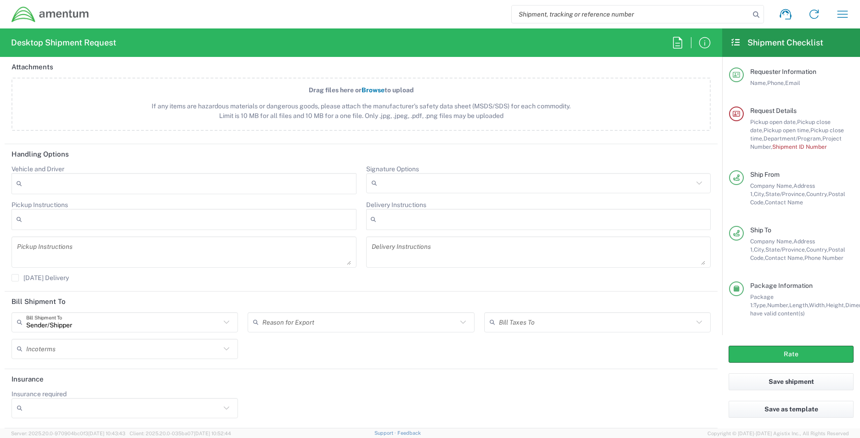
click at [225, 410] on icon at bounding box center [227, 409] width 12 height 12
drag, startPoint x: 30, startPoint y: 374, endPoint x: 244, endPoint y: 408, distance: 216.7
click at [33, 377] on span "No" at bounding box center [123, 375] width 222 height 14
type input "No"
click at [694, 181] on icon at bounding box center [699, 183] width 12 height 12
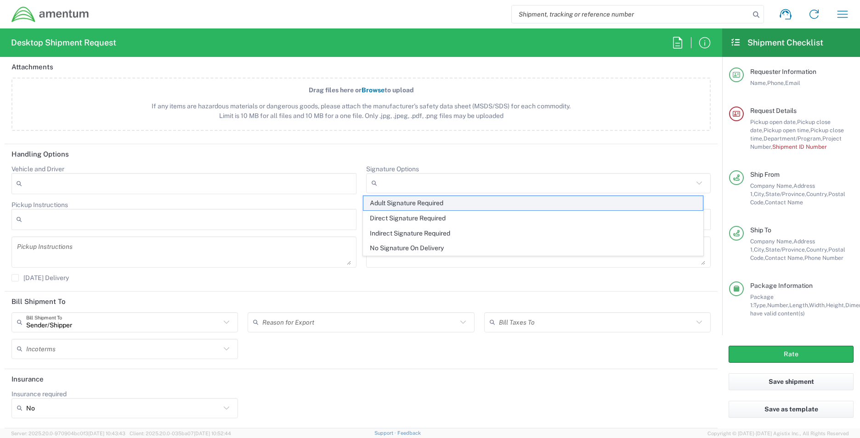
click at [534, 210] on span "Adult Signature Required" at bounding box center [533, 203] width 340 height 14
type input "Adult Signature Required"
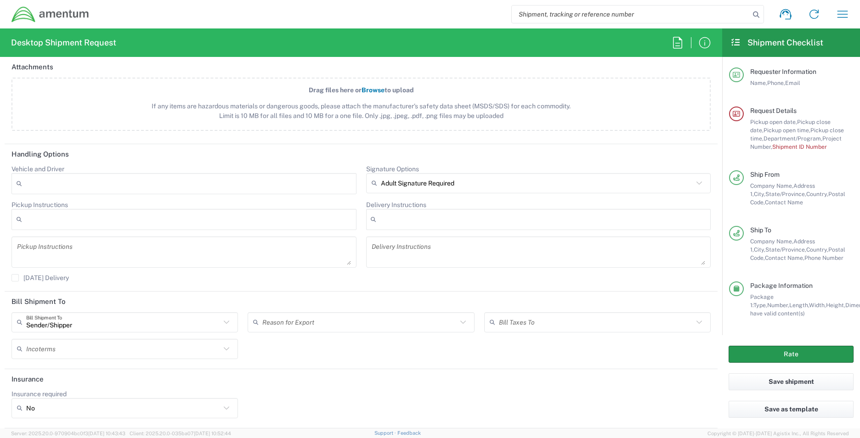
click at [797, 354] on button "Rate" at bounding box center [791, 354] width 125 height 17
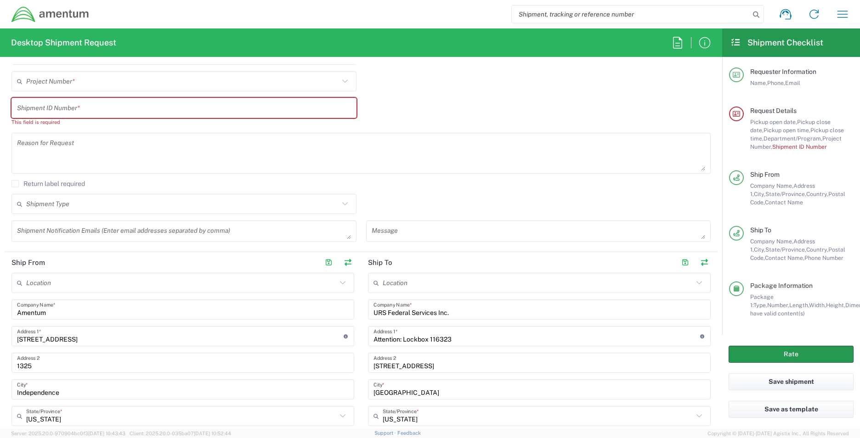
scroll to position [160, 0]
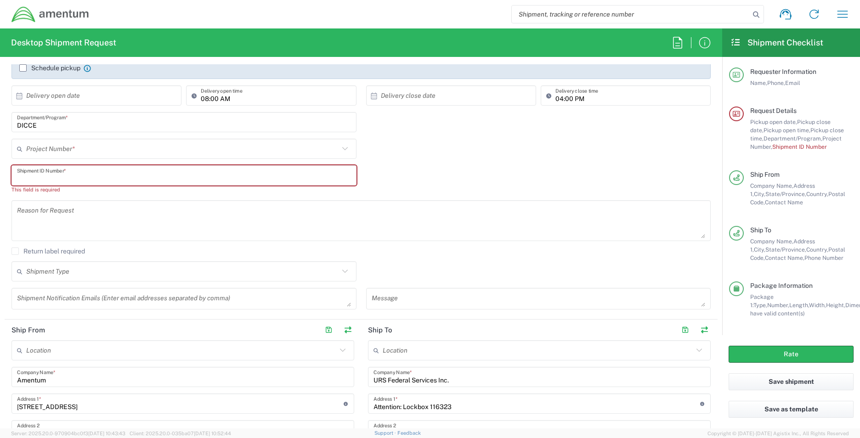
click at [25, 176] on input "text" at bounding box center [184, 176] width 334 height 16
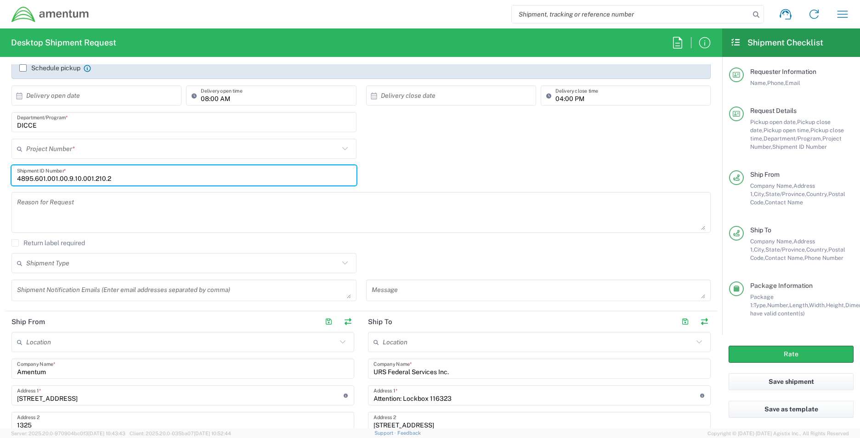
type input "4895.601.001.00.9.10.001.210.2"
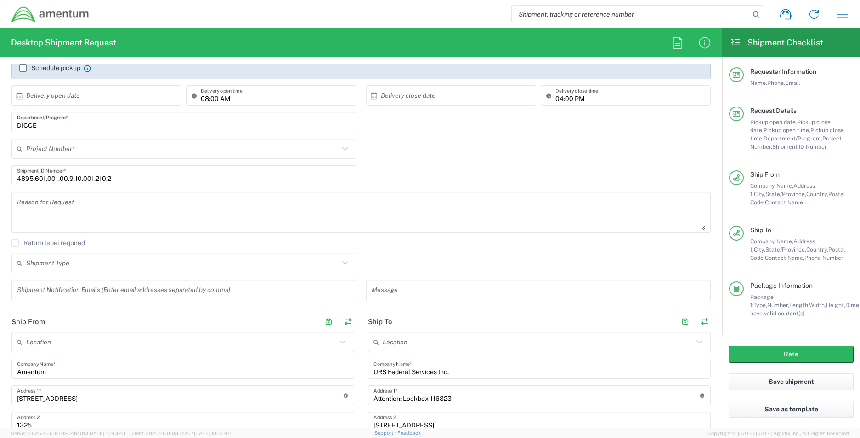
click at [26, 147] on icon at bounding box center [21, 149] width 9 height 15
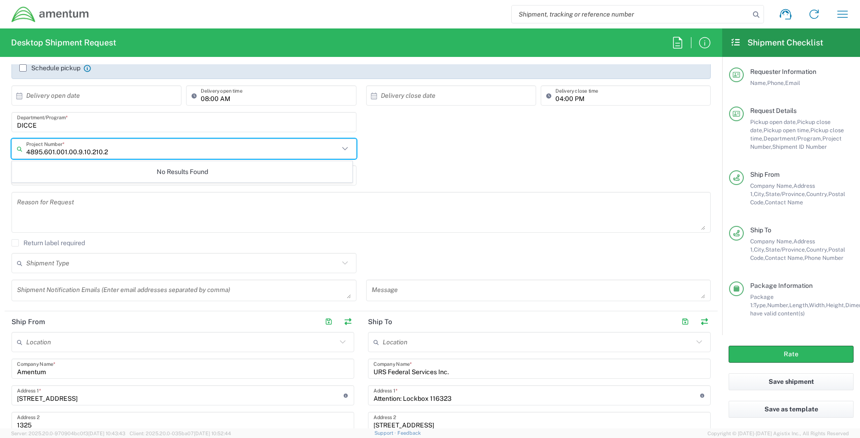
type input "4895.601.001.00.9.10.210.2"
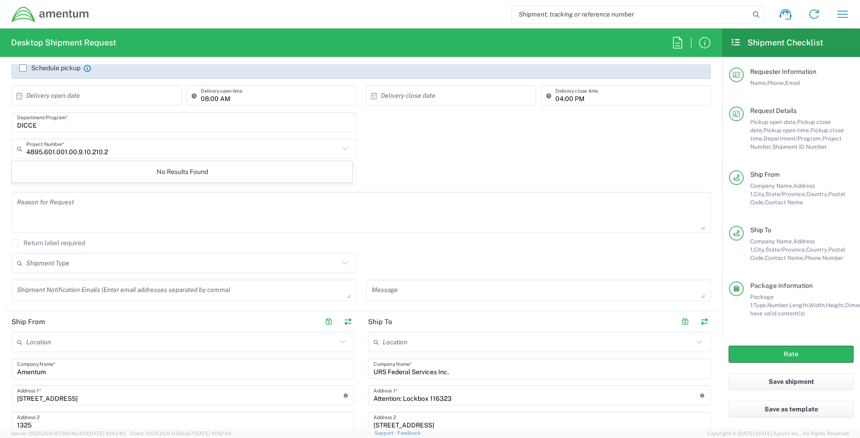
click at [50, 173] on div "No Results Found" at bounding box center [182, 171] width 340 height 21
click at [50, 174] on div "No Results Found" at bounding box center [182, 171] width 340 height 21
click at [789, 356] on button "Rate" at bounding box center [791, 354] width 125 height 17
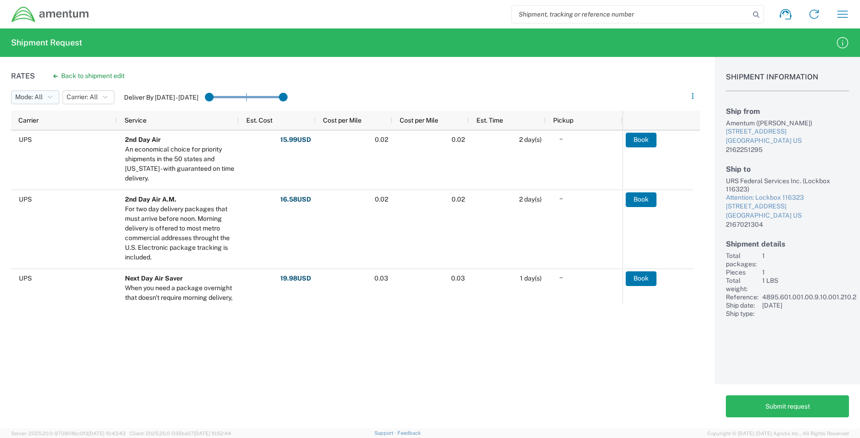
click at [52, 95] on icon "button" at bounding box center [50, 97] width 5 height 6
click at [41, 119] on span "All" at bounding box center [64, 117] width 107 height 14
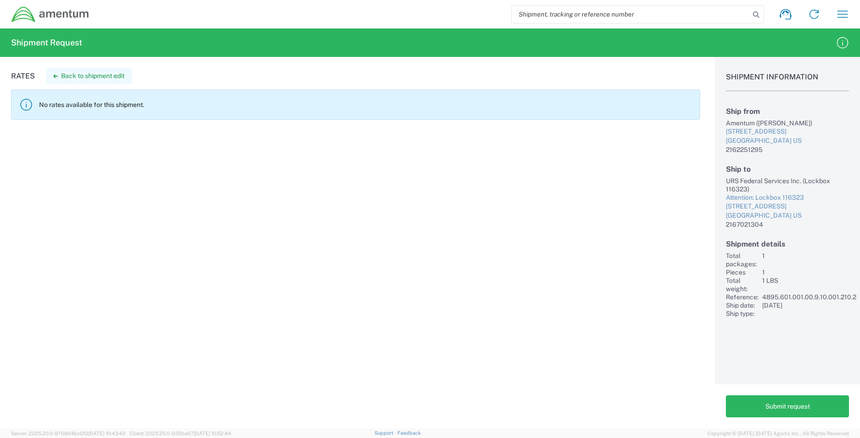
click at [71, 74] on button "Back to shipment edit" at bounding box center [89, 76] width 86 height 16
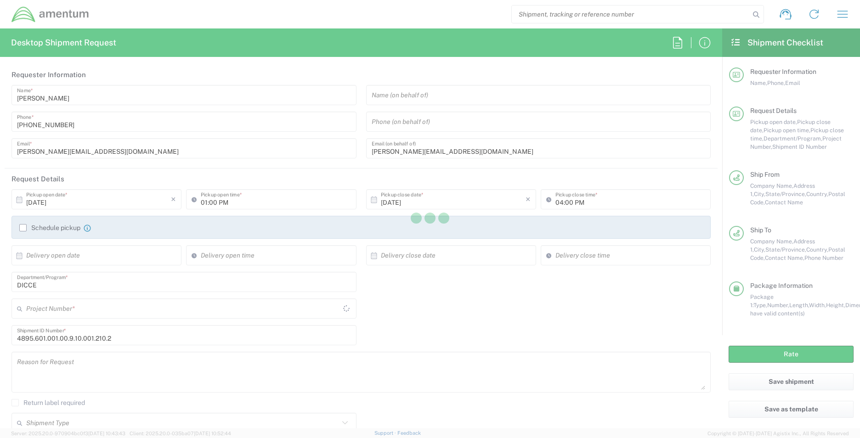
type input "OVHD.100619.00000"
type input "[US_STATE]"
type input "Envelope"
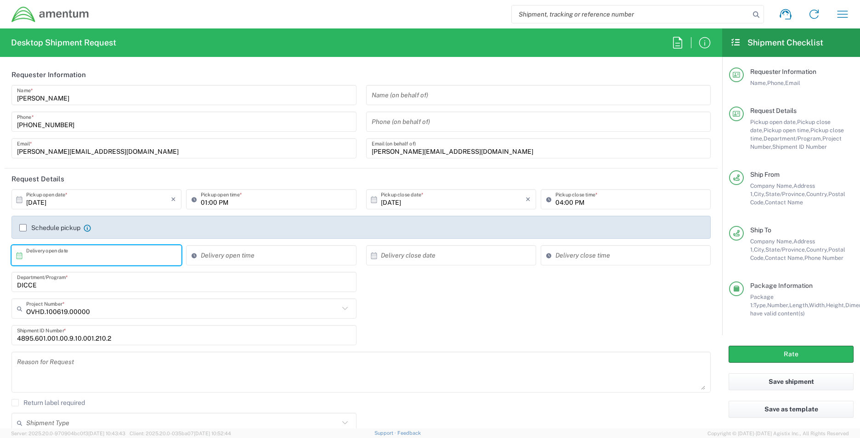
click at [45, 255] on input "text" at bounding box center [98, 256] width 145 height 16
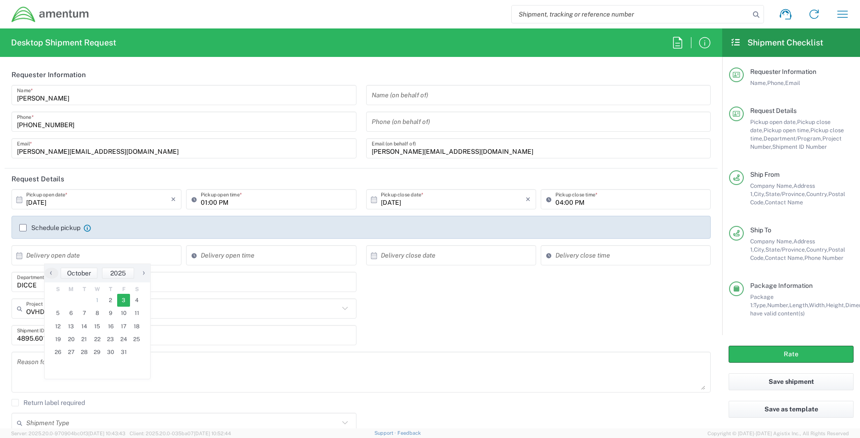
click at [122, 300] on span "3" at bounding box center [123, 300] width 13 height 13
type input "[DATE]"
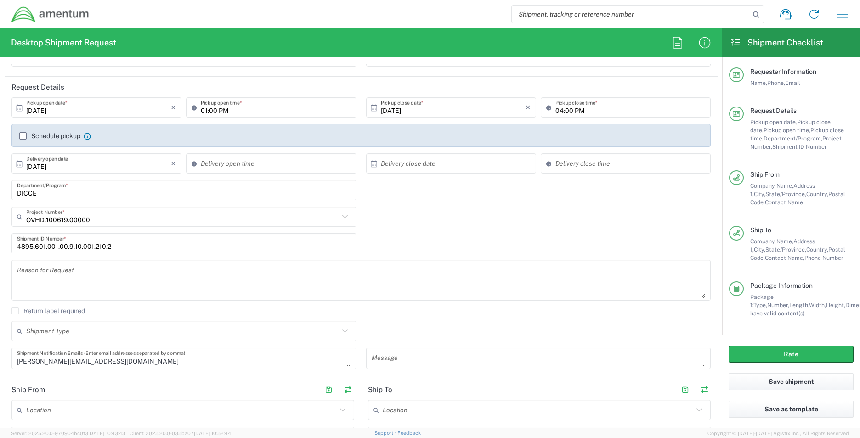
scroll to position [110, 0]
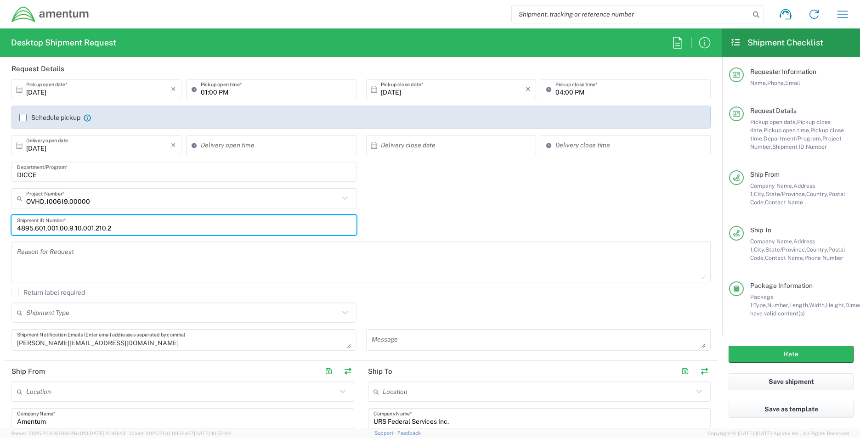
drag, startPoint x: 118, startPoint y: 231, endPoint x: 7, endPoint y: 233, distance: 111.2
click at [7, 233] on div "4895.601.001.00.9.10.001.210.2 Shipment ID Number *" at bounding box center [184, 228] width 355 height 27
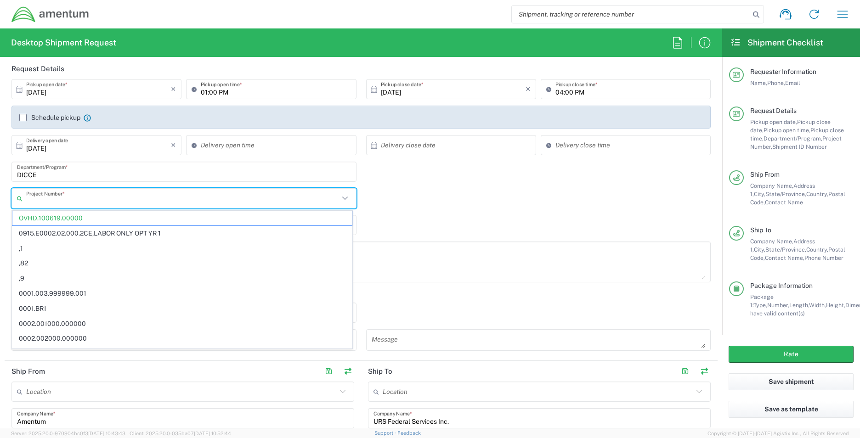
drag, startPoint x: 28, startPoint y: 201, endPoint x: 394, endPoint y: 216, distance: 365.6
click at [394, 216] on div "4895.601.001.00.9.10.001.210.2 Shipment ID Number *" at bounding box center [361, 228] width 709 height 27
type input "OVHD.100619.00000"
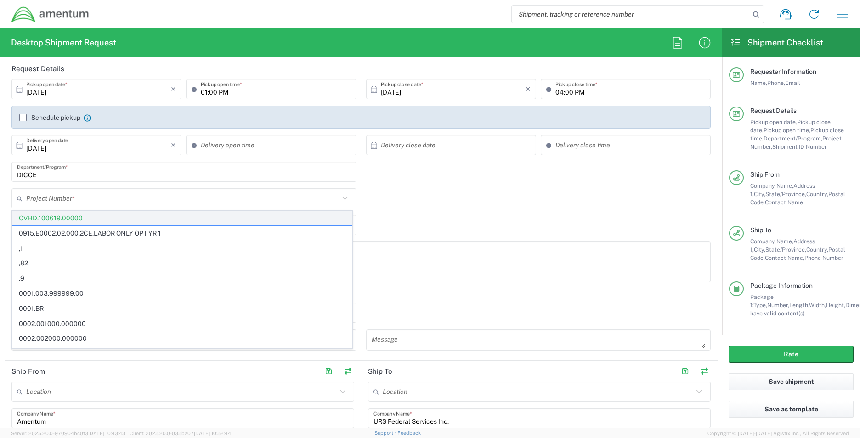
drag, startPoint x: 28, startPoint y: 198, endPoint x: 20, endPoint y: 214, distance: 17.7
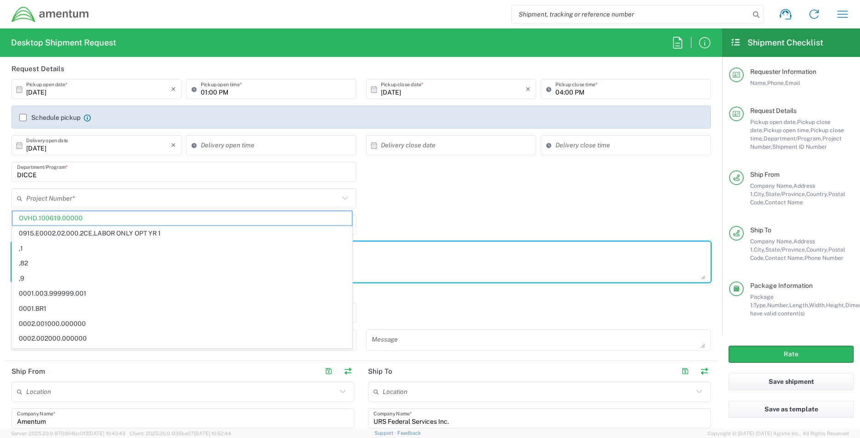
drag, startPoint x: 20, startPoint y: 214, endPoint x: 416, endPoint y: 269, distance: 399.8
click at [416, 269] on textarea at bounding box center [361, 261] width 688 height 35
type input "OVHD.100619.00000"
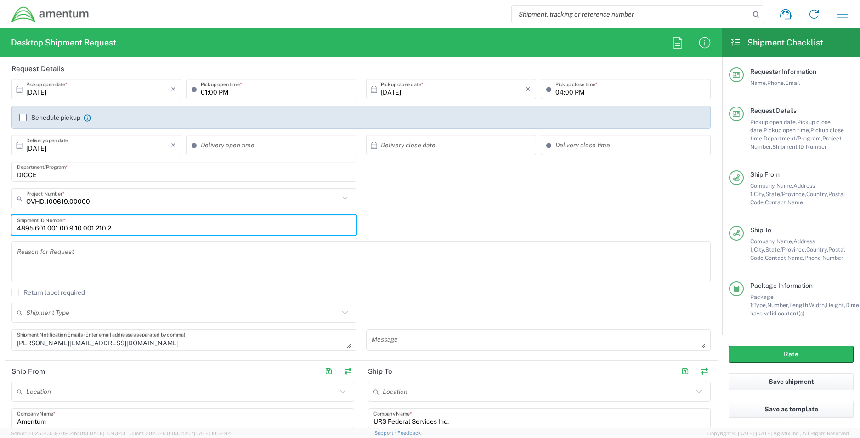
drag, startPoint x: 116, startPoint y: 227, endPoint x: 11, endPoint y: 217, distance: 105.7
click at [11, 217] on div "4895.601.001.00.9.10.001.210.2 Shipment ID Number *" at bounding box center [184, 228] width 355 height 27
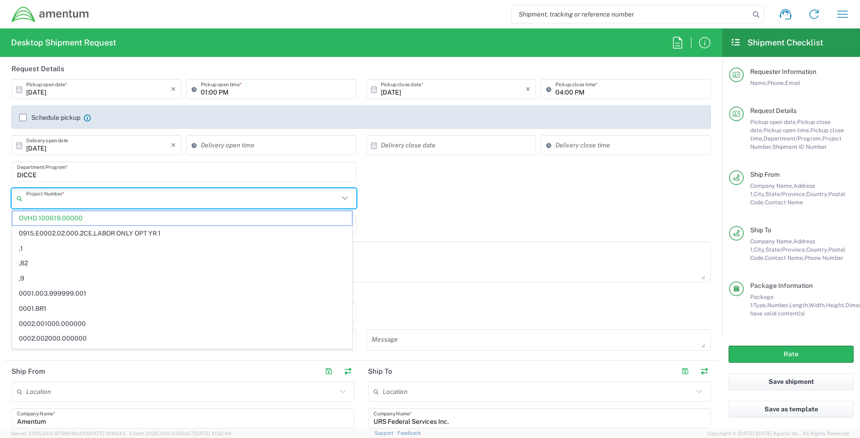
click at [31, 200] on input "text" at bounding box center [182, 199] width 313 height 16
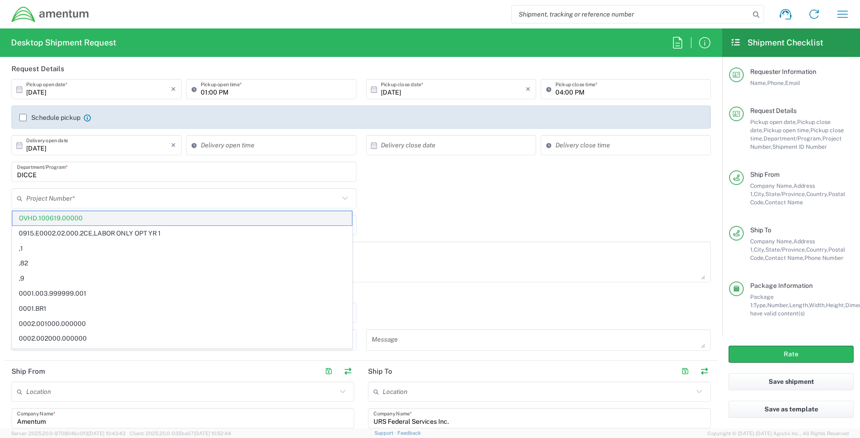
drag, startPoint x: 26, startPoint y: 217, endPoint x: 204, endPoint y: 218, distance: 178.3
drag, startPoint x: 204, startPoint y: 218, endPoint x: 90, endPoint y: 220, distance: 114.0
drag, startPoint x: 90, startPoint y: 220, endPoint x: 80, endPoint y: 218, distance: 9.7
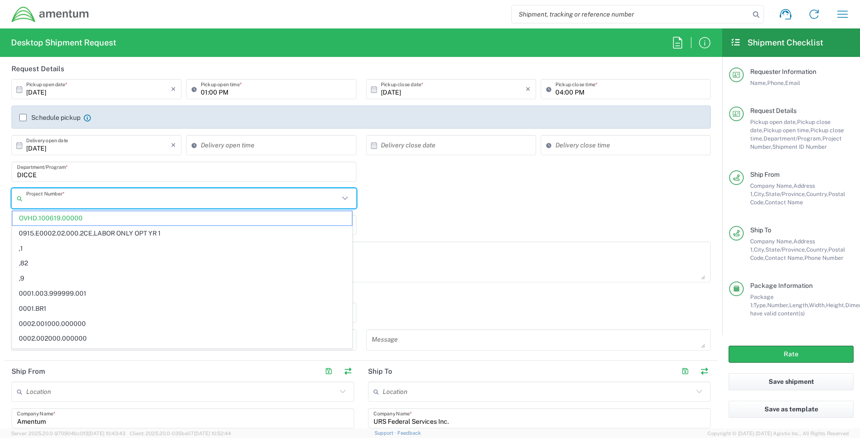
drag, startPoint x: 80, startPoint y: 218, endPoint x: 31, endPoint y: 195, distance: 54.7
paste input "4895.601.001.00.9.10.001.210.2"
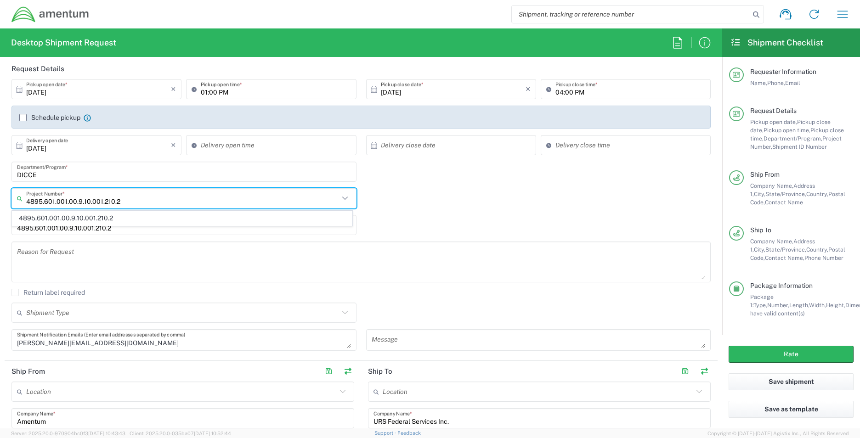
type input "4895.601.001.00.9.10.001.210.2"
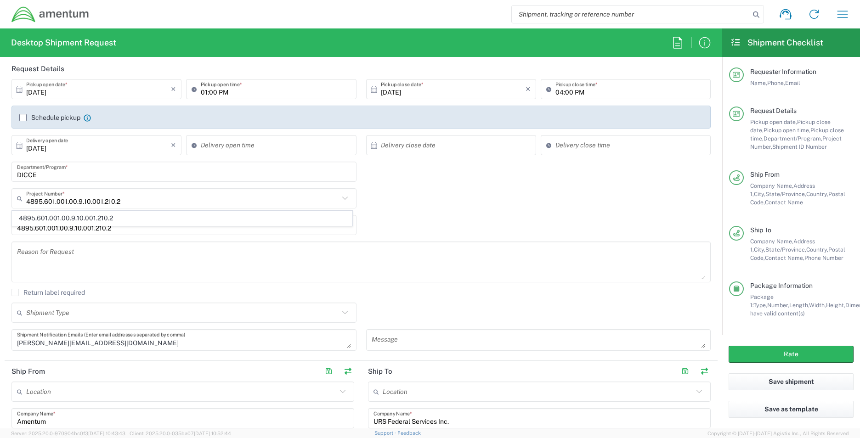
click at [431, 219] on div "4895.601.001.00.9.10.001.210.2 Shipment ID Number *" at bounding box center [361, 228] width 709 height 27
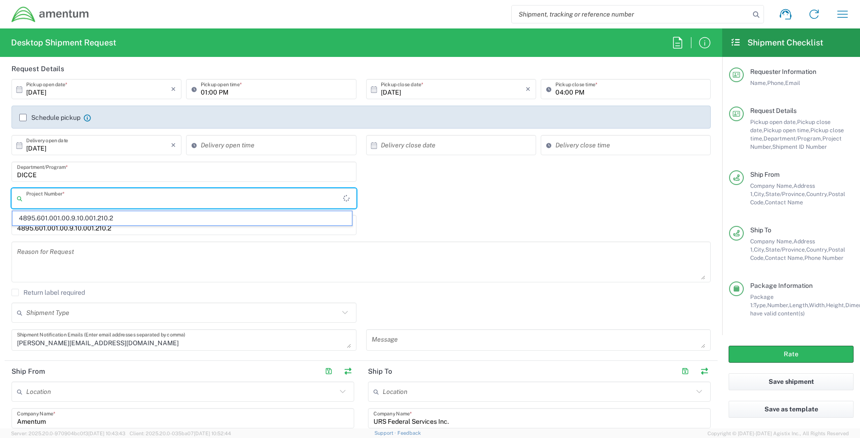
click at [26, 201] on input "text" at bounding box center [184, 199] width 317 height 16
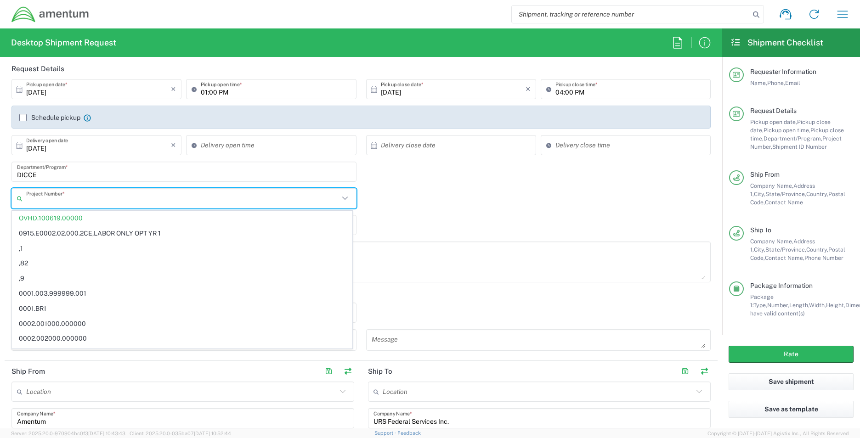
paste input "4895.601.001.00.9.10.001.210.2"
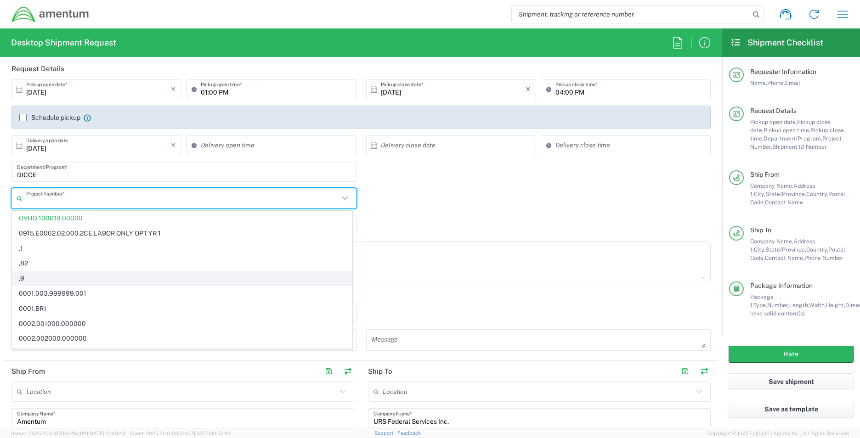
type input "4895.601.001.00.9.10.001.210.2"
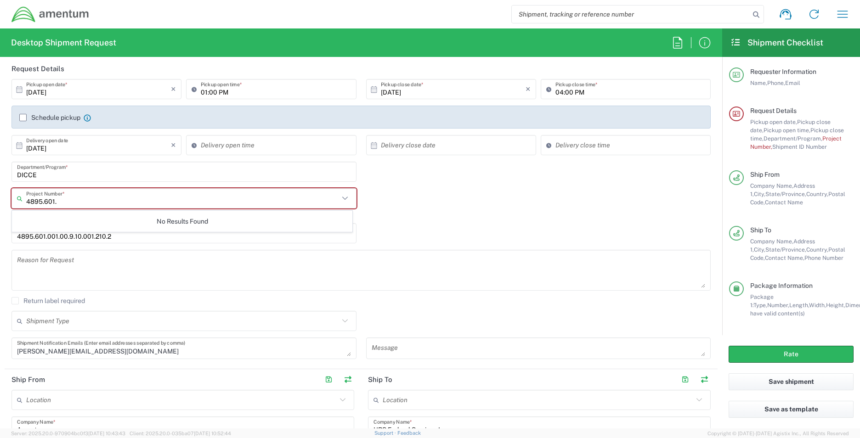
type input "4895.601."
click at [394, 188] on agx-dyncorp-extra-request-details "DICCE Department/Program * 4895.601. Project Number * No Results Found This fie…" at bounding box center [361, 206] width 709 height 88
drag, startPoint x: 394, startPoint y: 188, endPoint x: 346, endPoint y: 198, distance: 49.1
click at [346, 198] on icon at bounding box center [345, 199] width 12 height 12
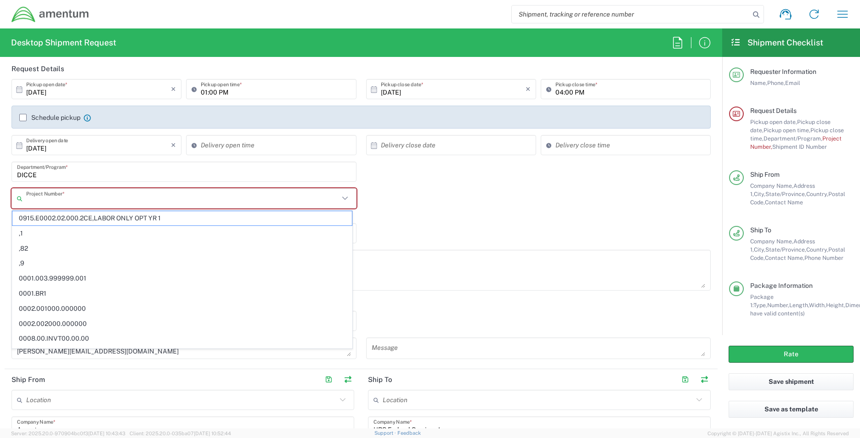
click at [31, 197] on input "text" at bounding box center [182, 199] width 313 height 16
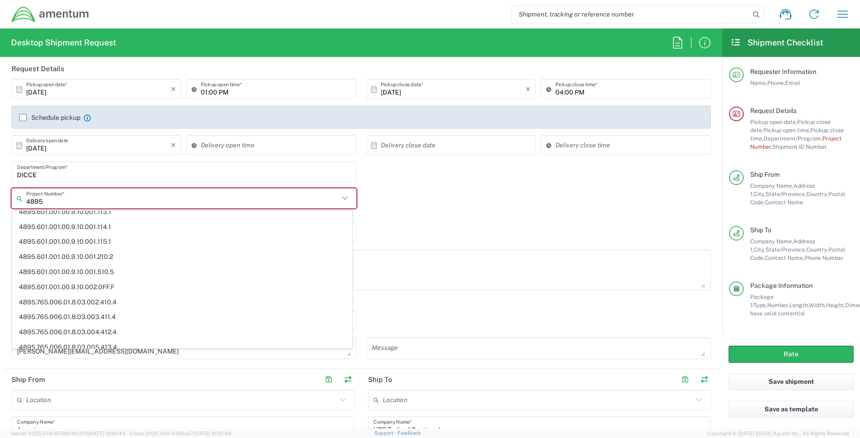
scroll to position [1755, 0]
click at [80, 220] on span "4895.601.001.00.9.10.001.210.2" at bounding box center [182, 226] width 340 height 14
type input "4895.601.001.00.9.10.001.210.2"
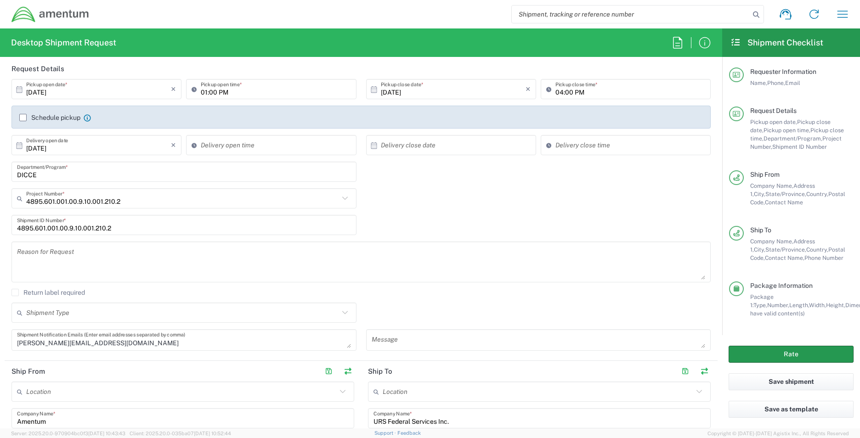
click at [777, 354] on button "Rate" at bounding box center [791, 354] width 125 height 17
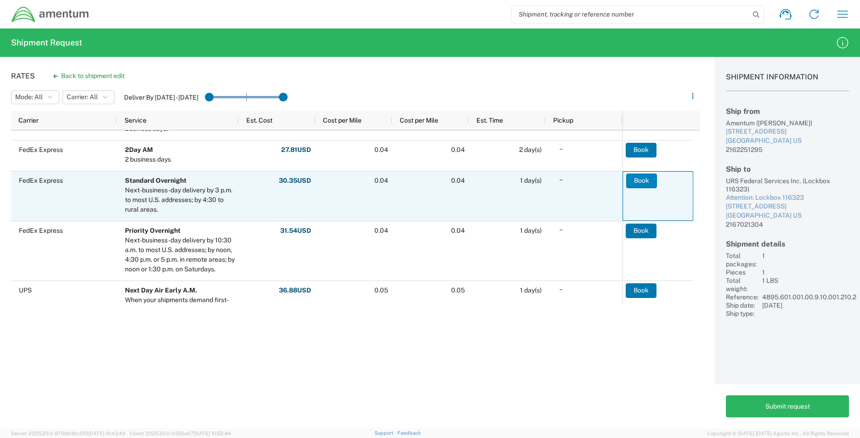
click at [642, 181] on button "Book" at bounding box center [641, 181] width 31 height 15
